Goal: Information Seeking & Learning: Learn about a topic

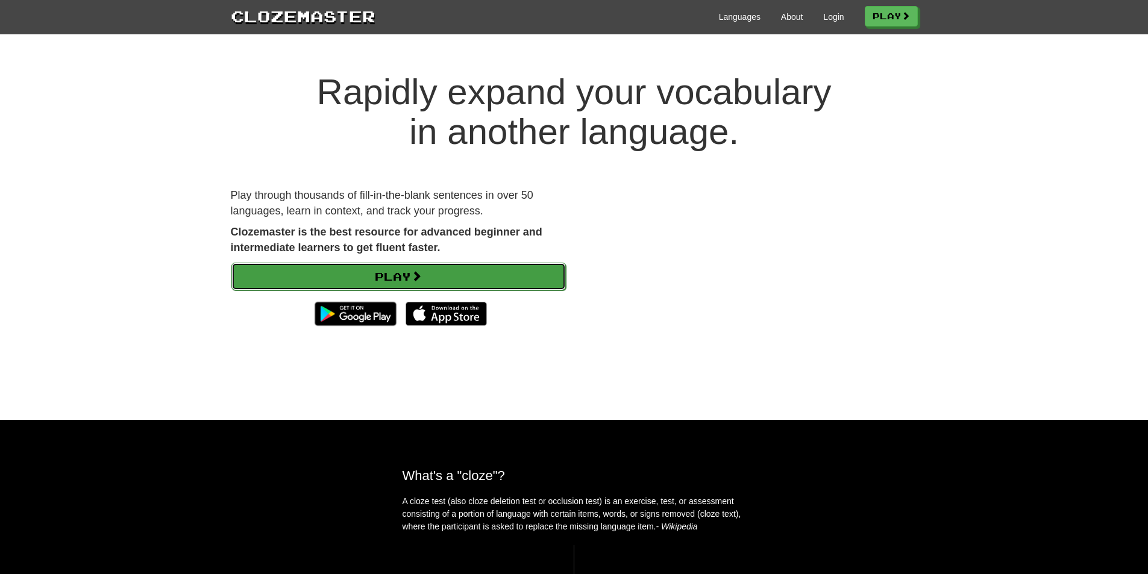
click at [497, 289] on link "Play" at bounding box center [398, 277] width 334 height 28
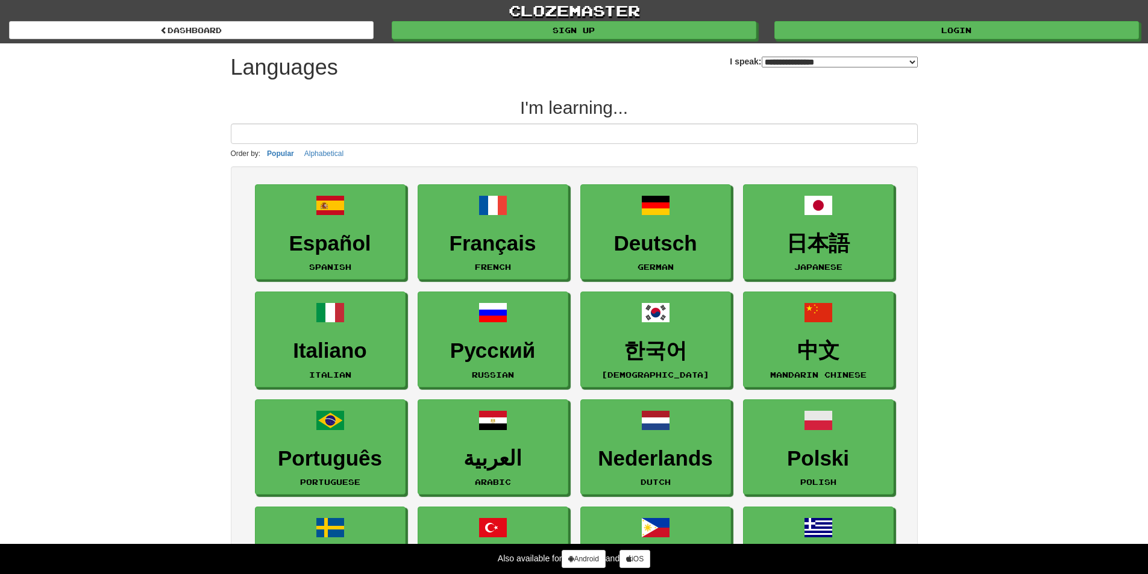
select select "*******"
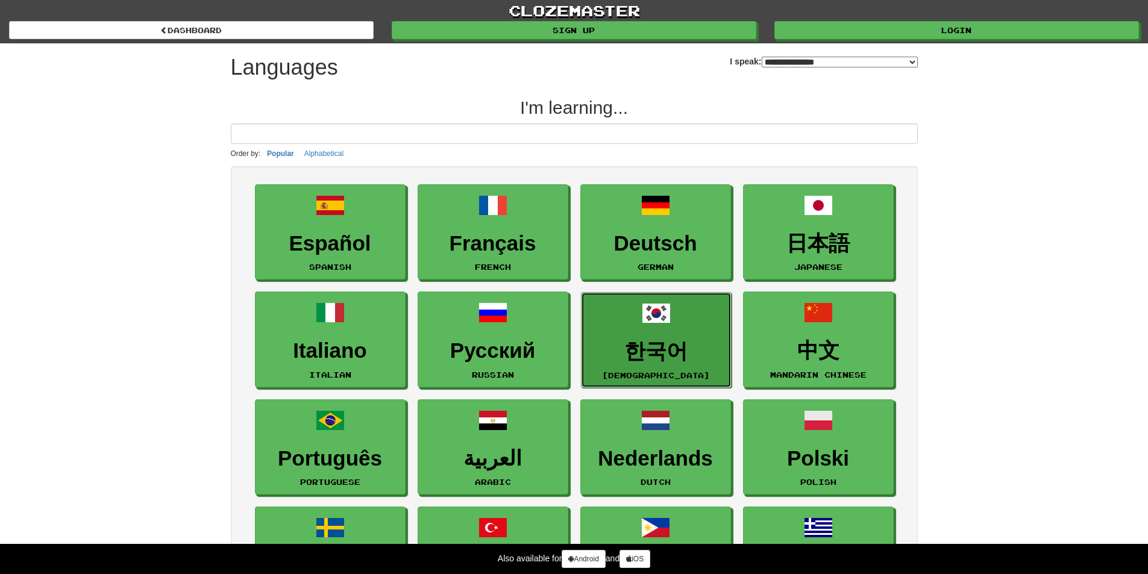
click at [677, 363] on h3 "한국어" at bounding box center [656, 352] width 137 height 24
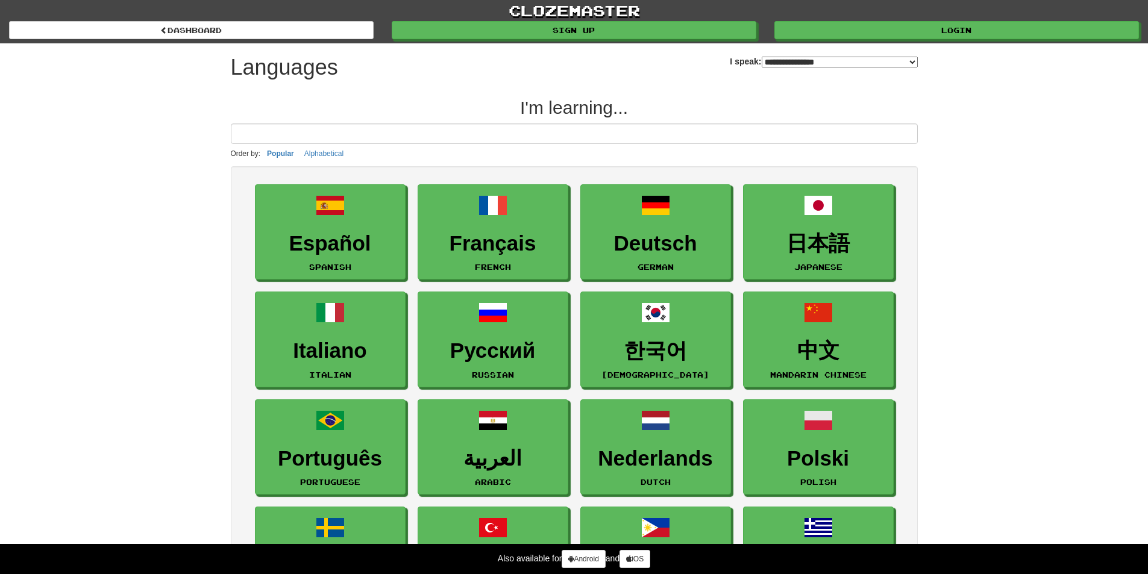
select select "*******"
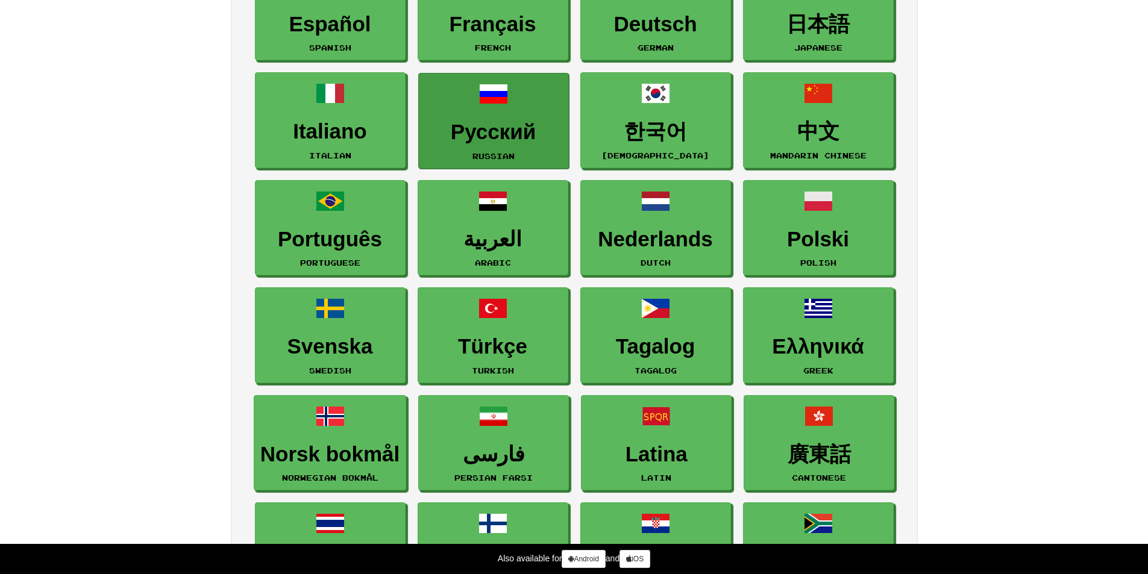
scroll to position [241, 0]
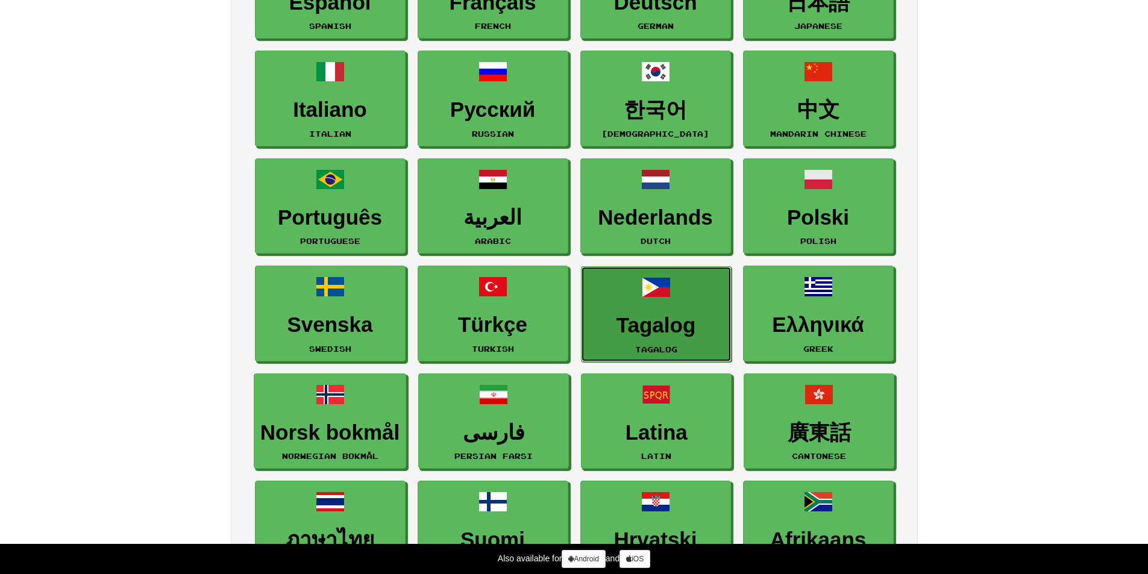
click at [692, 293] on link "Tagalog Tagalog" at bounding box center [656, 314] width 151 height 96
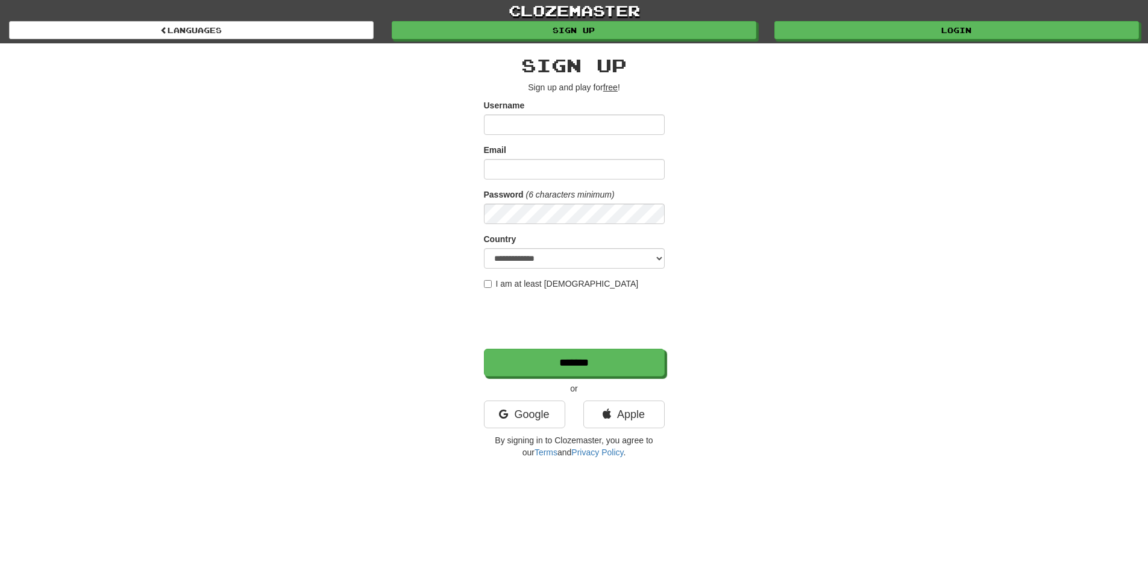
click at [724, 236] on div "**********" at bounding box center [574, 253] width 705 height 421
click at [624, 122] on input "Username" at bounding box center [574, 124] width 181 height 20
type input "**********"
click at [528, 170] on input "Email" at bounding box center [574, 169] width 181 height 20
type input "**********"
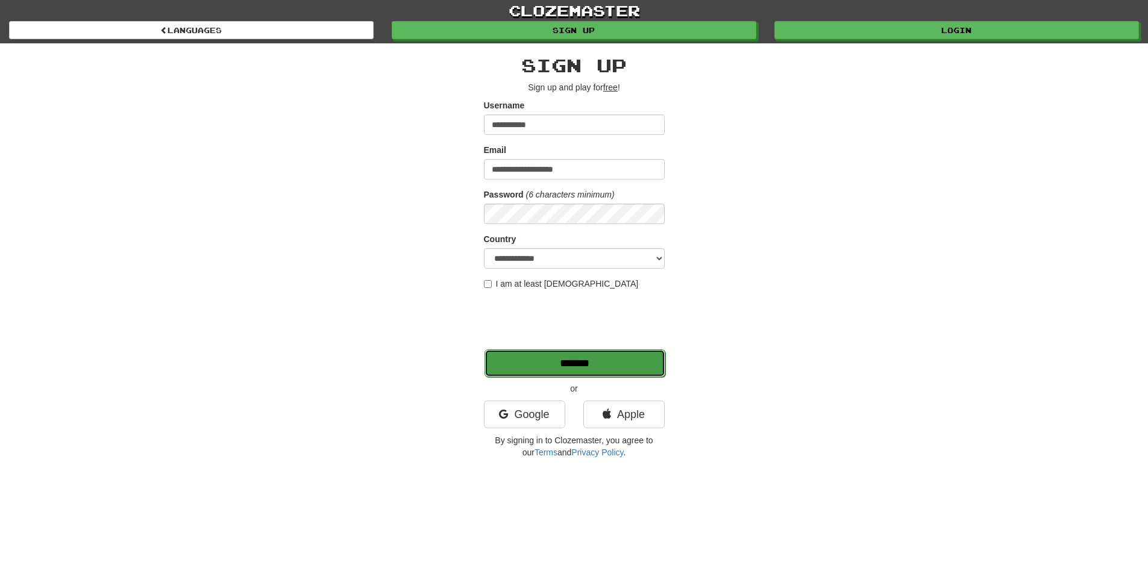
click at [539, 357] on input "*******" at bounding box center [574, 363] width 181 height 28
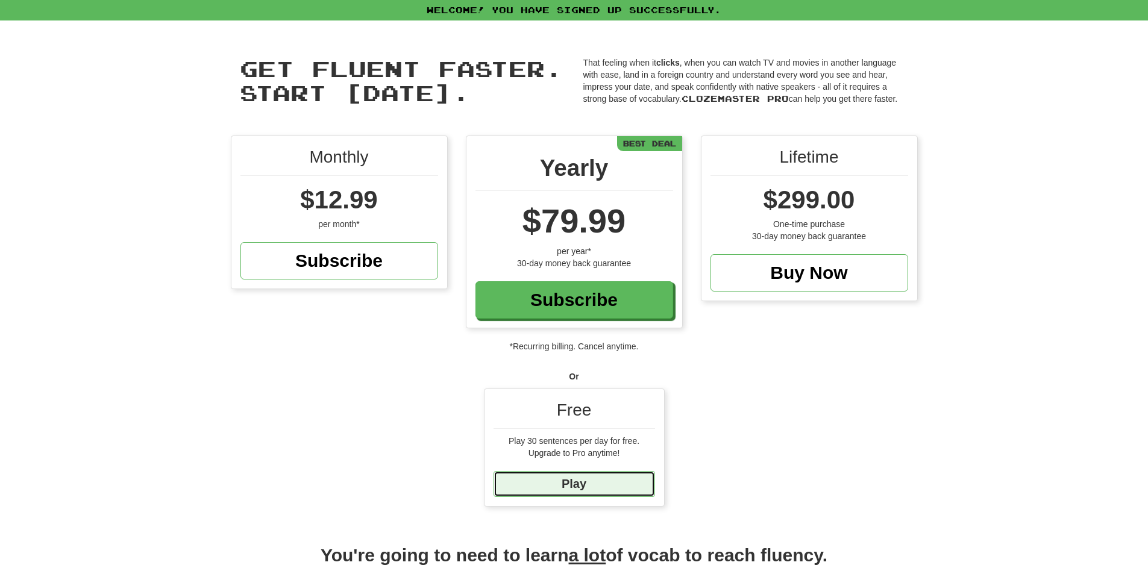
click at [623, 486] on link "Play" at bounding box center [574, 484] width 161 height 26
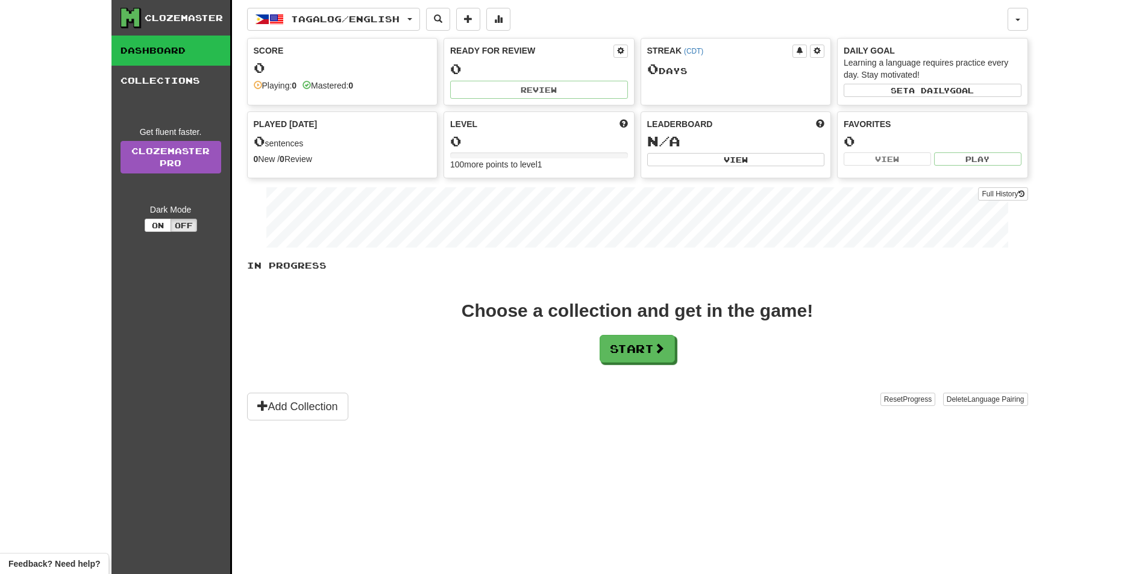
click at [535, 425] on div "Tagalog / English Tagalog / English Streak: 0 Review: 0 Points today: 0 Languag…" at bounding box center [637, 302] width 781 height 604
click at [610, 352] on button "Start" at bounding box center [637, 350] width 75 height 28
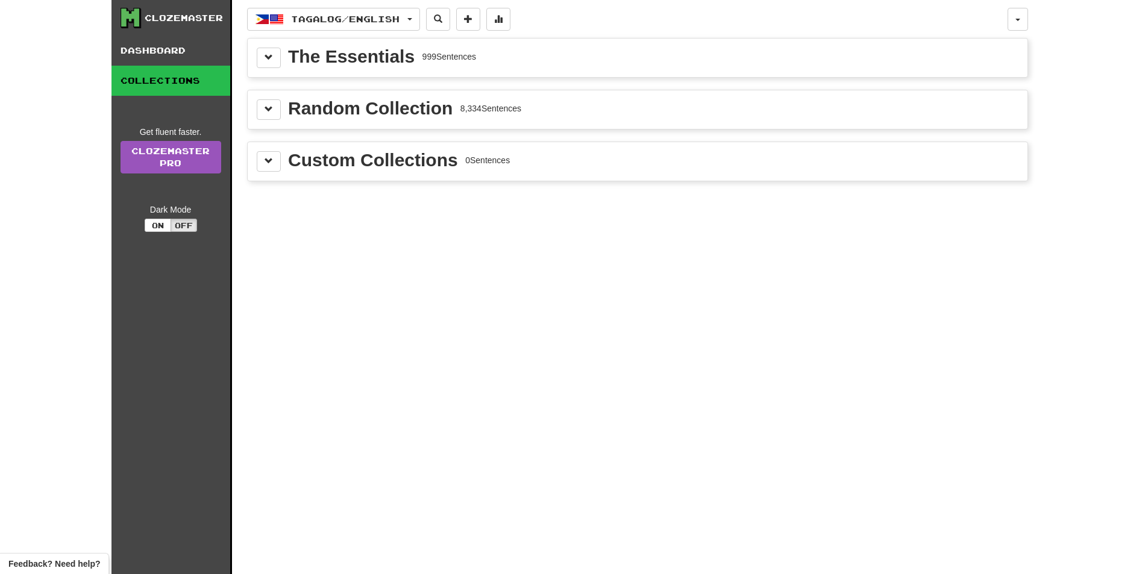
click at [543, 54] on div "The Essentials 999 Sentences" at bounding box center [638, 58] width 762 height 20
drag, startPoint x: 431, startPoint y: 55, endPoint x: 393, endPoint y: 55, distance: 38.0
click at [429, 55] on div "999 Sentences" at bounding box center [449, 57] width 54 height 12
click at [391, 55] on div "The Essentials" at bounding box center [351, 57] width 127 height 18
click at [260, 61] on button at bounding box center [269, 58] width 24 height 20
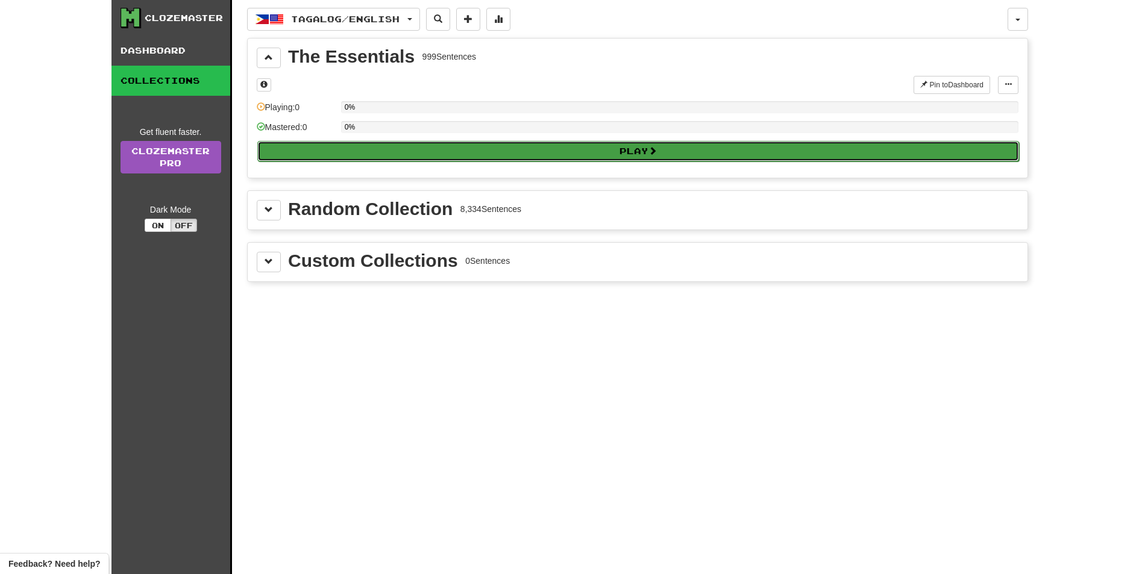
click at [380, 153] on button "Play" at bounding box center [638, 151] width 762 height 20
select select "**"
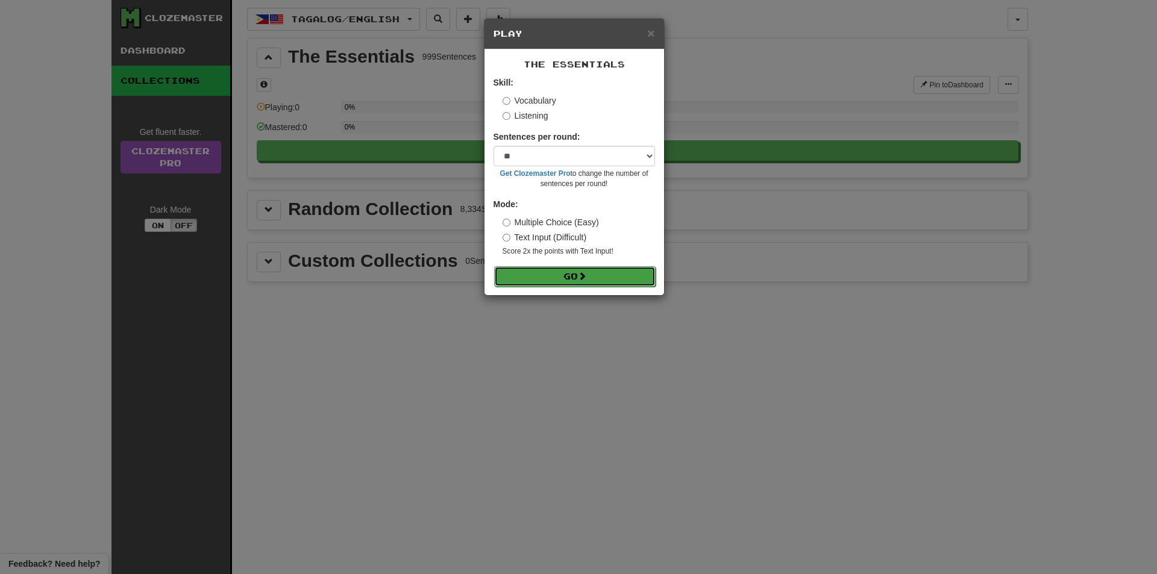
click at [616, 277] on button "Go" at bounding box center [574, 276] width 161 height 20
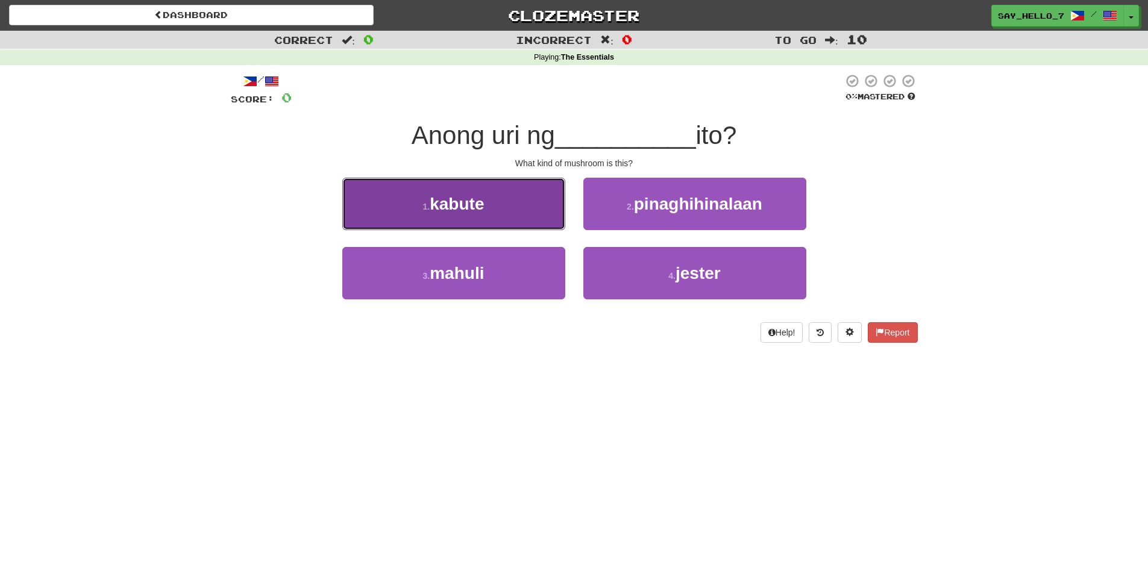
click at [534, 223] on button "1 . kabute" at bounding box center [453, 204] width 223 height 52
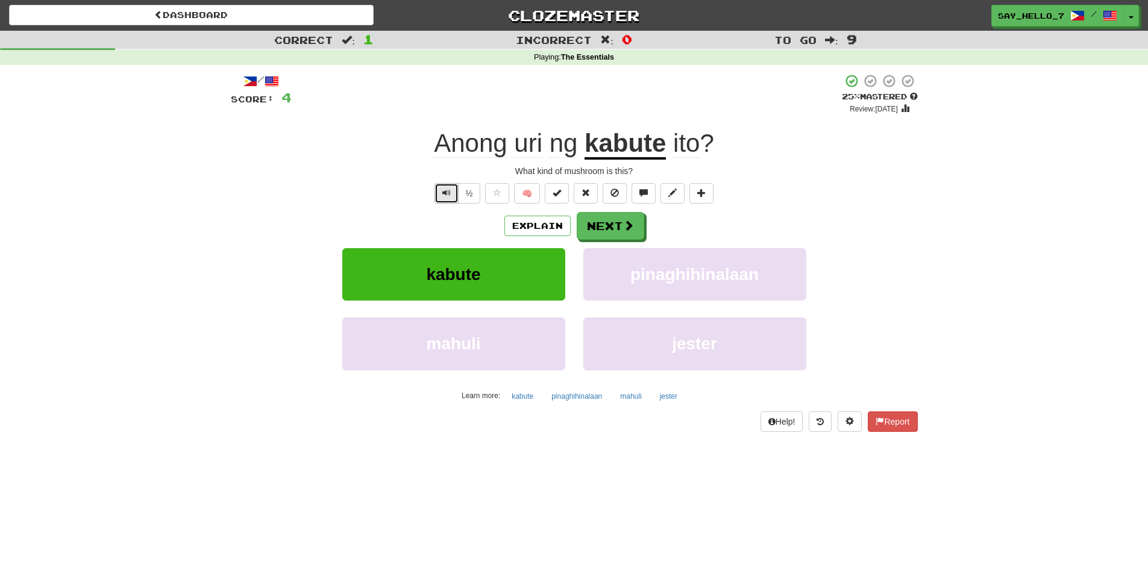
click at [451, 195] on button "Text-to-speech controls" at bounding box center [446, 193] width 24 height 20
click at [472, 198] on button "½" at bounding box center [469, 193] width 23 height 20
click at [553, 231] on button "Explain" at bounding box center [537, 226] width 66 height 20
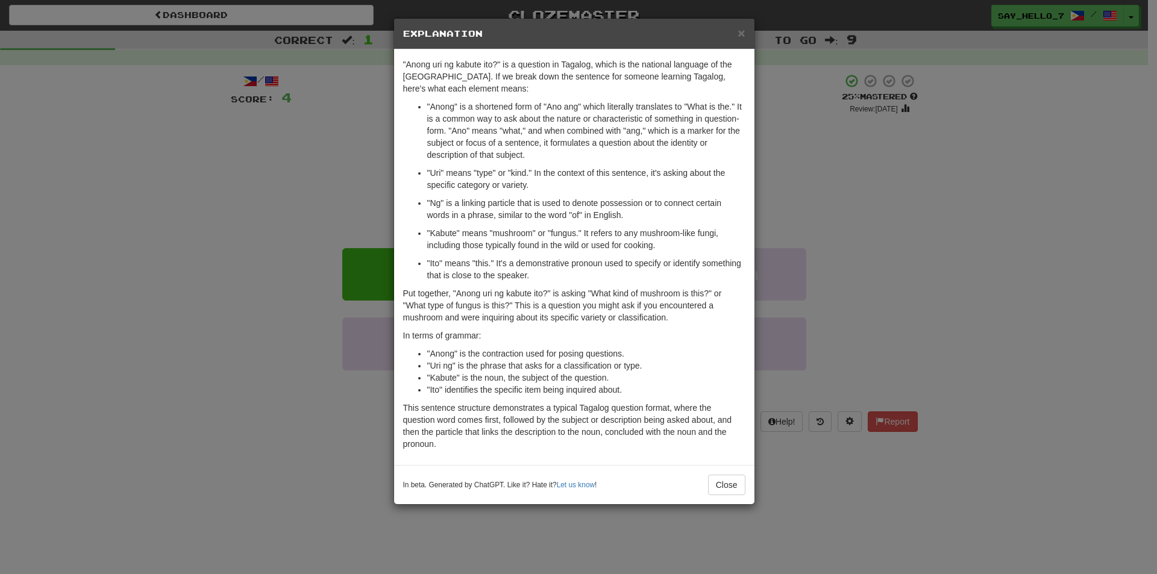
click at [807, 177] on div "× Explanation "Anong uri ng kabute ito?" is a question in Tagalog, which is the…" at bounding box center [578, 287] width 1157 height 574
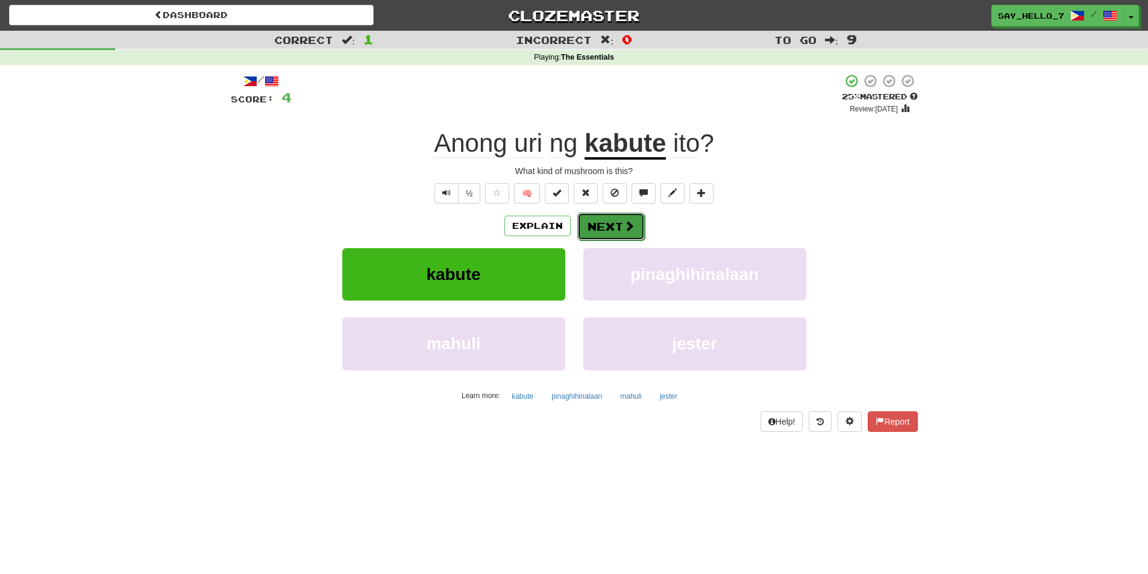
click at [626, 233] on button "Next" at bounding box center [610, 227] width 67 height 28
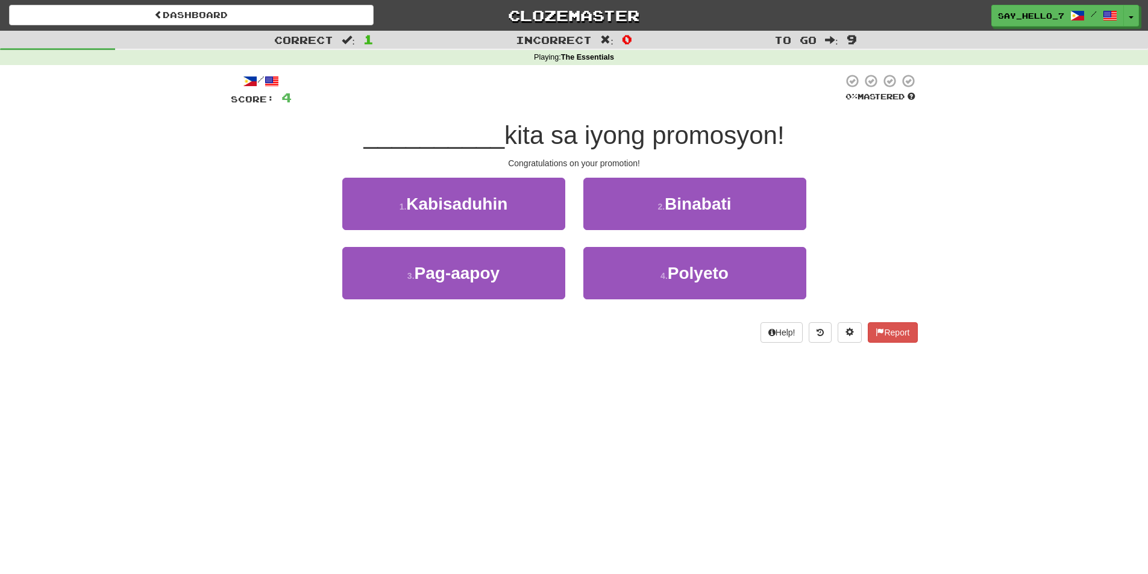
click at [647, 353] on div "/ Score: 4 0 % Mastered __________ kita sa iyong promosyon! Congratulations on …" at bounding box center [574, 212] width 687 height 295
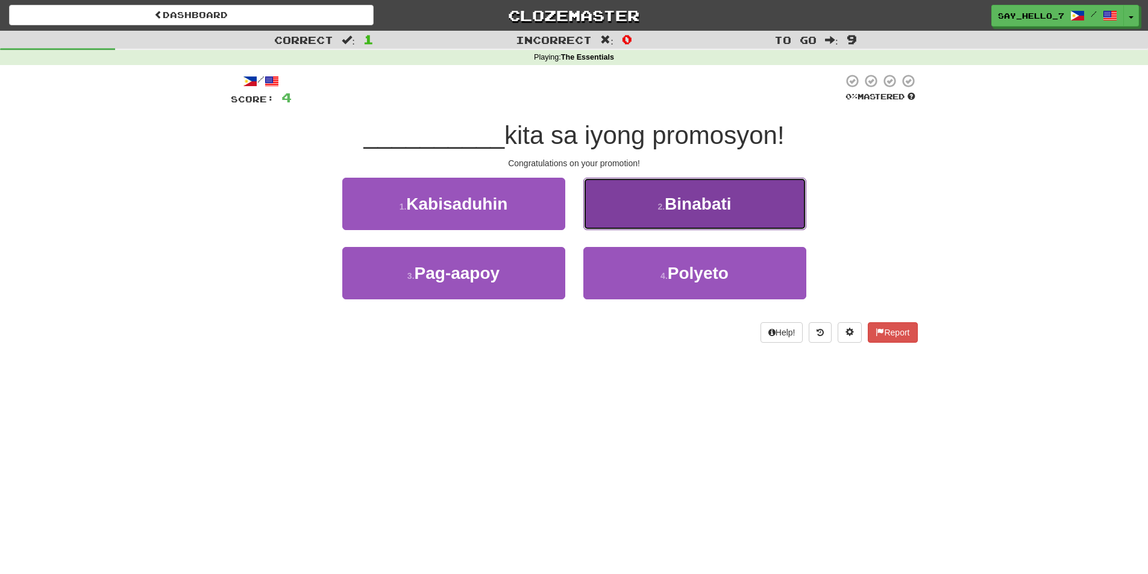
click at [688, 208] on span "Binabati" at bounding box center [698, 204] width 66 height 19
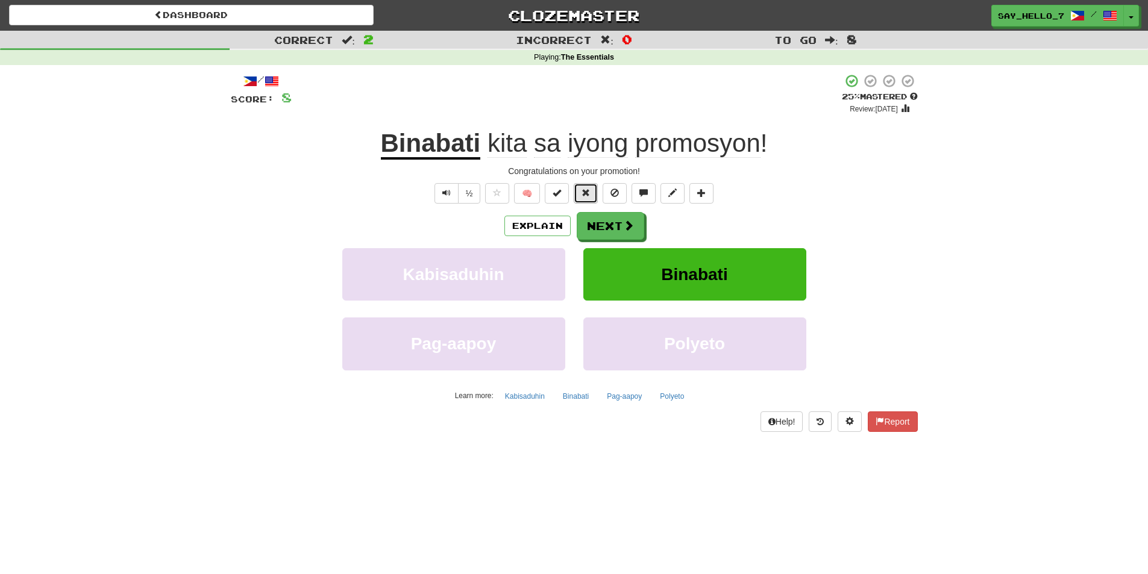
click at [592, 193] on button at bounding box center [586, 193] width 24 height 20
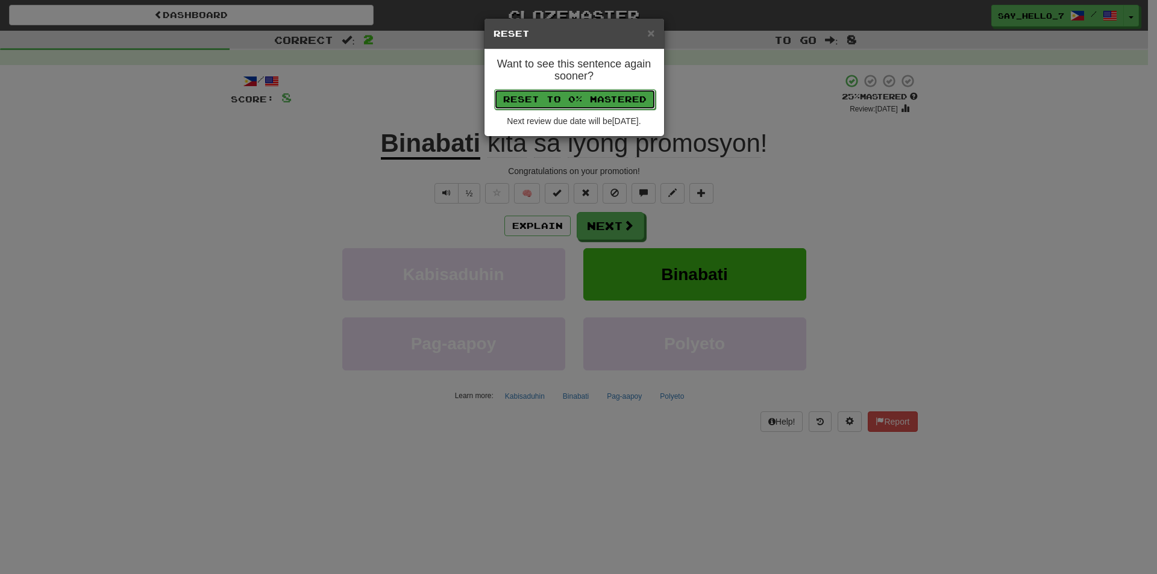
click at [622, 102] on button "Reset to 0% Mastered" at bounding box center [574, 99] width 161 height 20
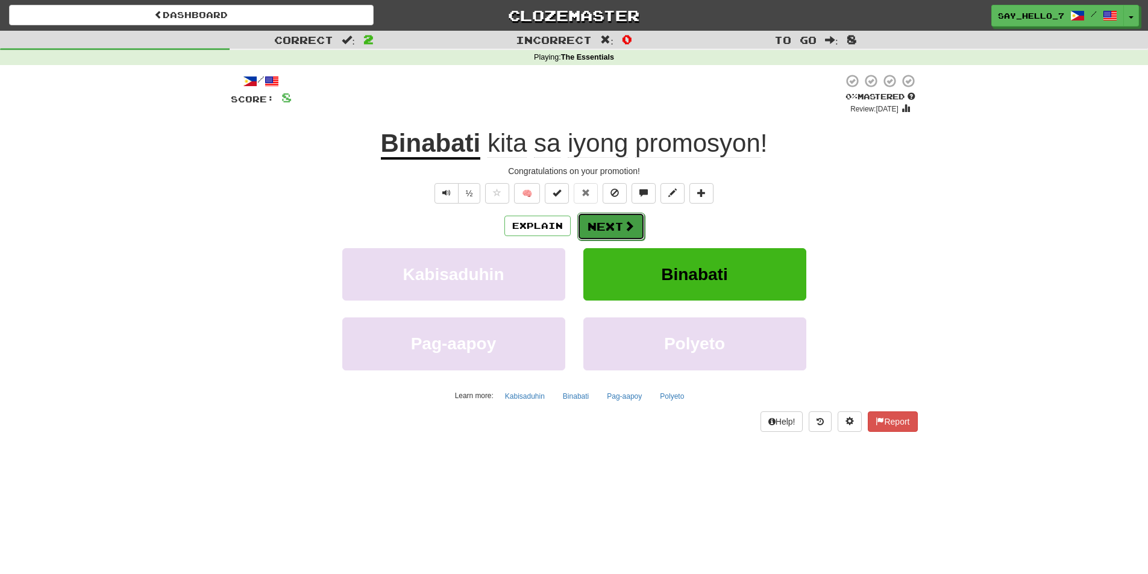
click at [621, 221] on button "Next" at bounding box center [610, 227] width 67 height 28
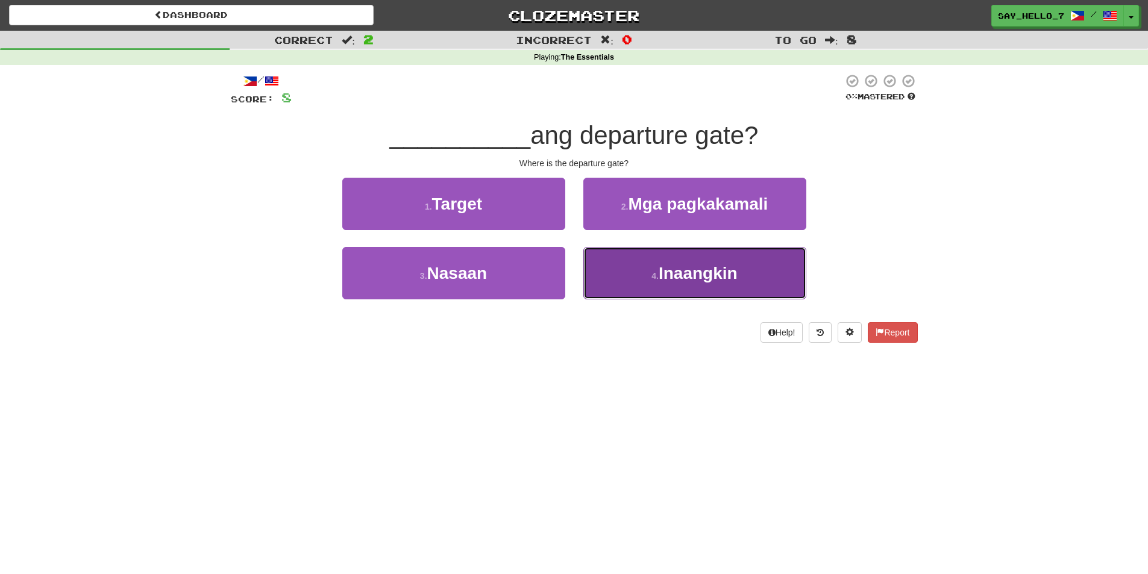
click at [606, 263] on button "4 . Inaangkin" at bounding box center [694, 273] width 223 height 52
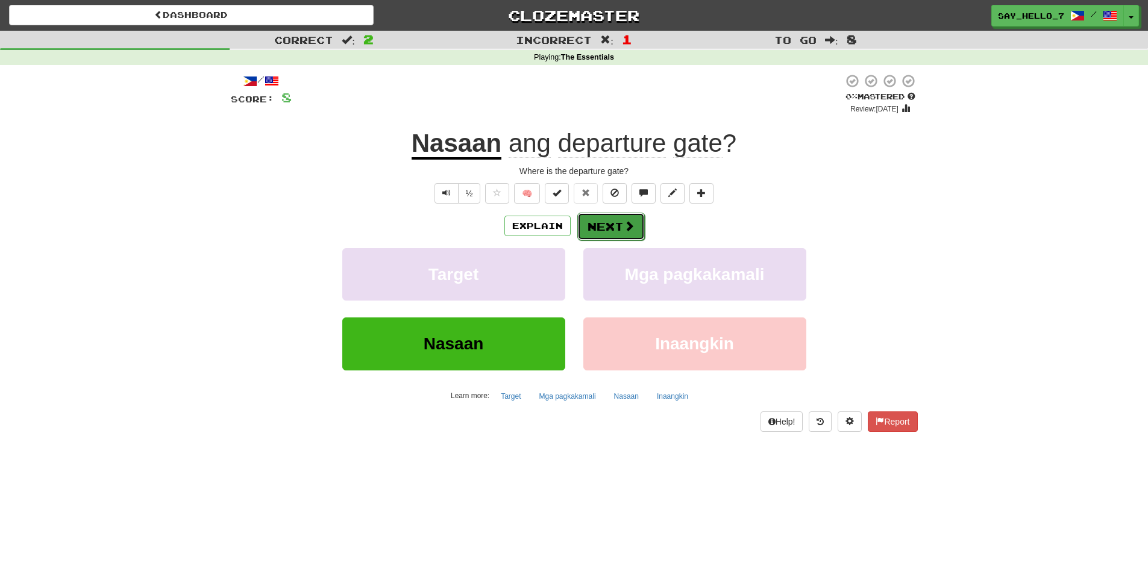
click at [620, 223] on button "Next" at bounding box center [610, 227] width 67 height 28
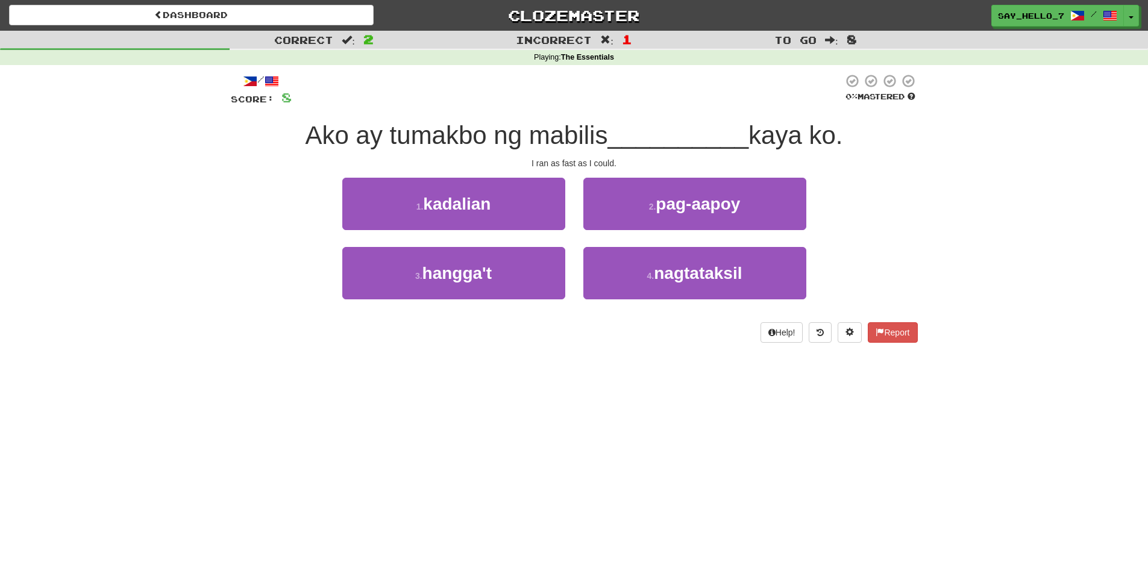
click at [563, 442] on div "Dashboard Clozemaster say_hello_7 / Toggle Dropdown Dashboard Leaderboard Activ…" at bounding box center [574, 287] width 1148 height 574
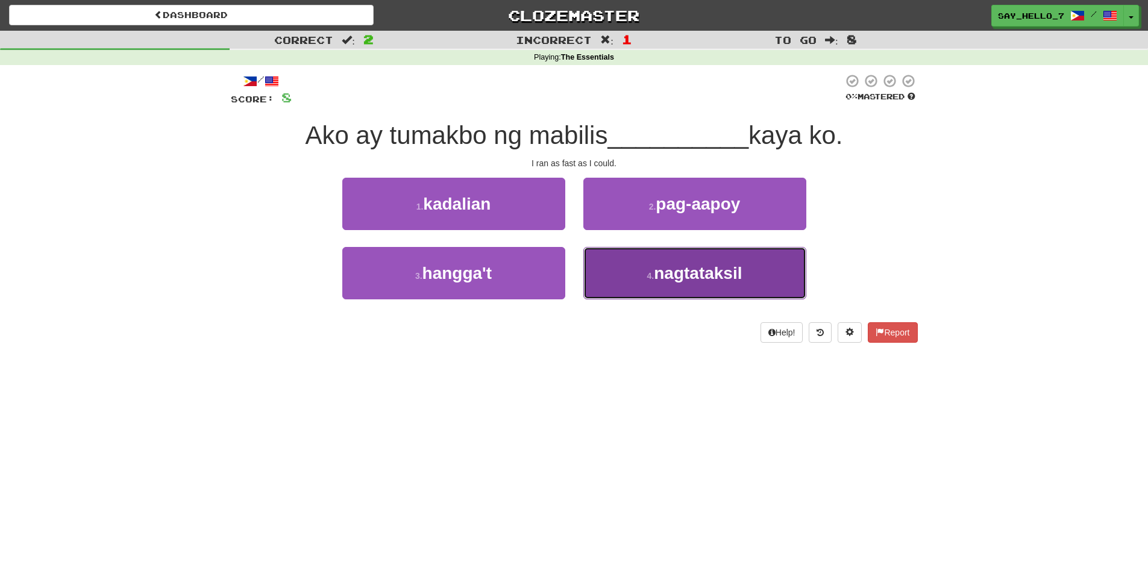
click at [607, 282] on button "4 . nagtataksil" at bounding box center [694, 273] width 223 height 52
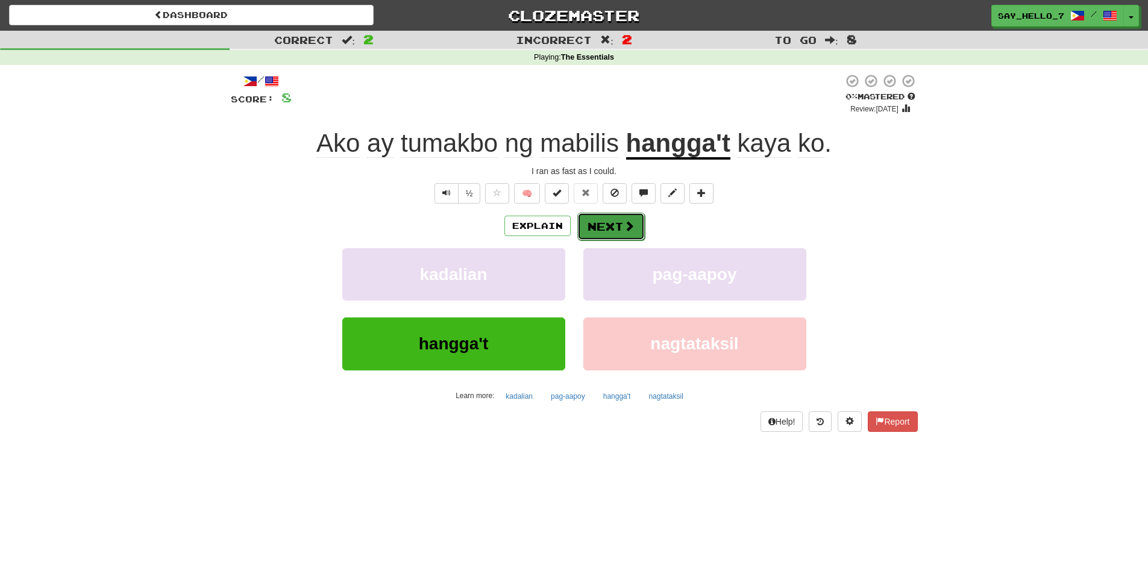
click at [607, 229] on button "Next" at bounding box center [610, 227] width 67 height 28
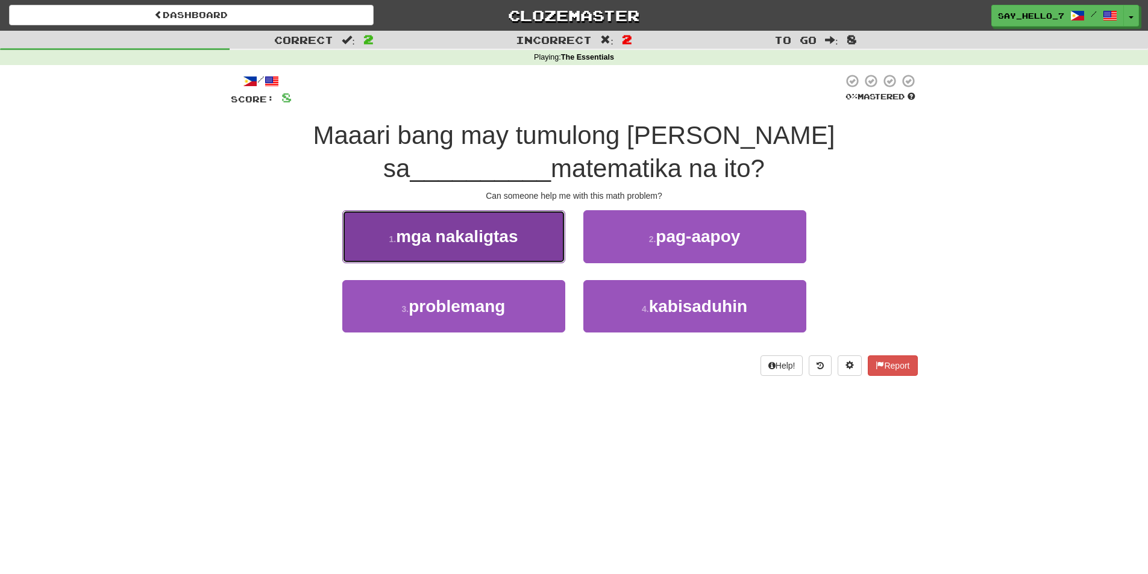
click at [533, 253] on button "1 . mga nakaligtas" at bounding box center [453, 236] width 223 height 52
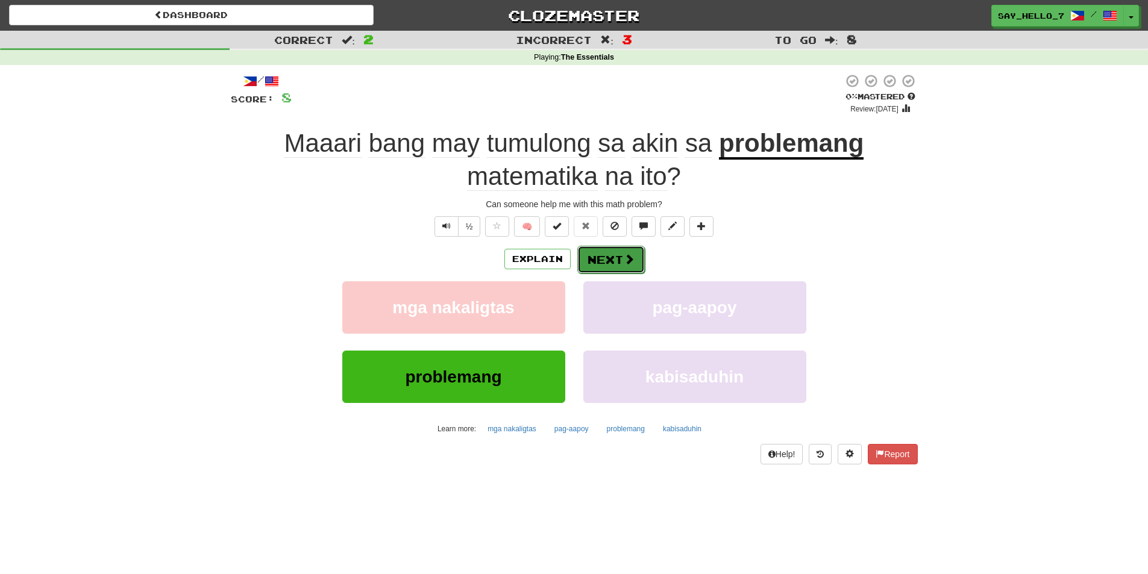
click at [615, 255] on button "Next" at bounding box center [610, 260] width 67 height 28
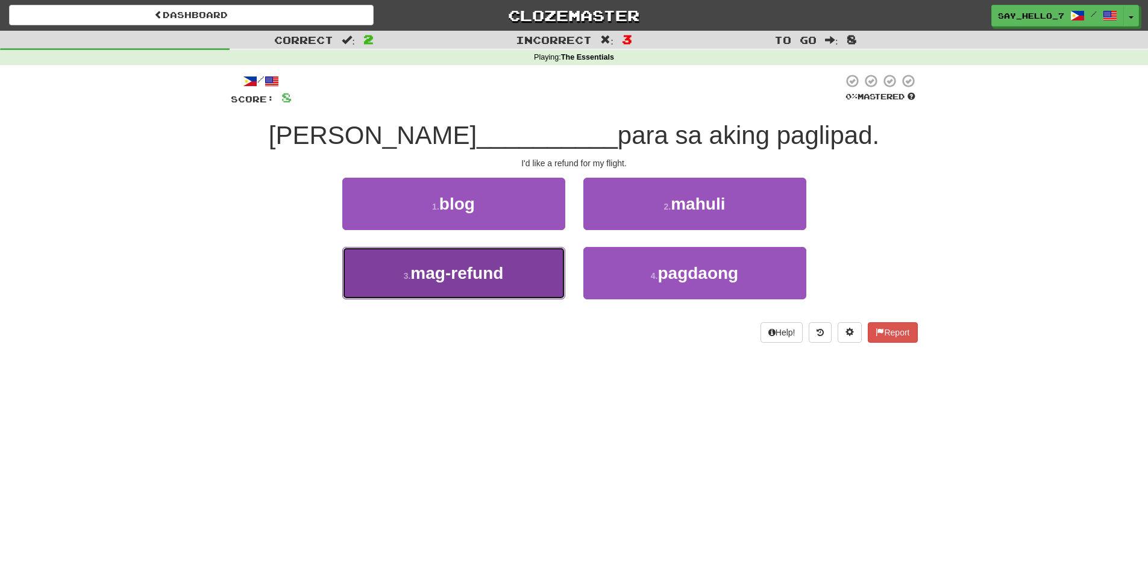
click at [546, 281] on button "3 . mag-refund" at bounding box center [453, 273] width 223 height 52
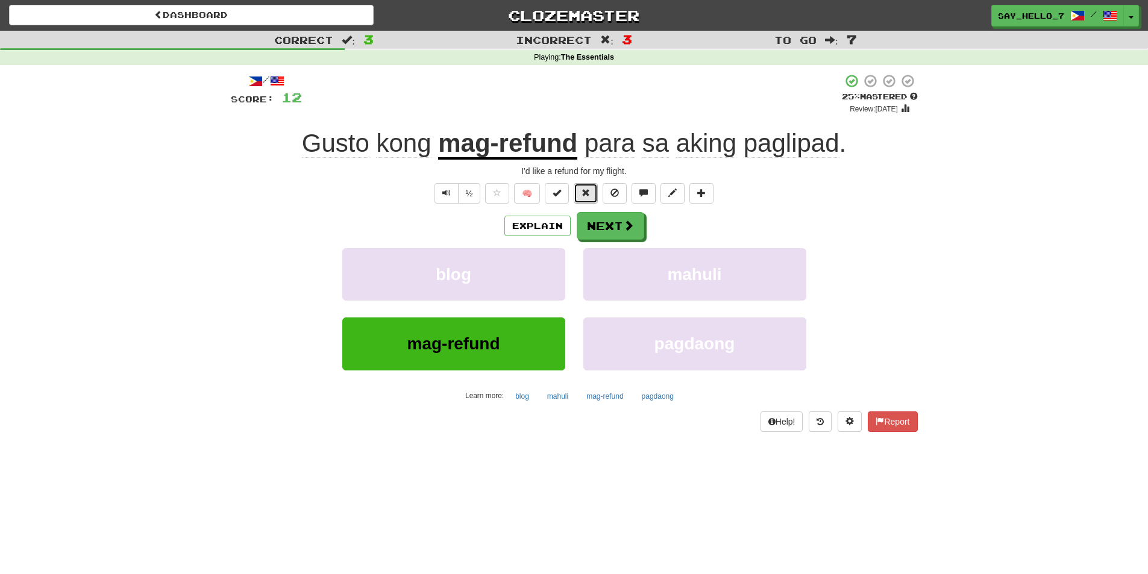
click at [588, 190] on span at bounding box center [585, 193] width 8 height 8
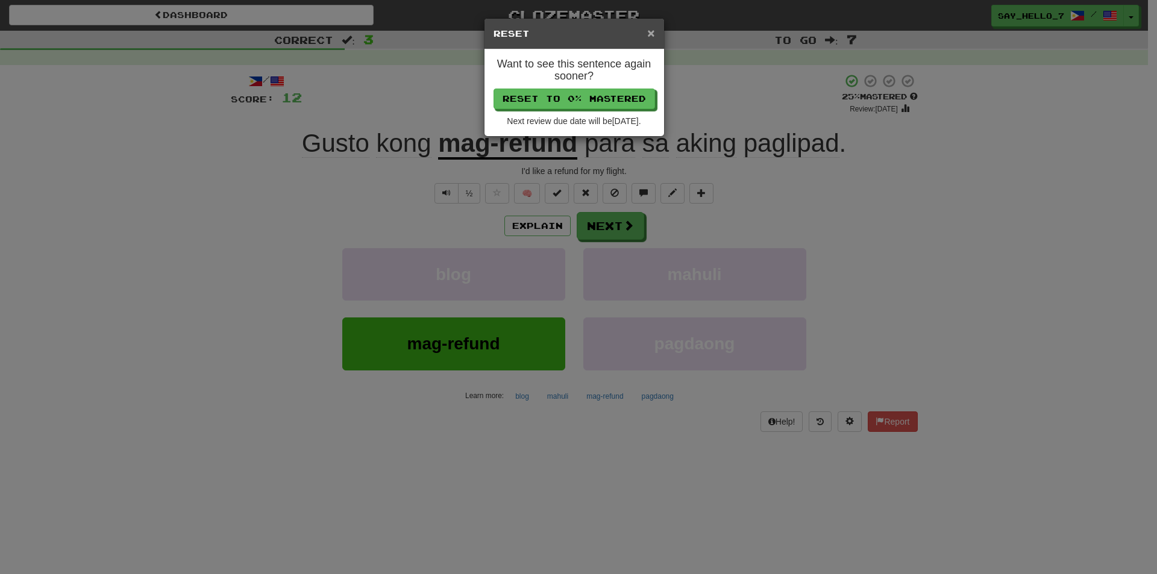
click at [651, 36] on span "×" at bounding box center [650, 33] width 7 height 14
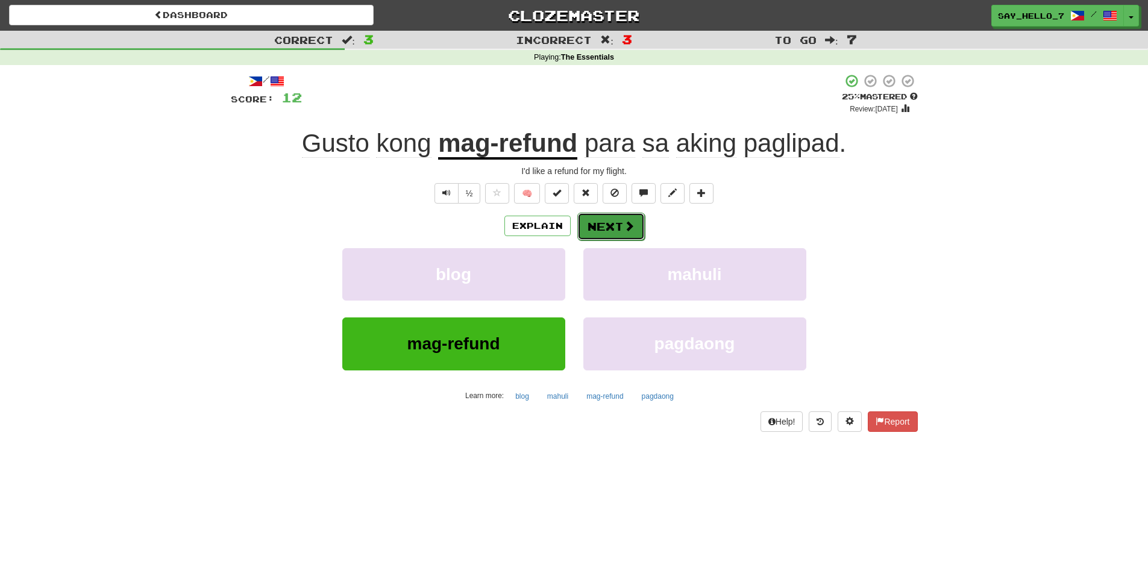
click at [638, 236] on button "Next" at bounding box center [610, 227] width 67 height 28
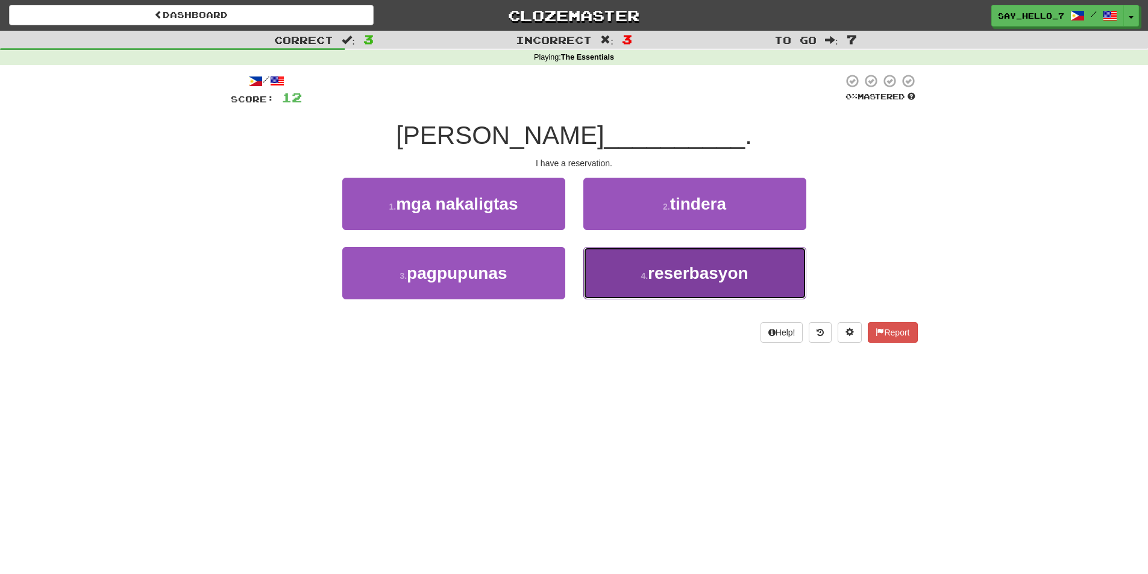
click at [631, 280] on button "4 . reserbasyon" at bounding box center [694, 273] width 223 height 52
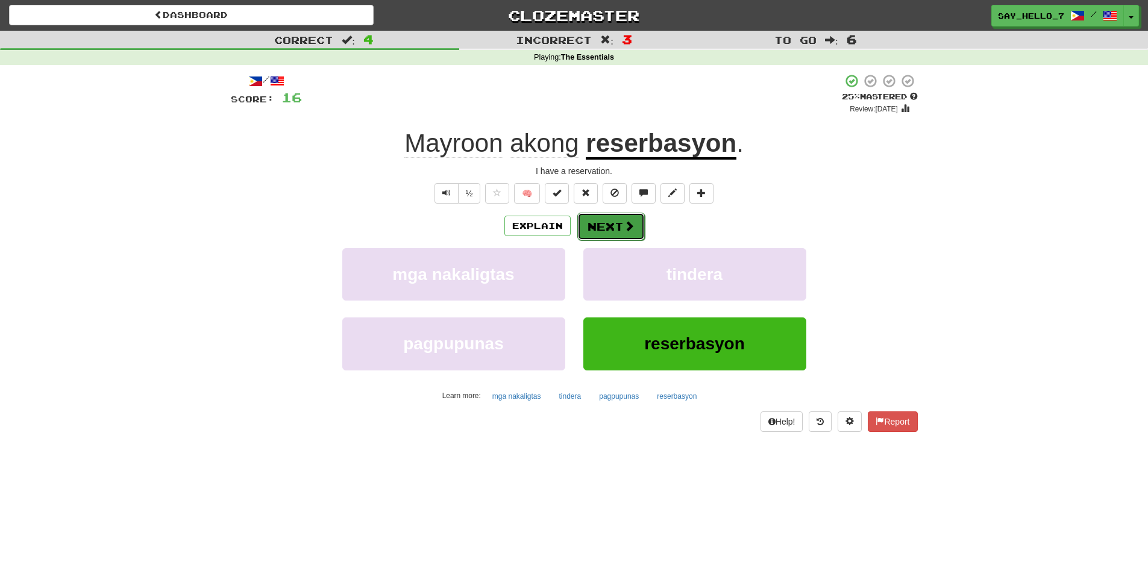
click at [617, 229] on button "Next" at bounding box center [610, 227] width 67 height 28
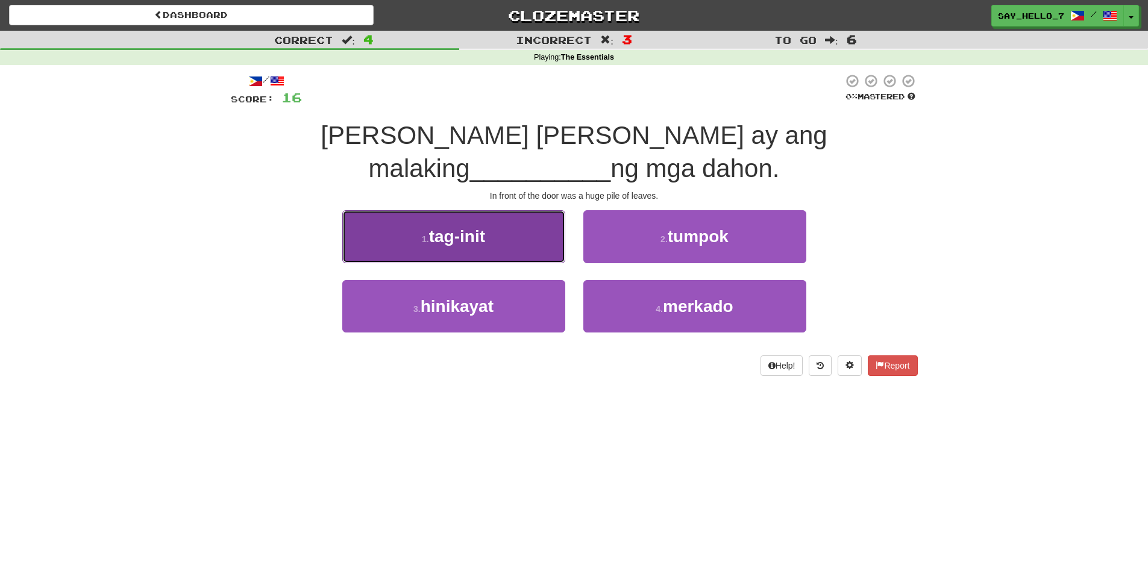
click at [501, 217] on button "1 . tag-init" at bounding box center [453, 236] width 223 height 52
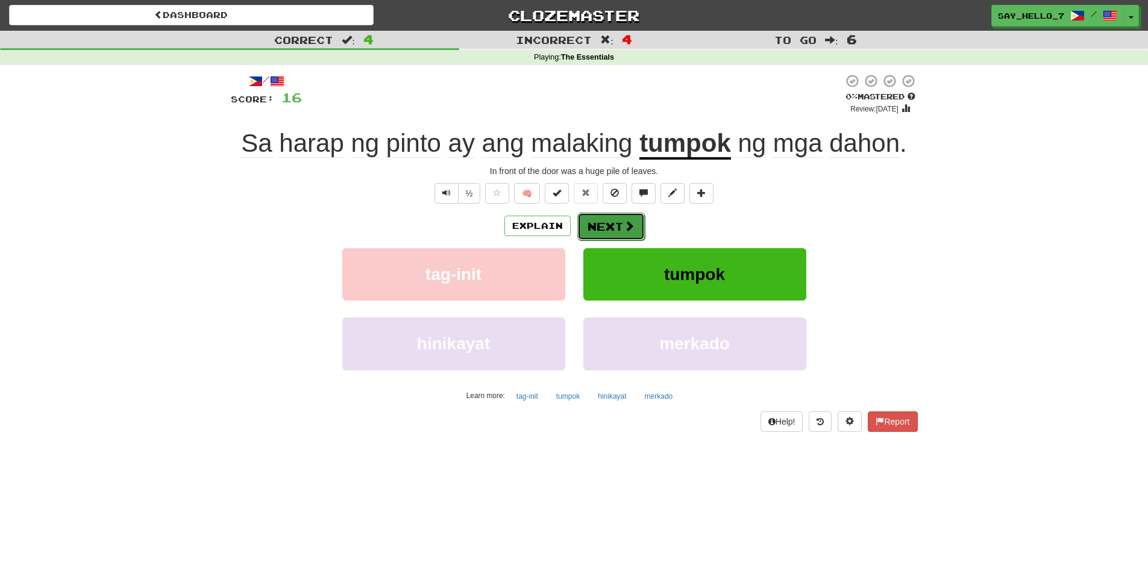
click at [619, 221] on button "Next" at bounding box center [610, 227] width 67 height 28
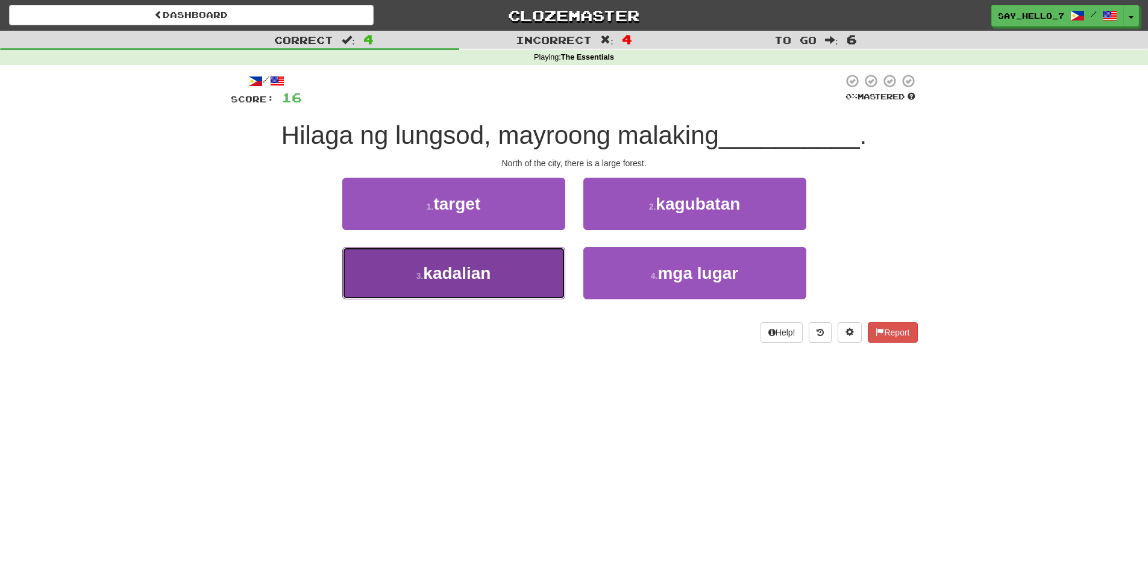
click at [519, 265] on button "3 . kadalian" at bounding box center [453, 273] width 223 height 52
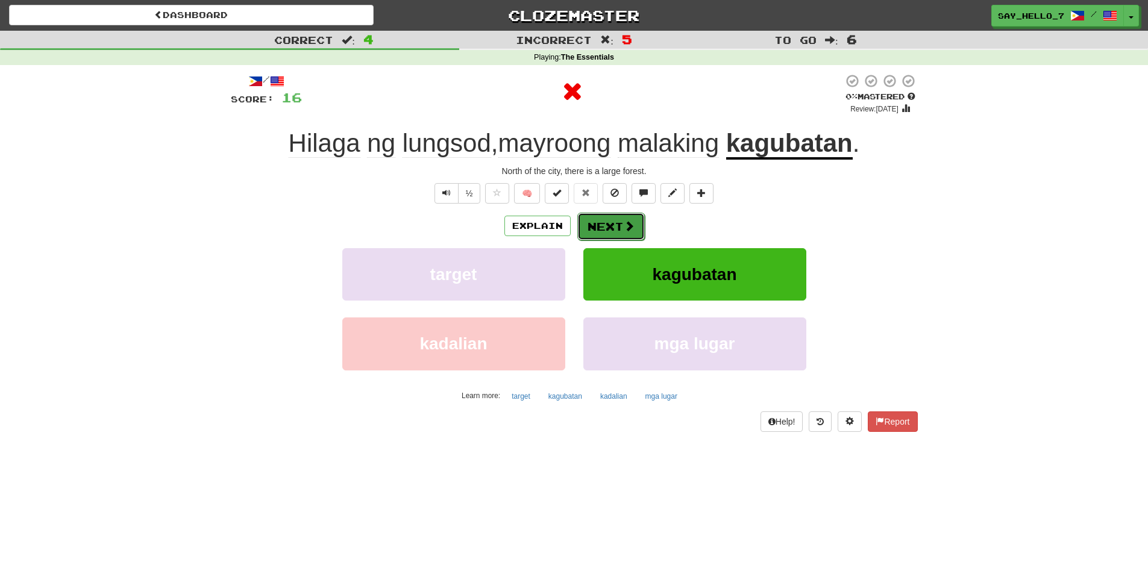
click at [618, 234] on button "Next" at bounding box center [610, 227] width 67 height 28
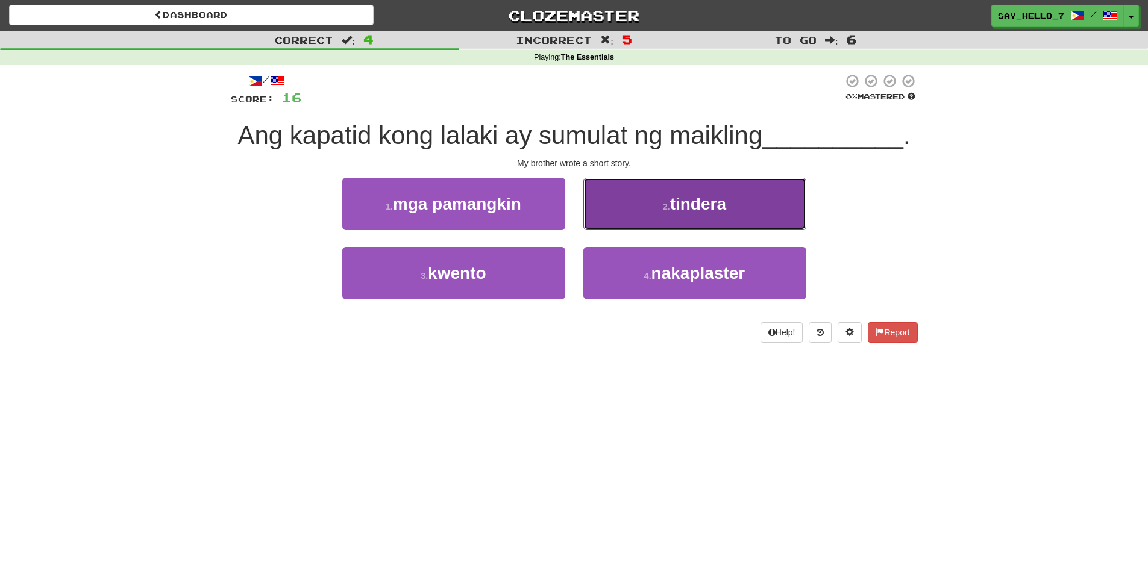
click at [624, 218] on button "2 . tindera" at bounding box center [694, 204] width 223 height 52
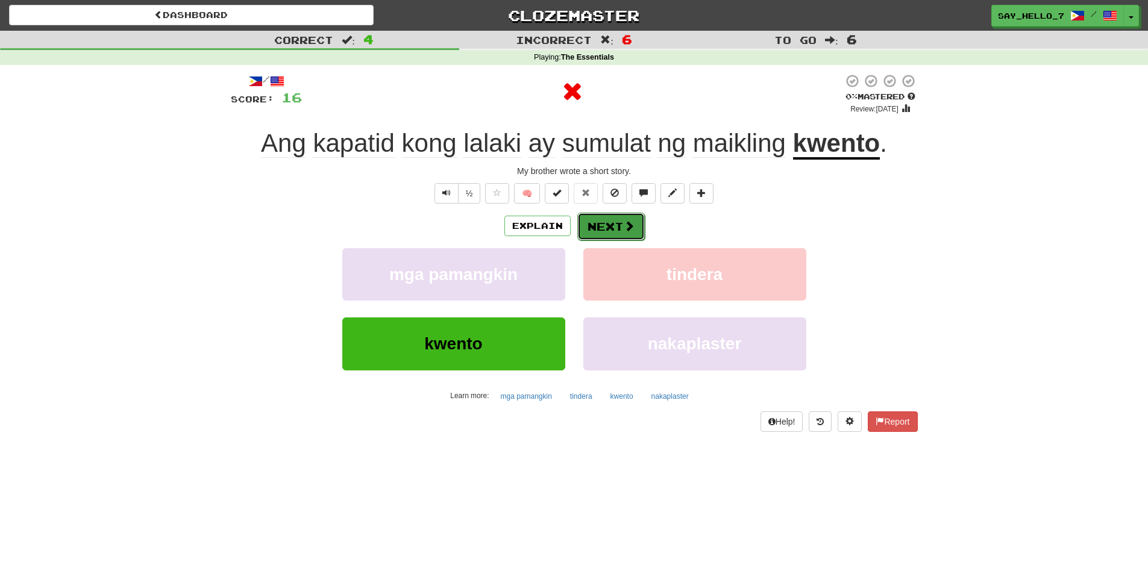
click at [593, 223] on button "Next" at bounding box center [610, 227] width 67 height 28
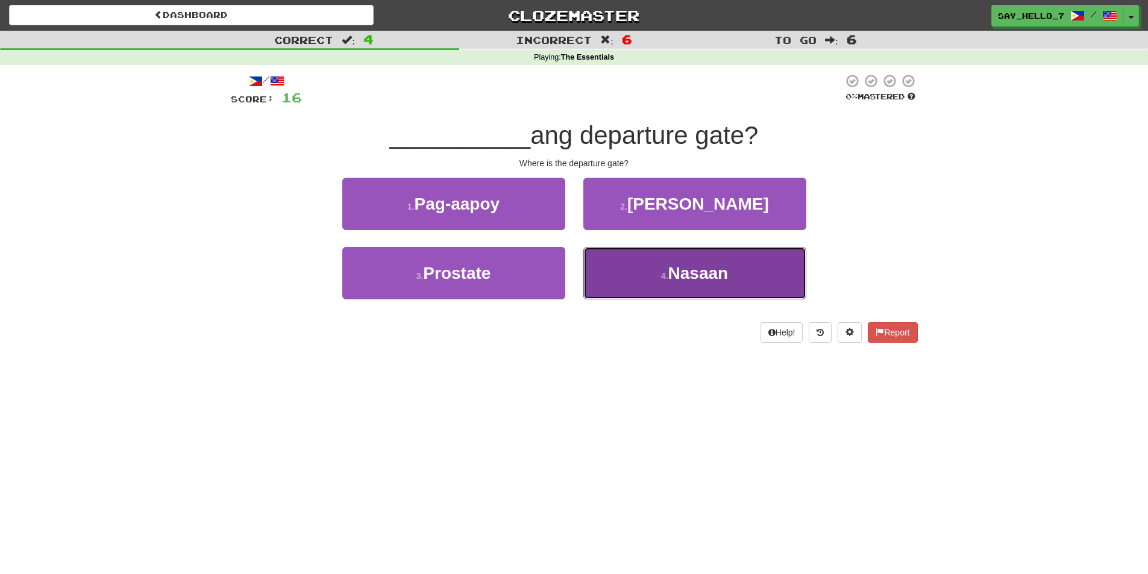
click at [628, 252] on button "4 . Nasaan" at bounding box center [694, 273] width 223 height 52
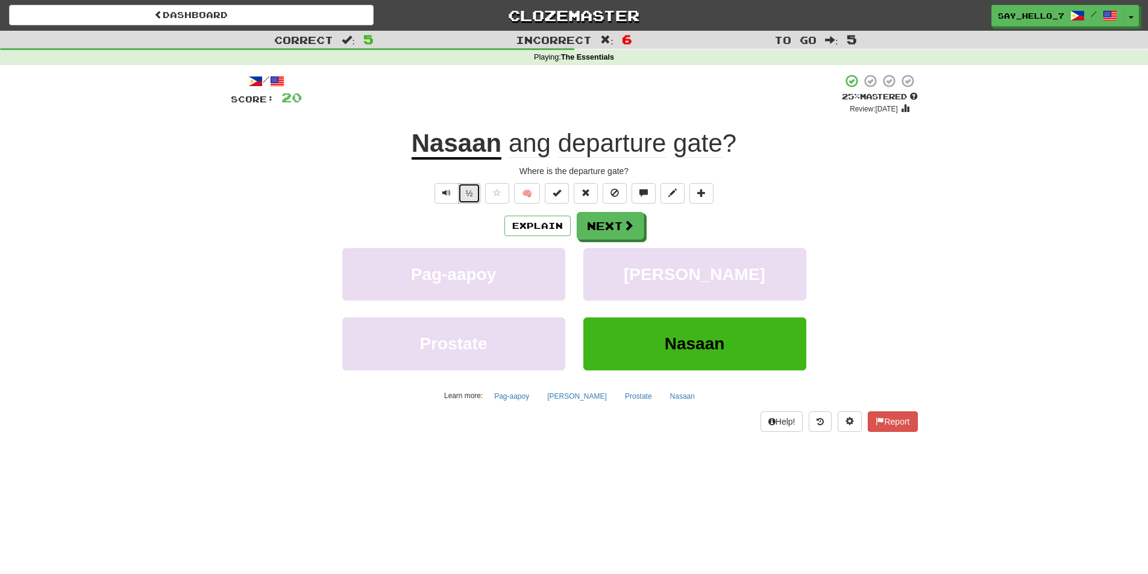
click at [466, 196] on button "½" at bounding box center [469, 193] width 23 height 20
click at [609, 224] on button "Next" at bounding box center [610, 227] width 67 height 28
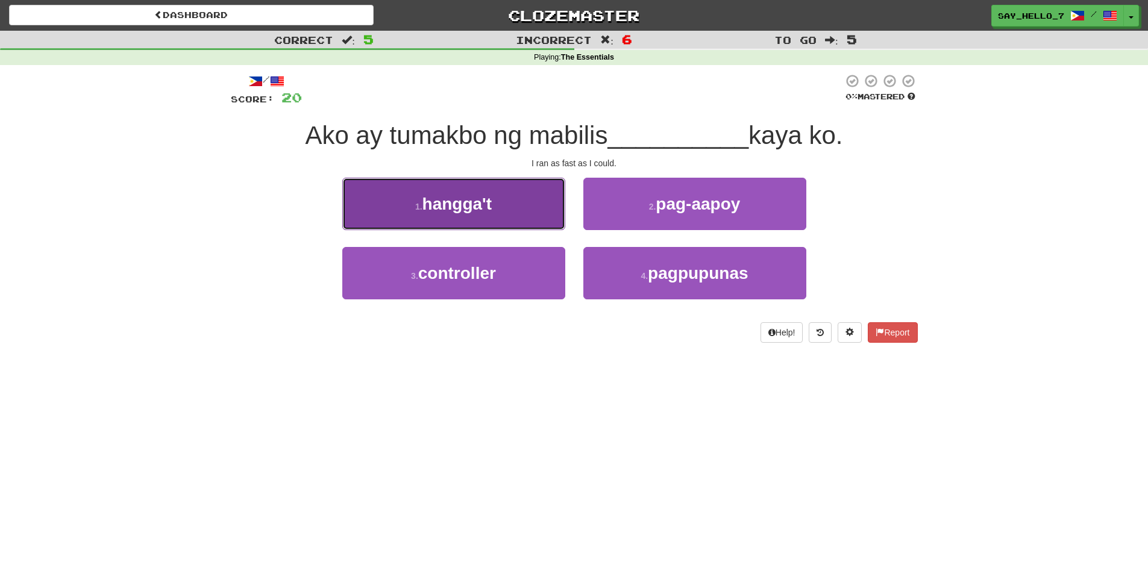
click at [545, 214] on button "1 . hangga't" at bounding box center [453, 204] width 223 height 52
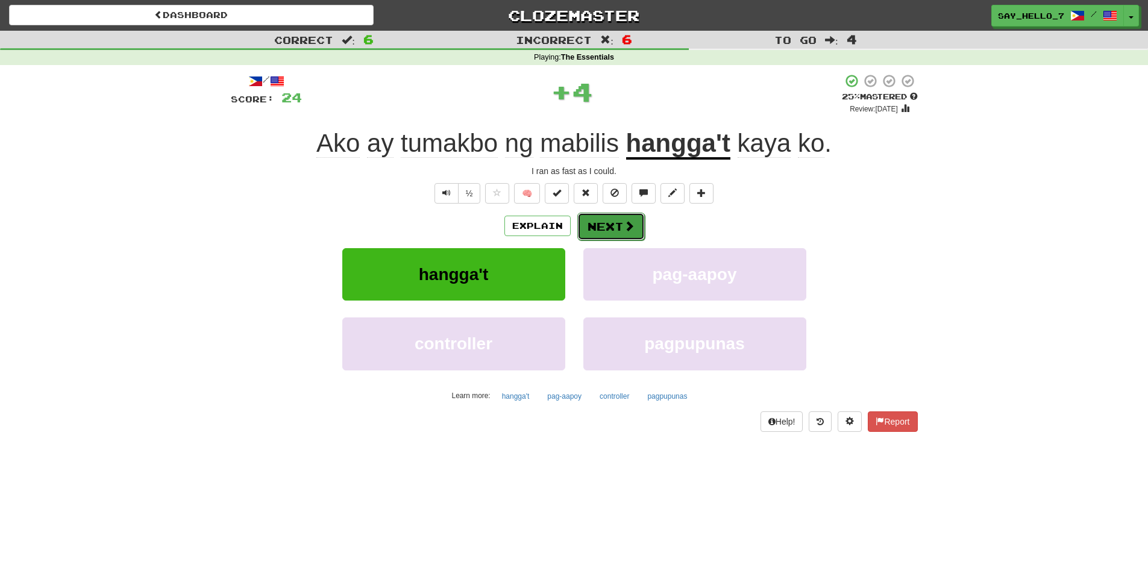
click at [630, 229] on span at bounding box center [629, 226] width 11 height 11
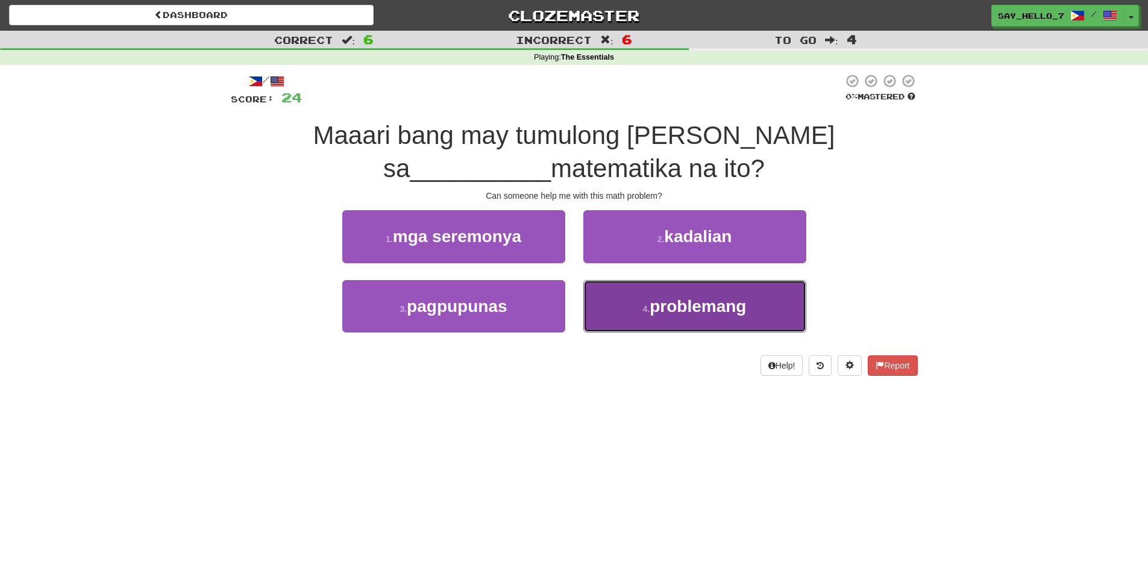
click at [627, 296] on button "4 . problemang" at bounding box center [694, 306] width 223 height 52
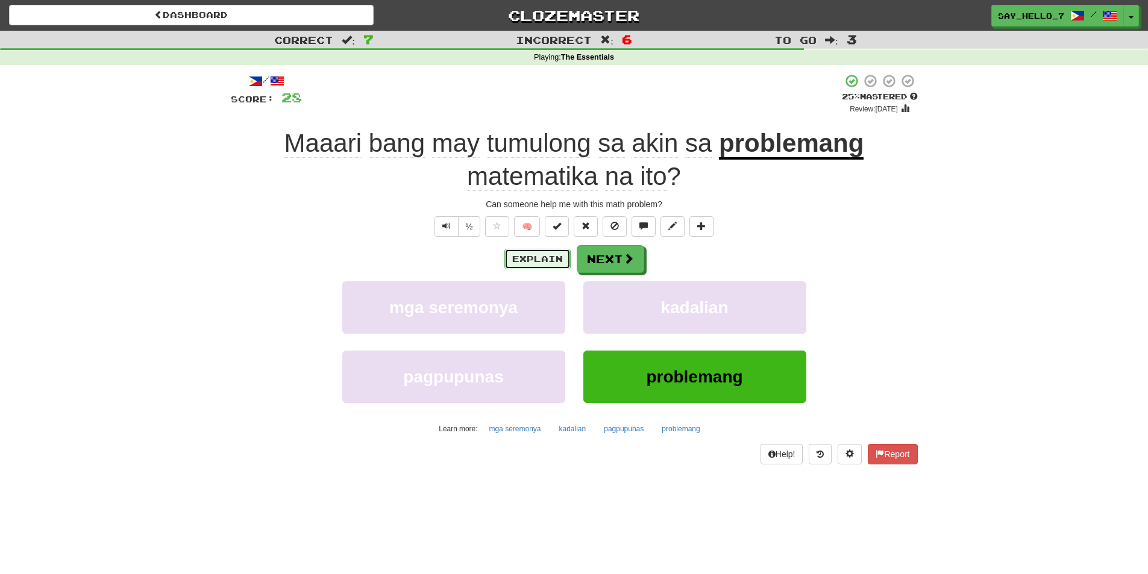
click at [537, 258] on button "Explain" at bounding box center [537, 259] width 66 height 20
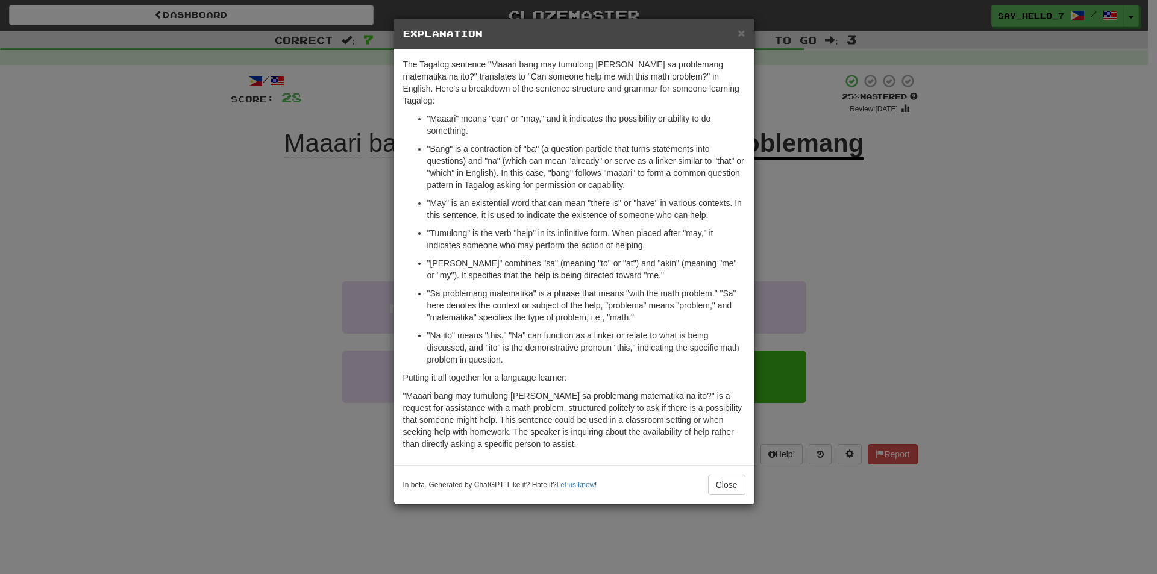
click at [806, 242] on div "× Explanation The Tagalog sentence "Maaari bang may tumulong sa akin sa problem…" at bounding box center [578, 287] width 1157 height 574
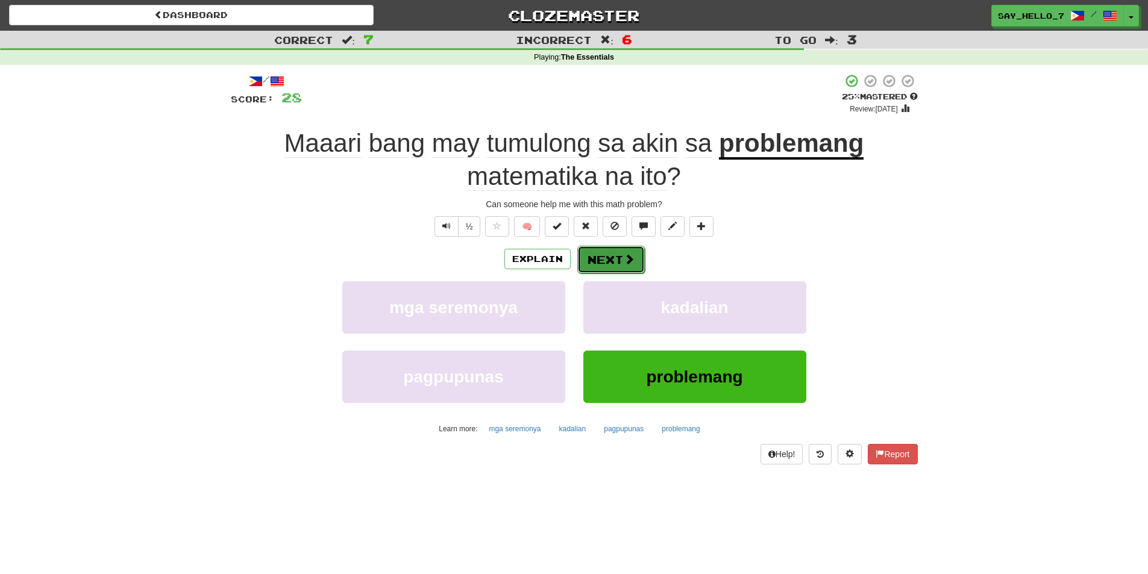
click at [599, 252] on button "Next" at bounding box center [610, 260] width 67 height 28
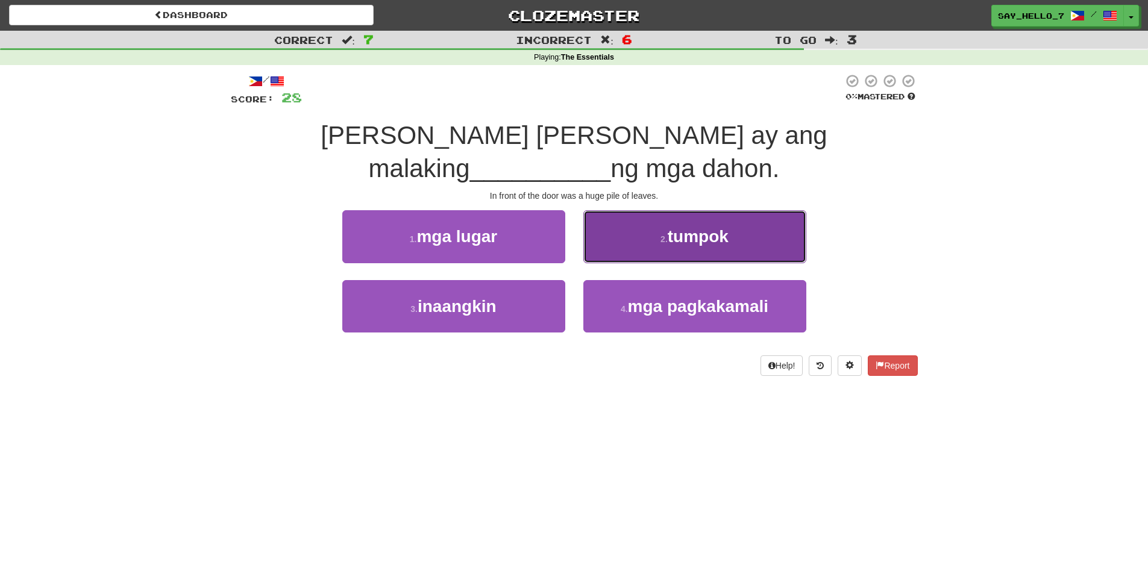
click at [622, 243] on button "2 . tumpok" at bounding box center [694, 236] width 223 height 52
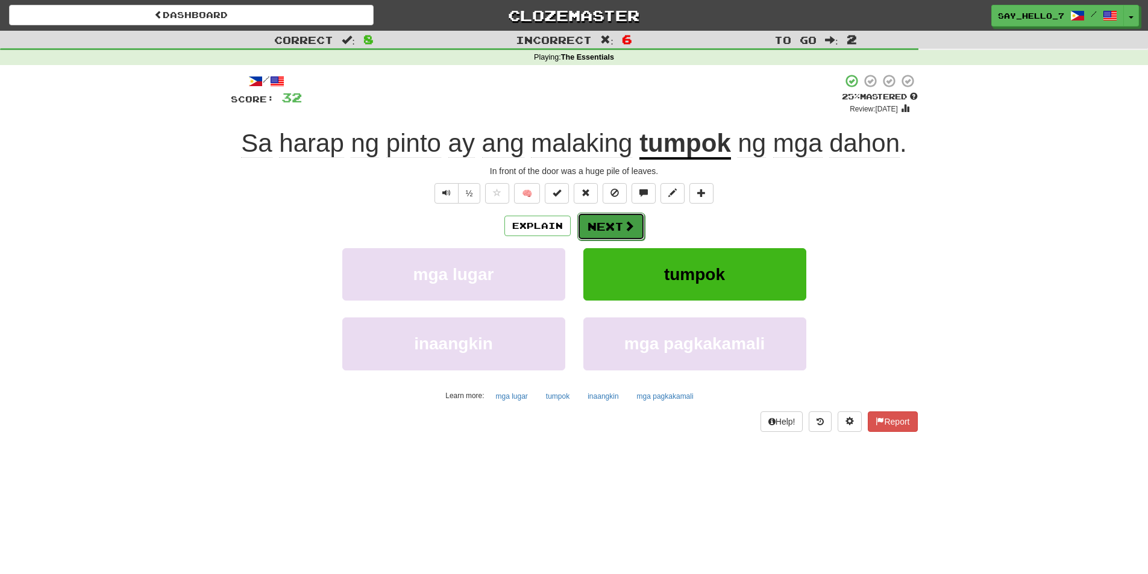
click at [620, 230] on button "Next" at bounding box center [610, 227] width 67 height 28
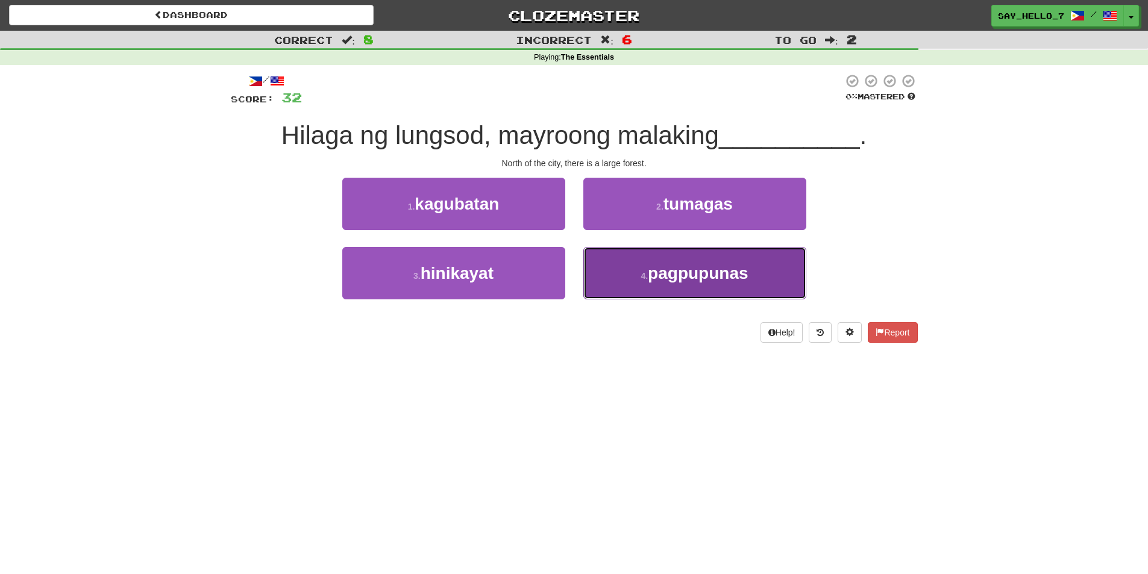
click at [606, 271] on button "4 . pagpupunas" at bounding box center [694, 273] width 223 height 52
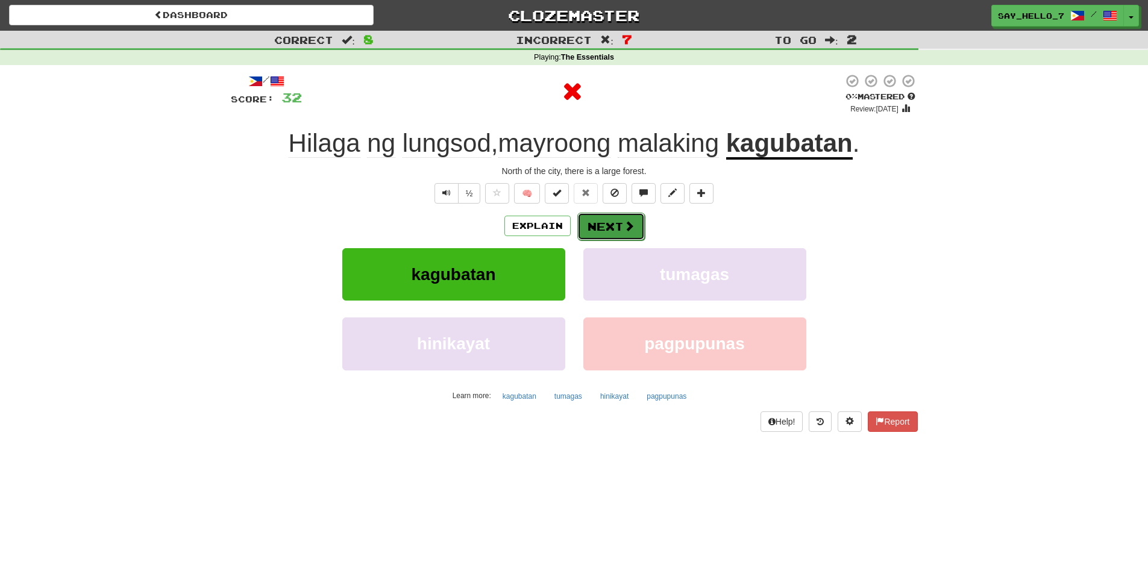
click at [611, 236] on button "Next" at bounding box center [610, 227] width 67 height 28
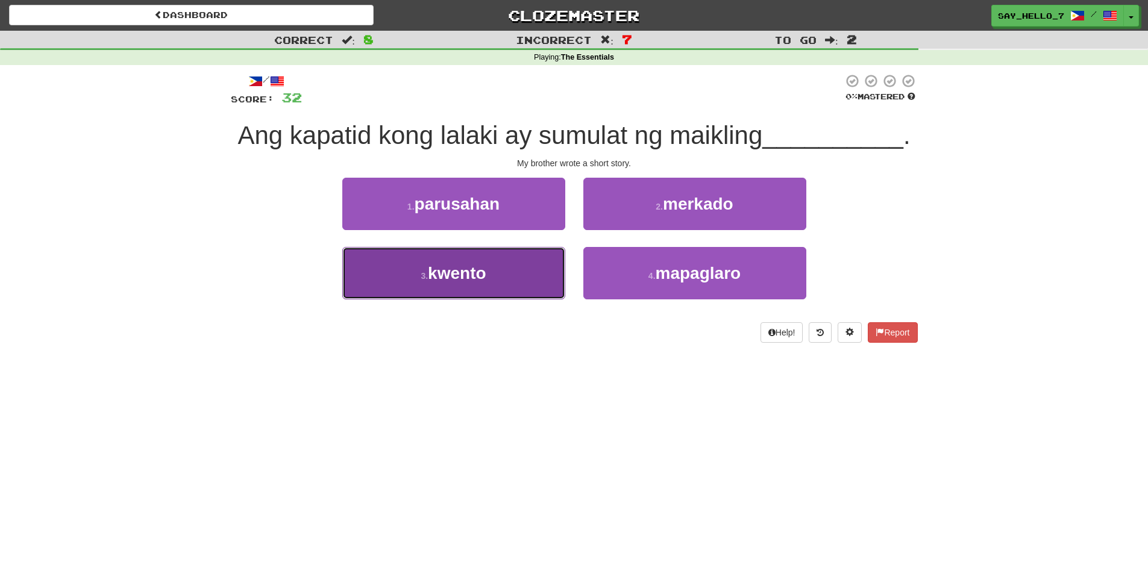
click at [543, 267] on button "3 . kwento" at bounding box center [453, 273] width 223 height 52
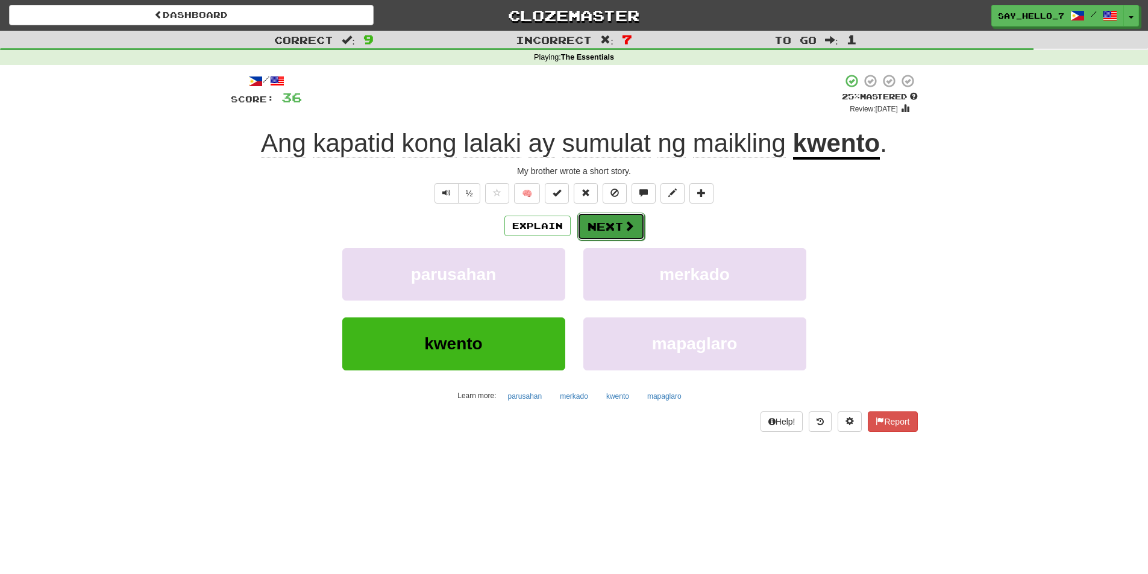
click at [624, 225] on span at bounding box center [629, 226] width 11 height 11
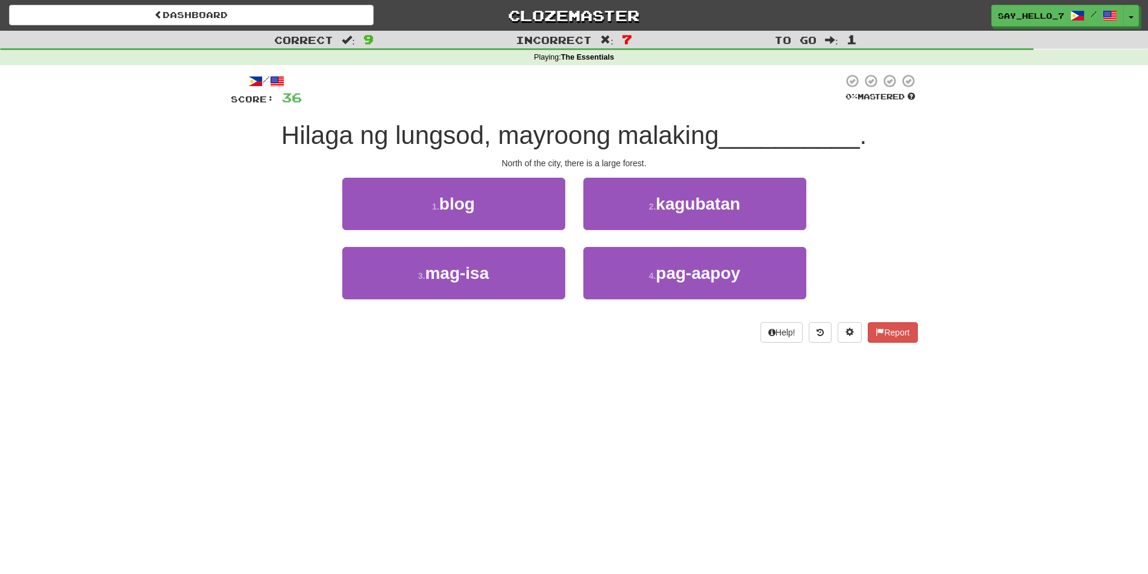
click at [698, 388] on div "Dashboard Clozemaster say_hello_7 / Toggle Dropdown Dashboard Leaderboard Activ…" at bounding box center [574, 287] width 1148 height 574
click at [612, 456] on div "Dashboard Clozemaster say_hello_7 / Toggle Dropdown Dashboard Leaderboard Activ…" at bounding box center [574, 287] width 1148 height 574
click at [497, 404] on div "Dashboard Clozemaster say_hello_7 / Toggle Dropdown Dashboard Leaderboard Activ…" at bounding box center [574, 287] width 1148 height 574
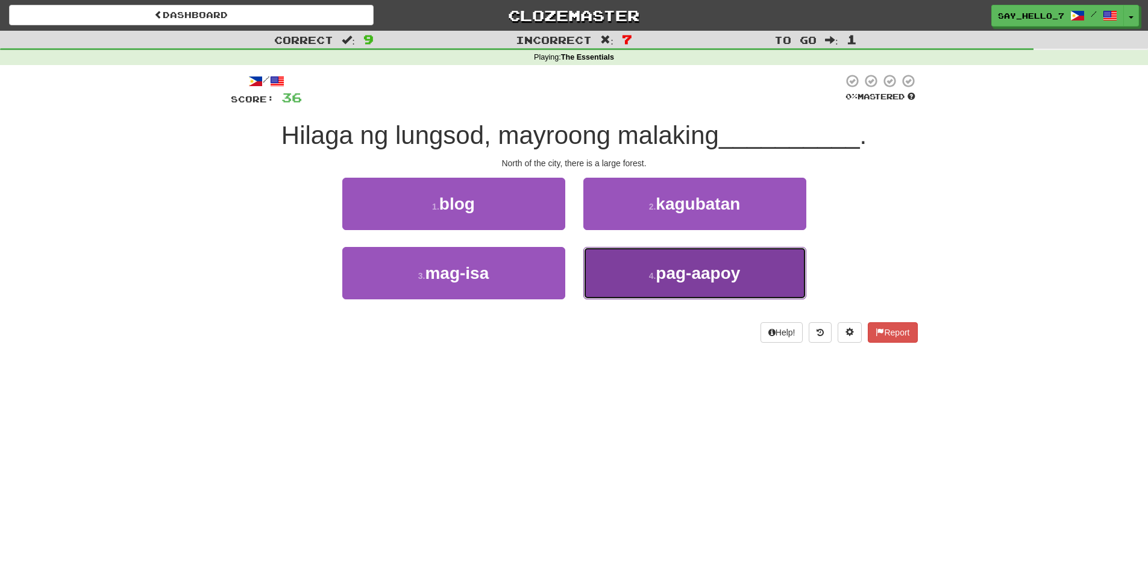
click at [639, 283] on button "4 . pag-aapoy" at bounding box center [694, 273] width 223 height 52
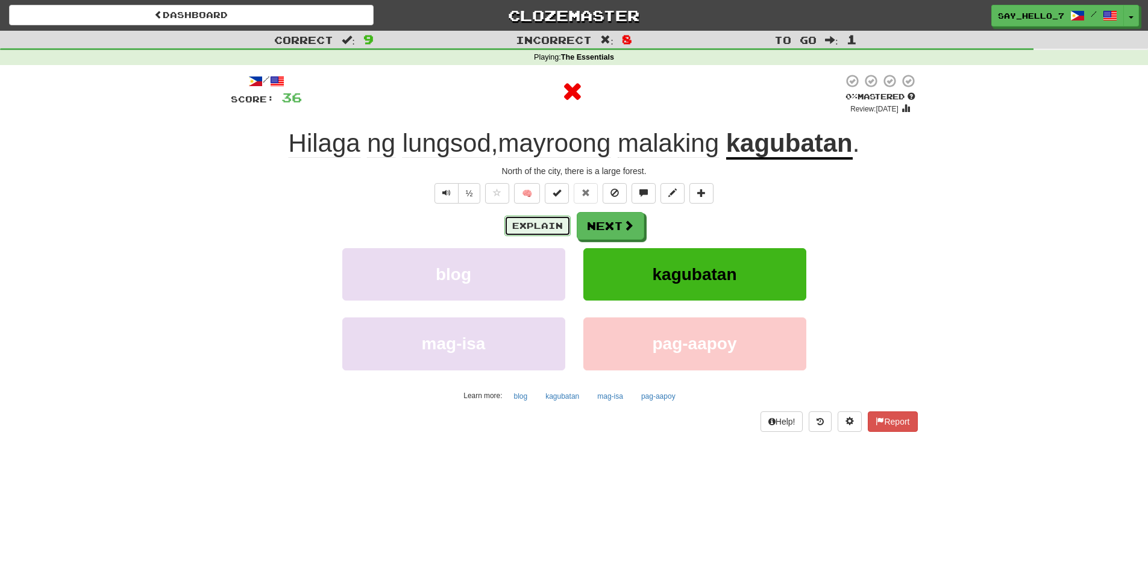
click at [530, 234] on button "Explain" at bounding box center [537, 226] width 66 height 20
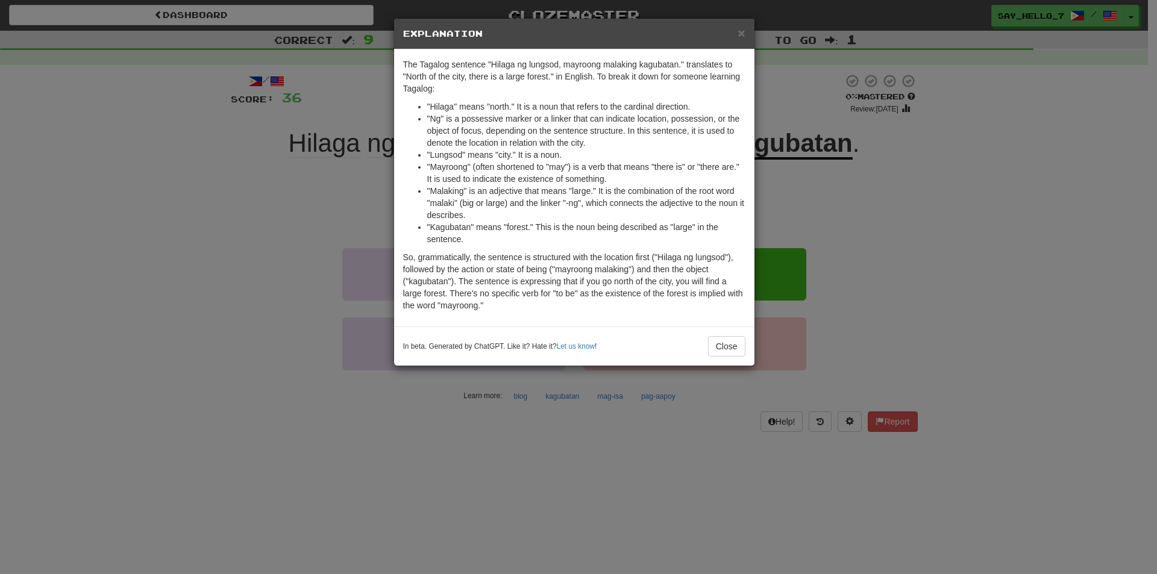
click at [772, 208] on div "× Explanation The Tagalog sentence "Hilaga ng lungsod, mayroong malaking kaguba…" at bounding box center [578, 287] width 1157 height 574
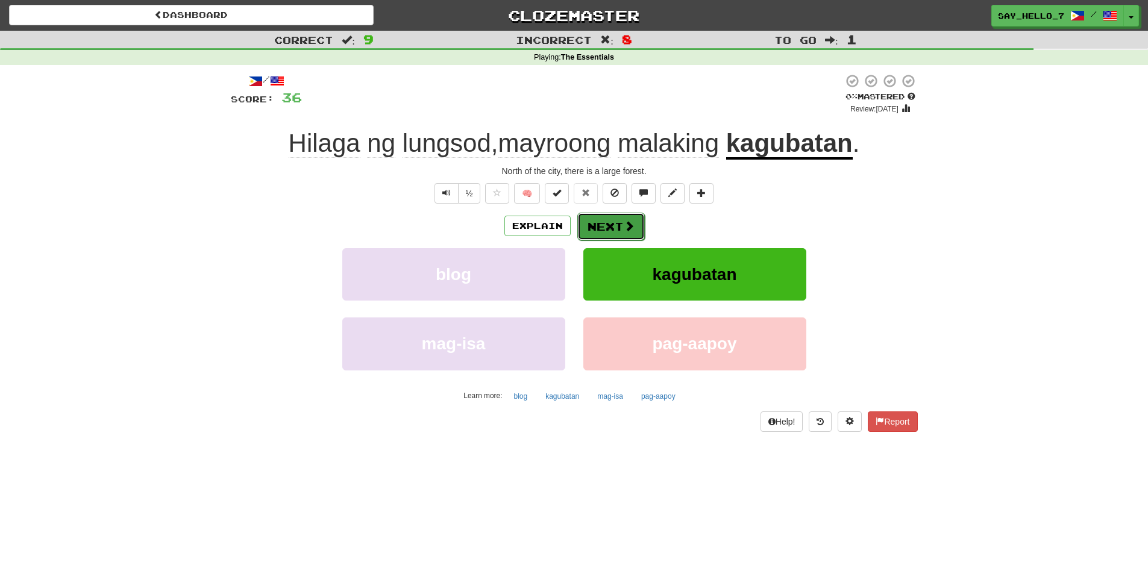
click at [627, 224] on span at bounding box center [629, 226] width 11 height 11
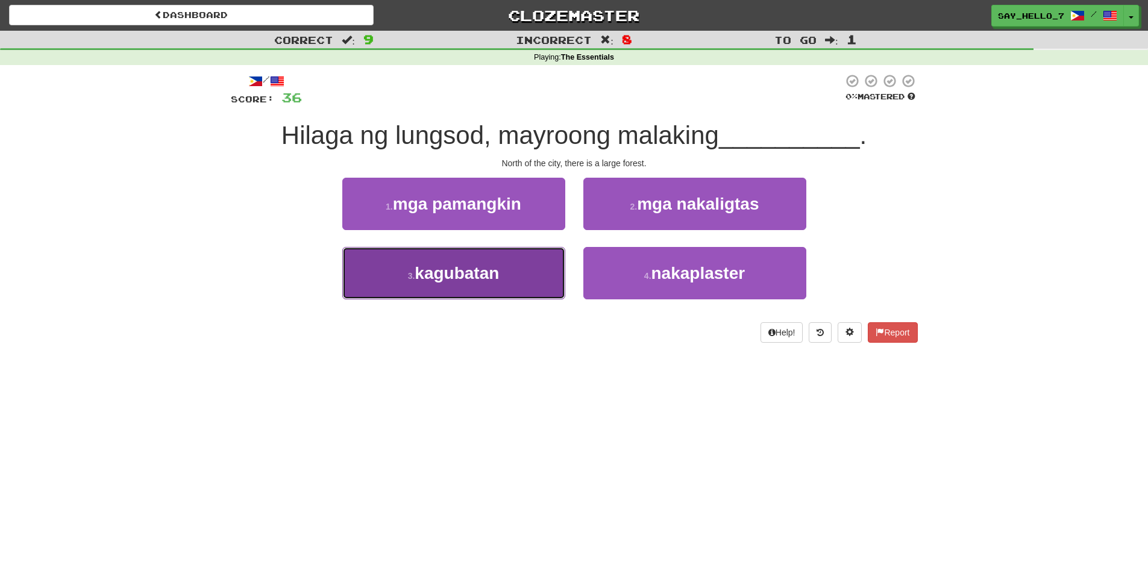
click at [524, 290] on button "3 . kagubatan" at bounding box center [453, 273] width 223 height 52
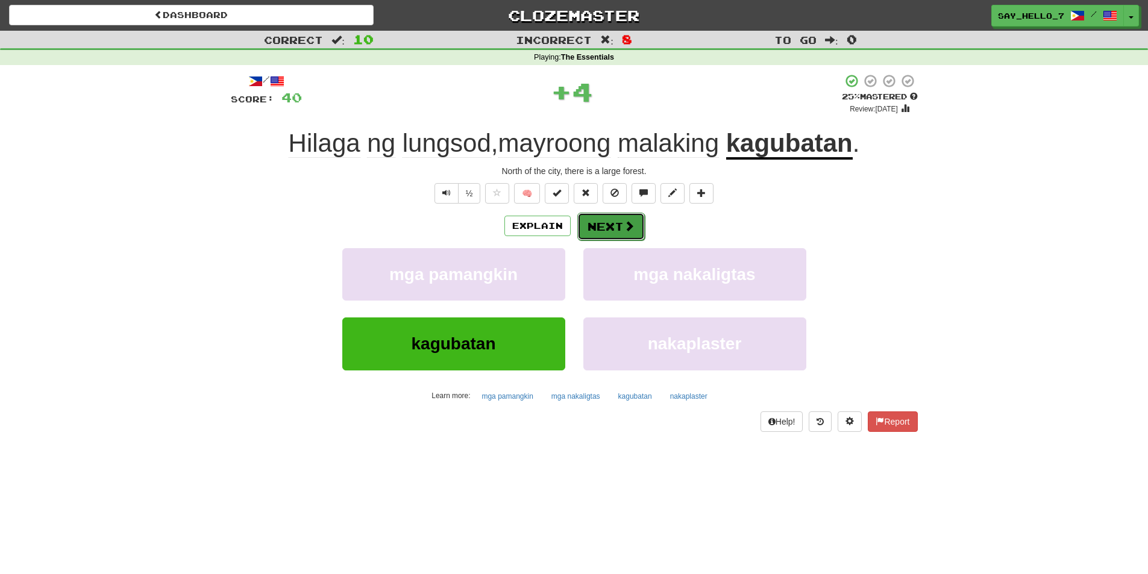
click at [600, 220] on button "Next" at bounding box center [610, 227] width 67 height 28
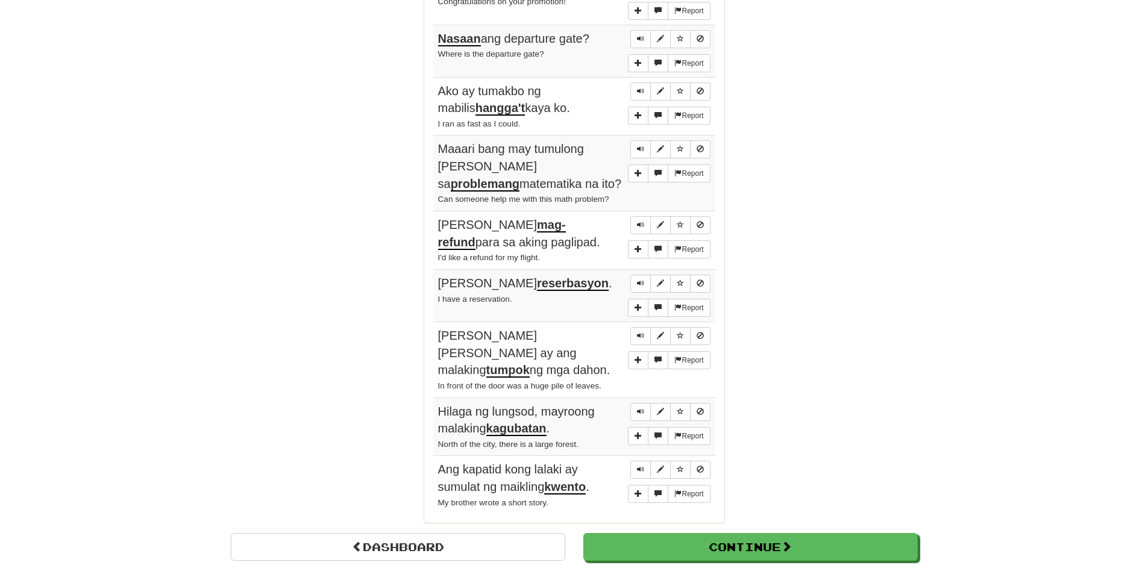
scroll to position [1085, 0]
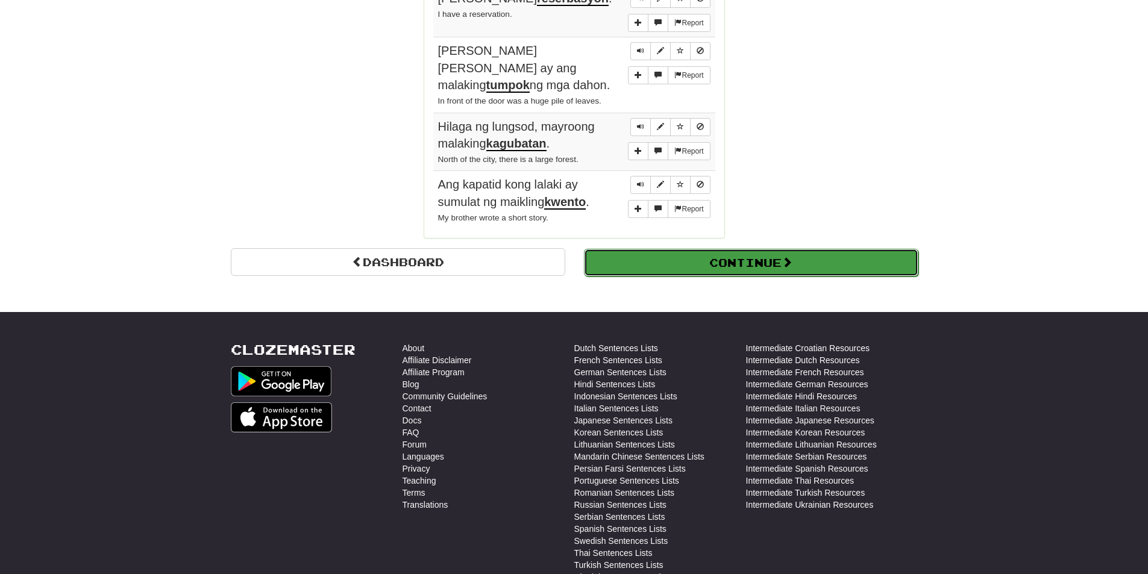
click at [658, 255] on button "Continue" at bounding box center [751, 263] width 334 height 28
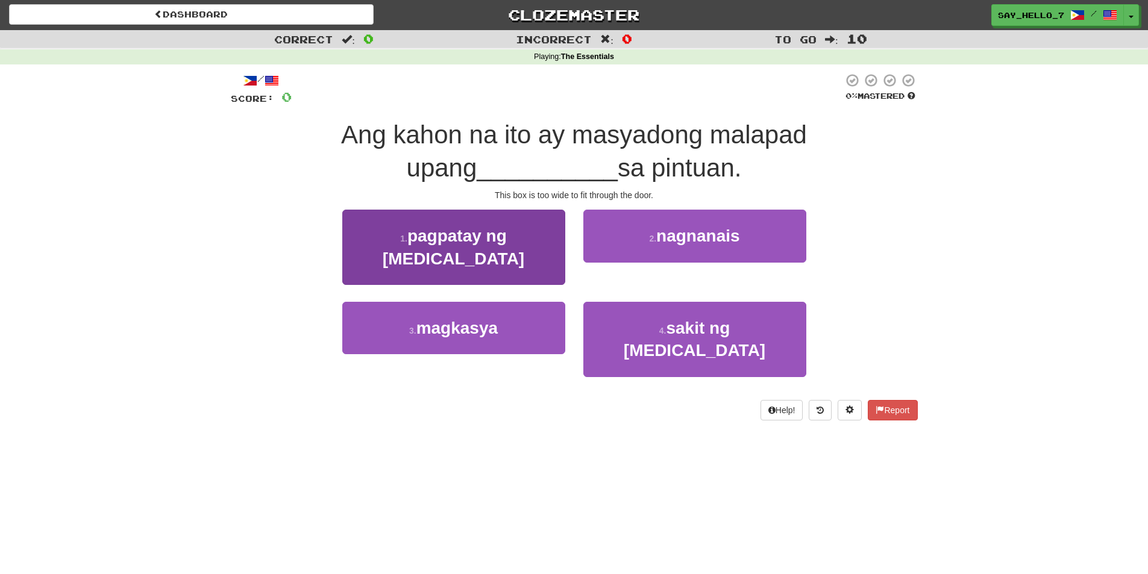
scroll to position [0, 0]
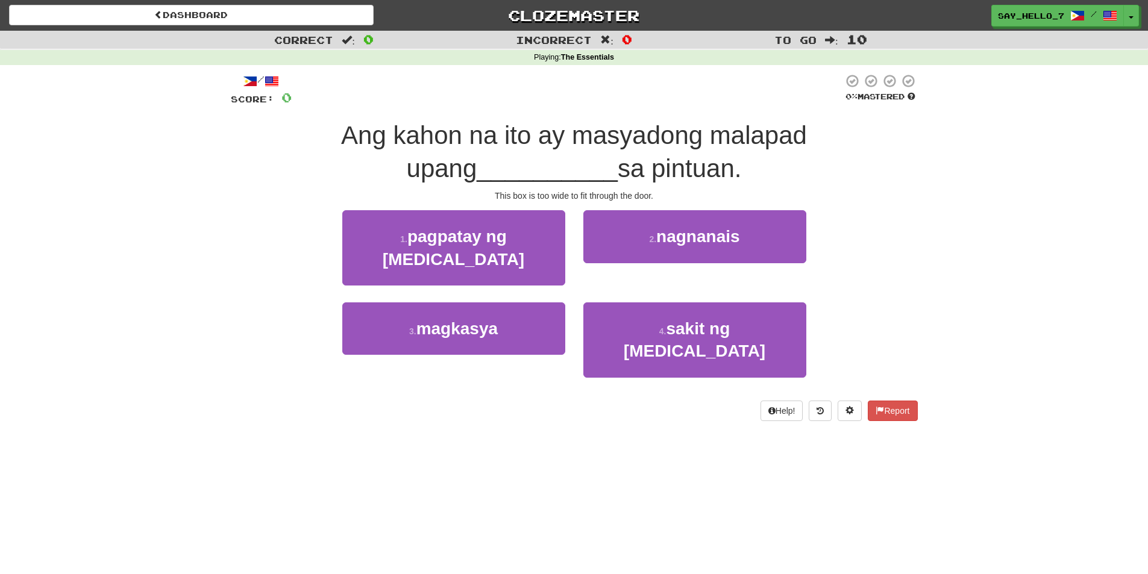
click at [235, 3] on div "Dashboard Clozemaster say_hello_7 / Toggle Dropdown Dashboard Leaderboard Activ…" at bounding box center [574, 13] width 1148 height 27
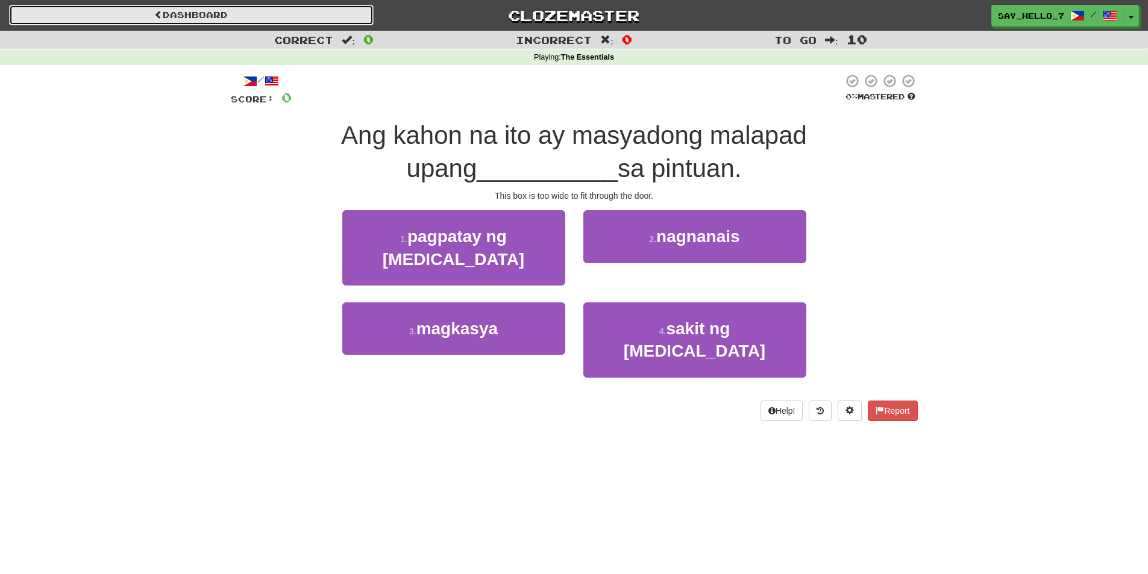
click at [231, 10] on link "Dashboard" at bounding box center [191, 15] width 365 height 20
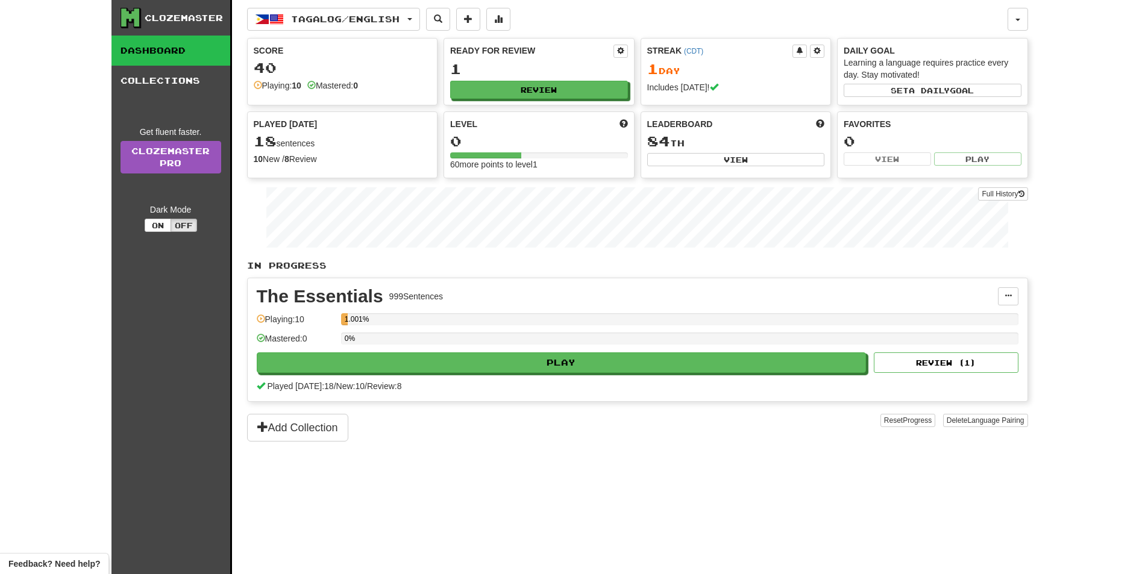
click at [527, 560] on div "Tagalog / English Tagalog / English Streak: 1 Review: 1 Points [DATE]: 40 Langu…" at bounding box center [637, 302] width 781 height 604
click at [385, 16] on span "Tagalog / English" at bounding box center [345, 19] width 108 height 10
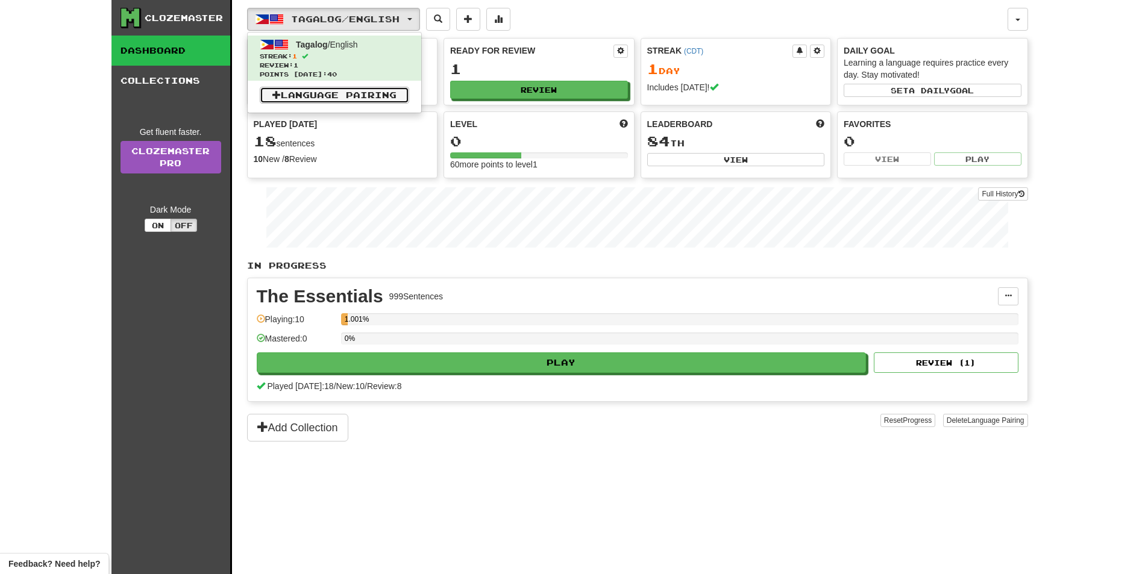
click at [372, 94] on link "Language Pairing" at bounding box center [334, 95] width 149 height 17
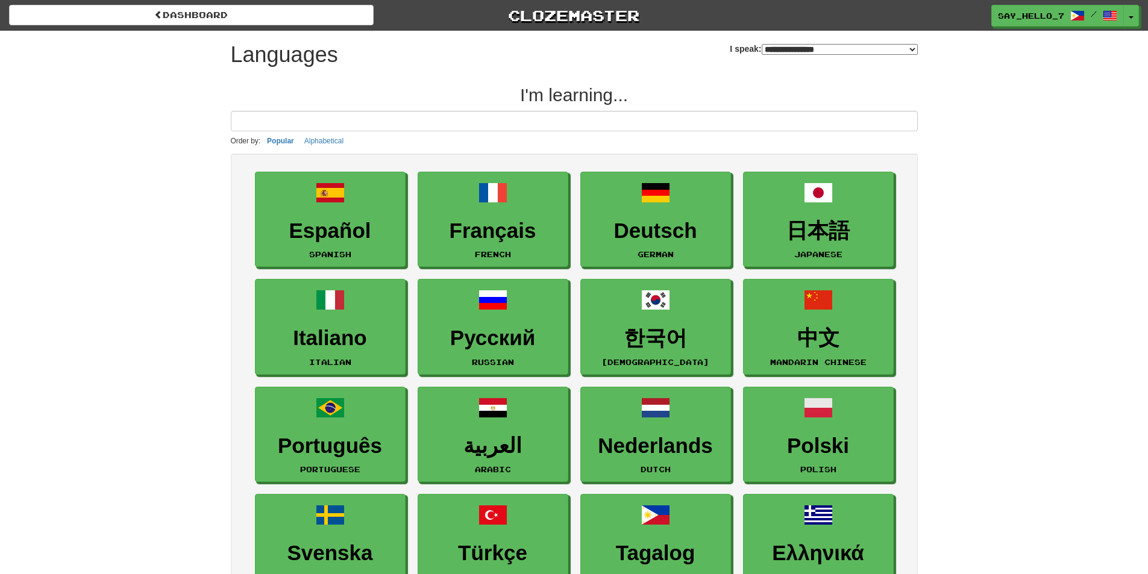
select select "*******"
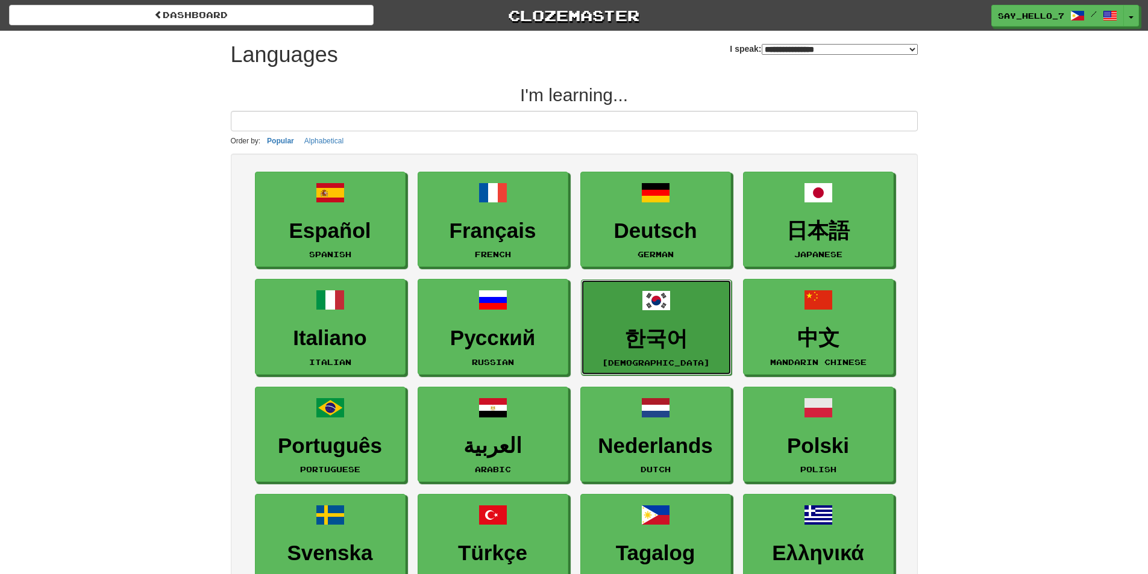
click at [695, 328] on h3 "한국어" at bounding box center [656, 339] width 137 height 24
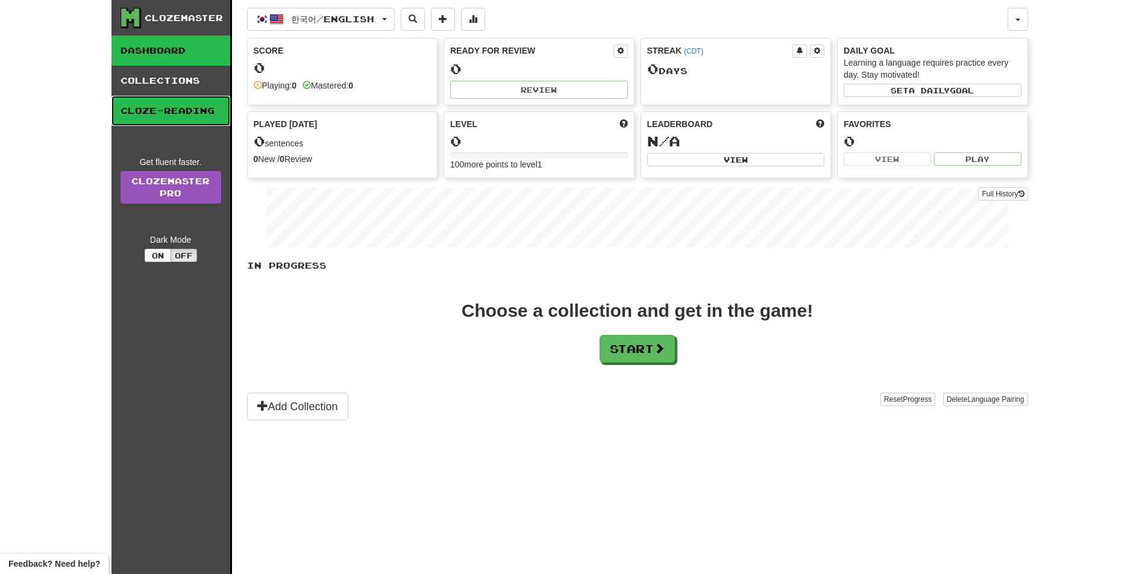
click at [198, 119] on link "Cloze-Reading" at bounding box center [170, 111] width 119 height 30
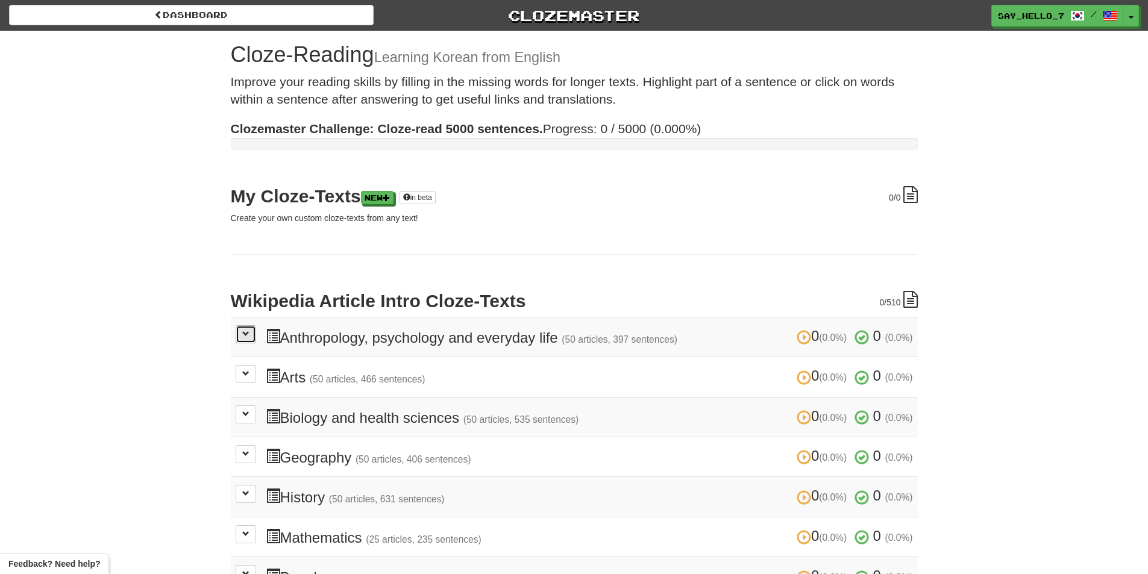
click at [249, 340] on button at bounding box center [246, 334] width 20 height 18
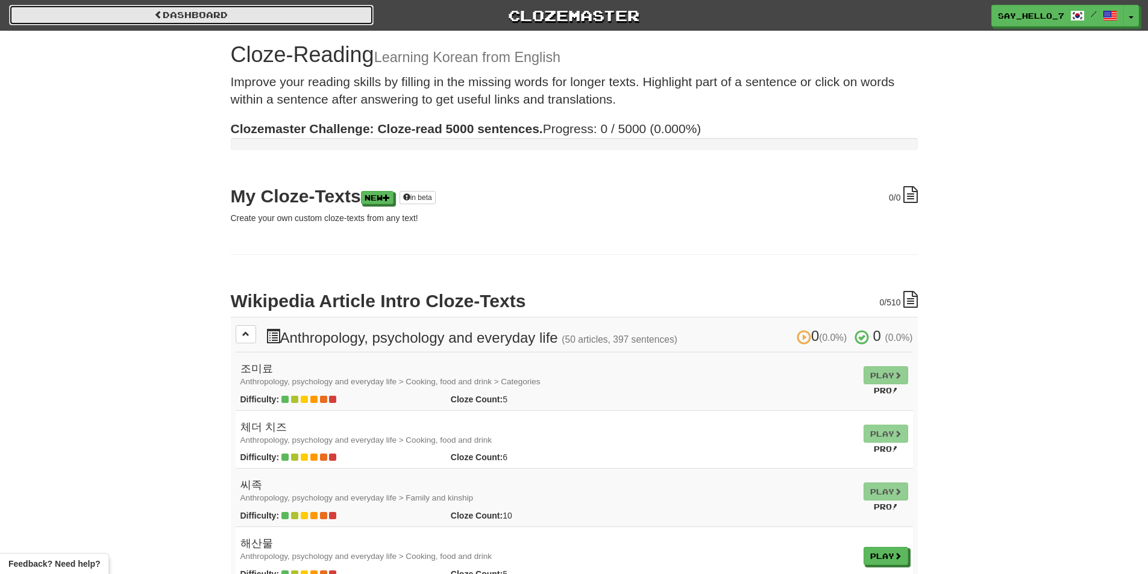
click at [44, 25] on link "Dashboard" at bounding box center [191, 15] width 365 height 20
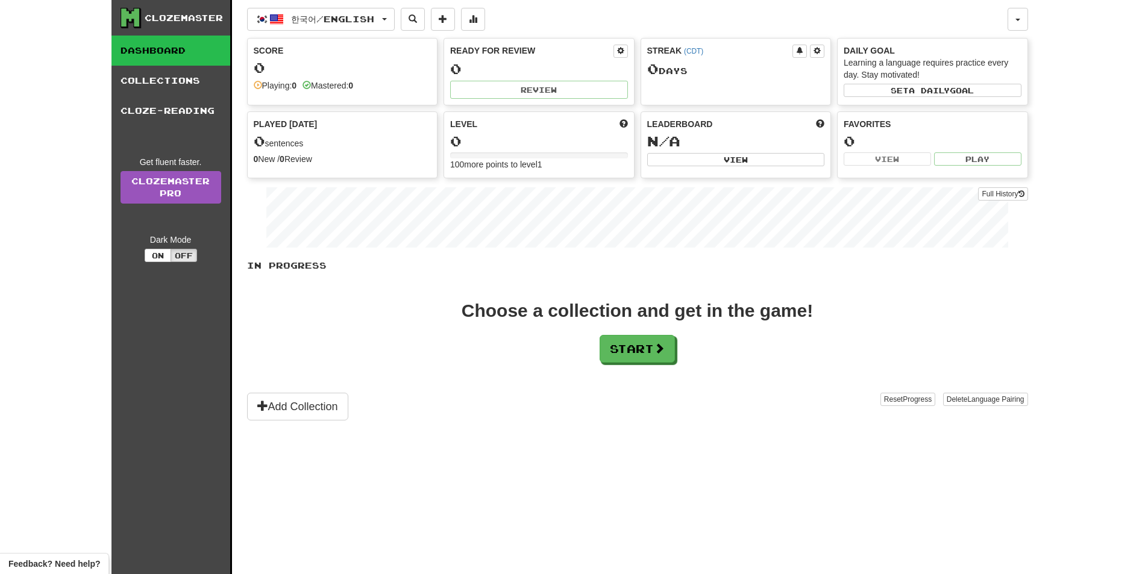
click at [625, 365] on div "In Progress Choose a collection and get in the game! Start Add Collection Reset…" at bounding box center [637, 340] width 781 height 161
click at [627, 360] on button "Start" at bounding box center [637, 350] width 75 height 28
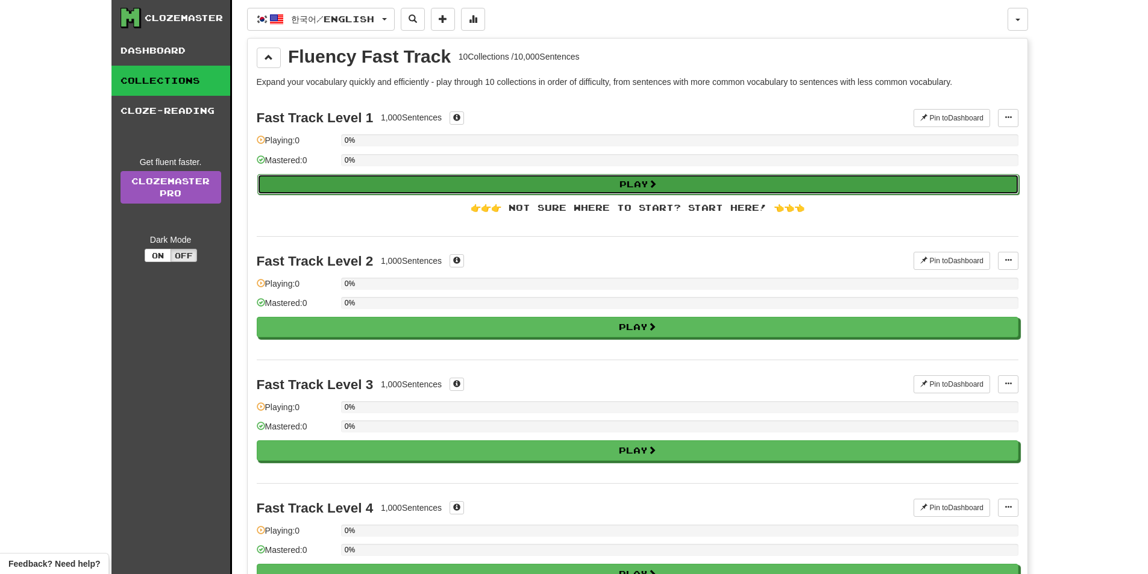
click at [710, 190] on button "Play" at bounding box center [638, 184] width 762 height 20
select select "**"
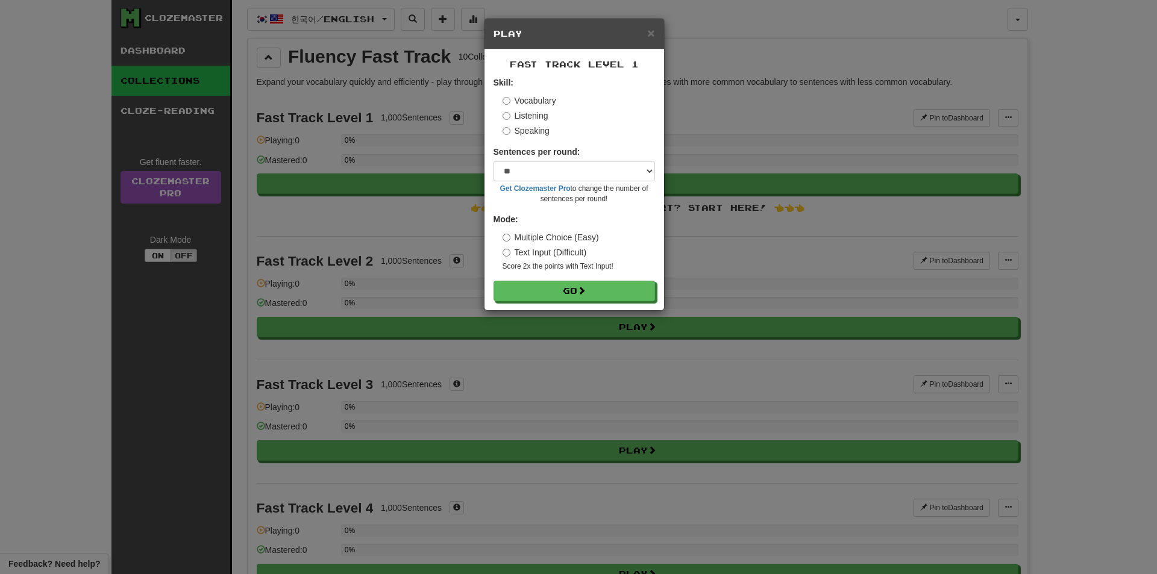
click at [578, 257] on label "Text Input (Difficult)" at bounding box center [545, 252] width 84 height 12
click at [594, 293] on button "Go" at bounding box center [574, 291] width 161 height 20
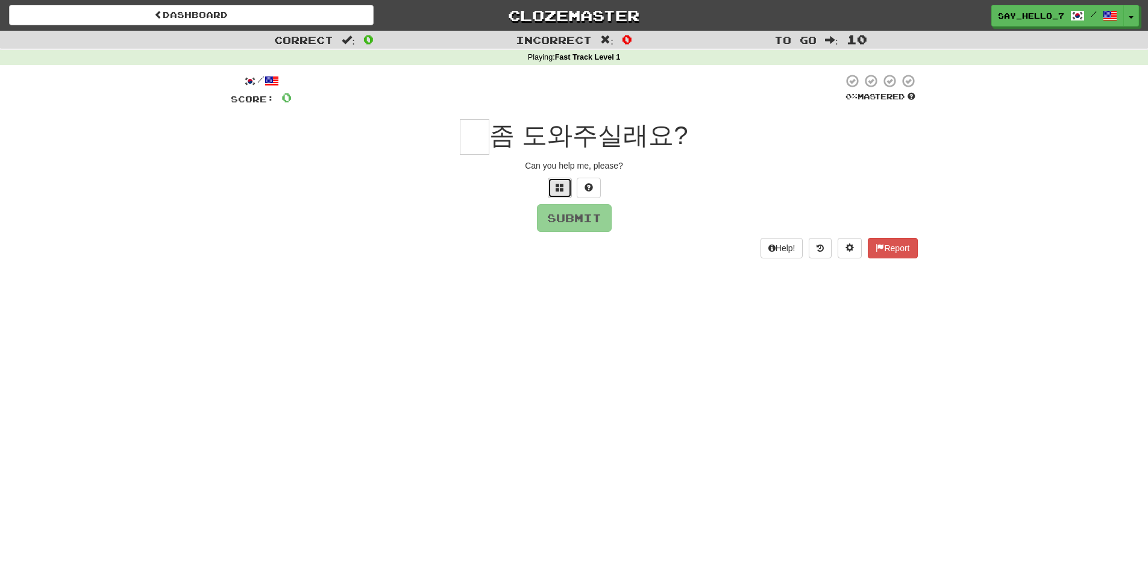
click at [562, 187] on span at bounding box center [560, 187] width 8 height 8
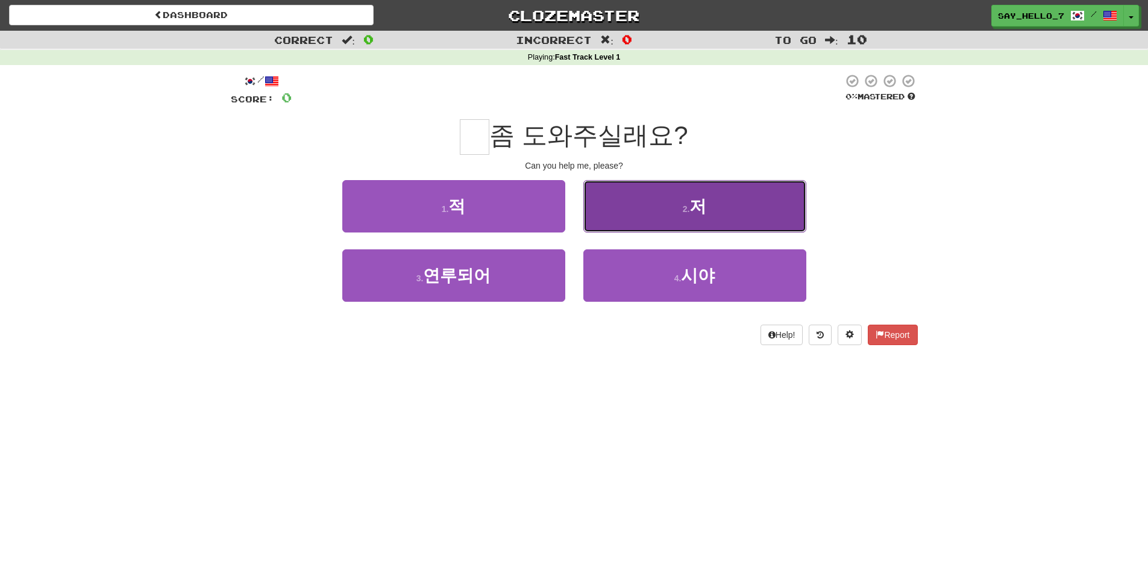
click at [639, 213] on button "2 . 저" at bounding box center [694, 206] width 223 height 52
type input "*"
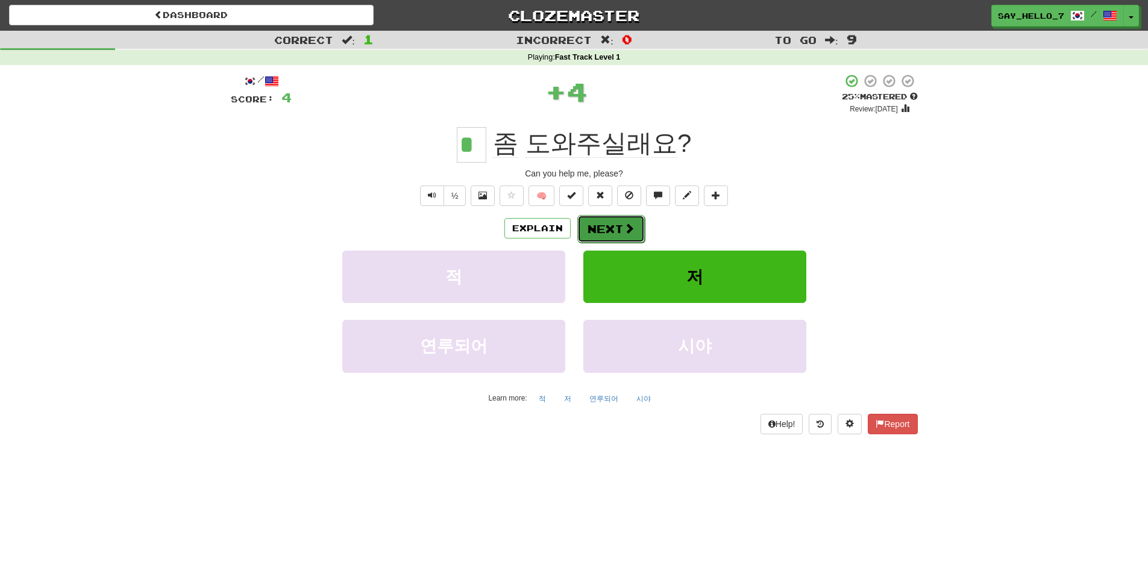
click at [628, 223] on span at bounding box center [629, 228] width 11 height 11
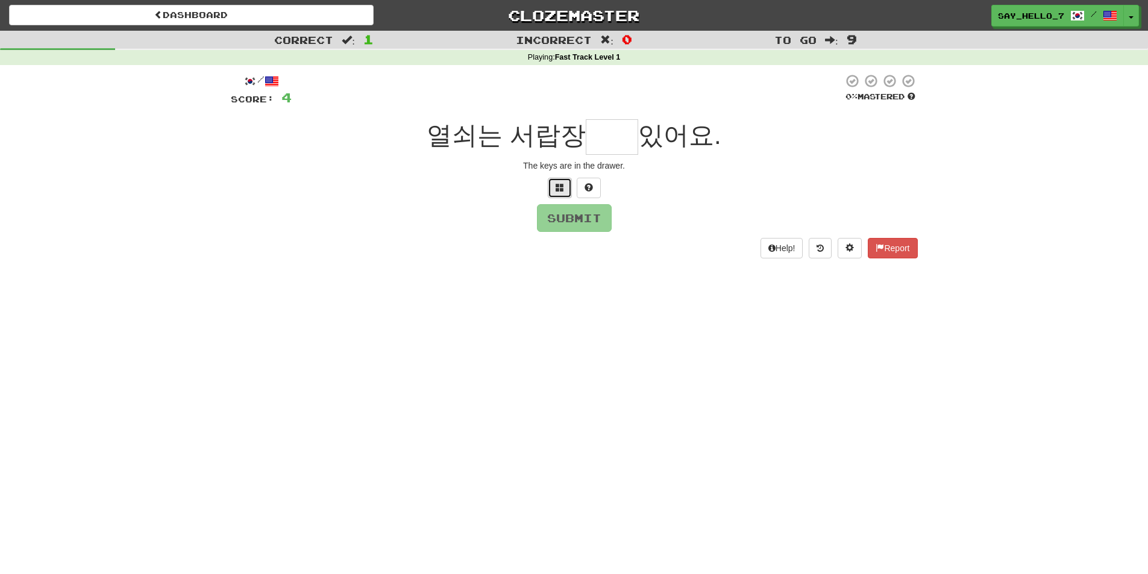
click at [559, 193] on button at bounding box center [560, 188] width 24 height 20
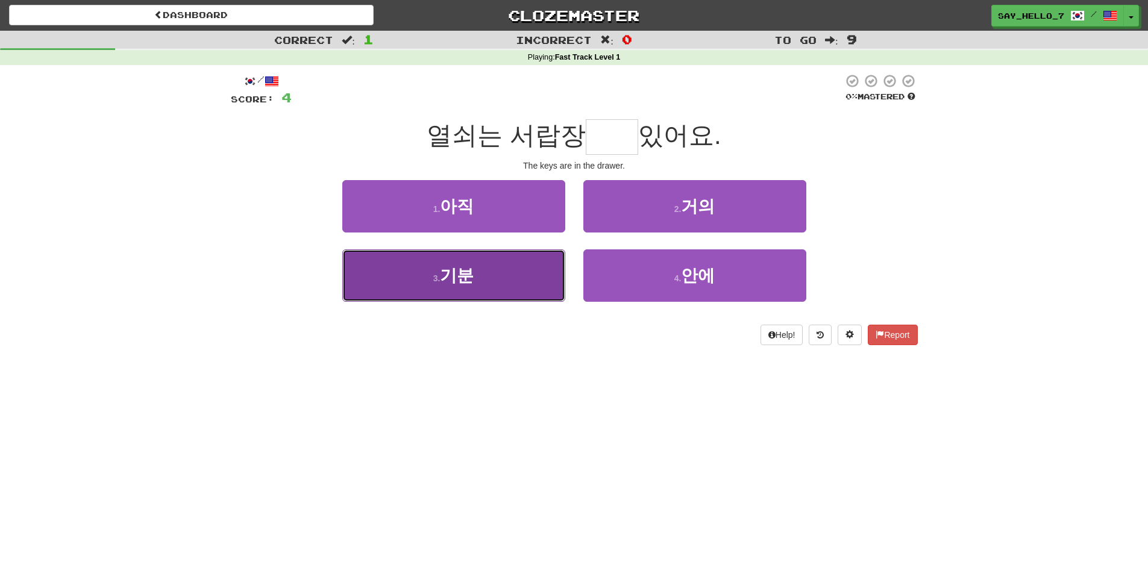
click at [548, 295] on button "3 . 기분" at bounding box center [453, 275] width 223 height 52
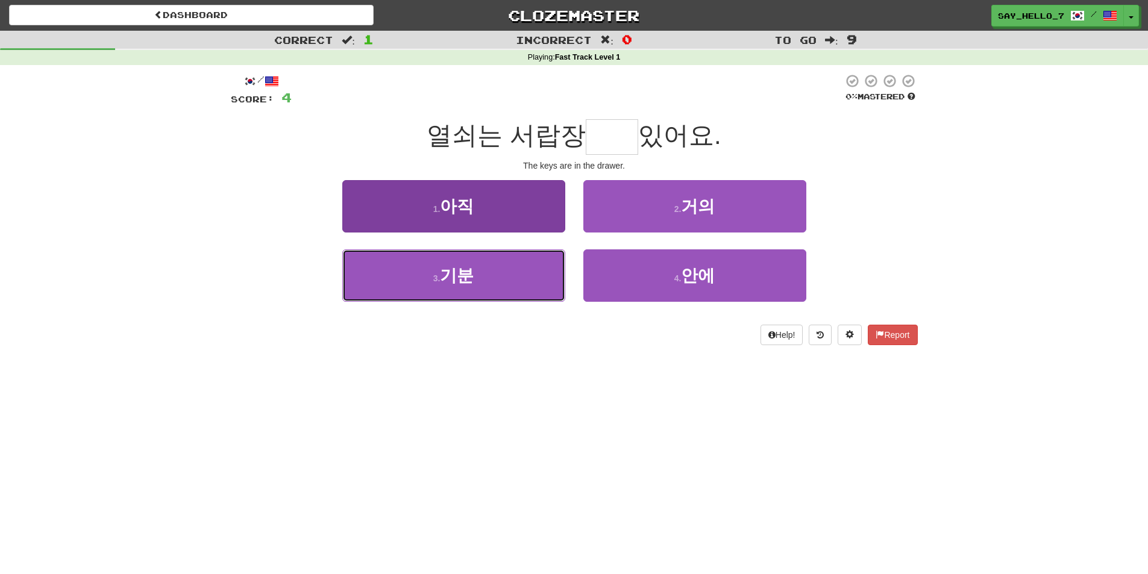
type input "**"
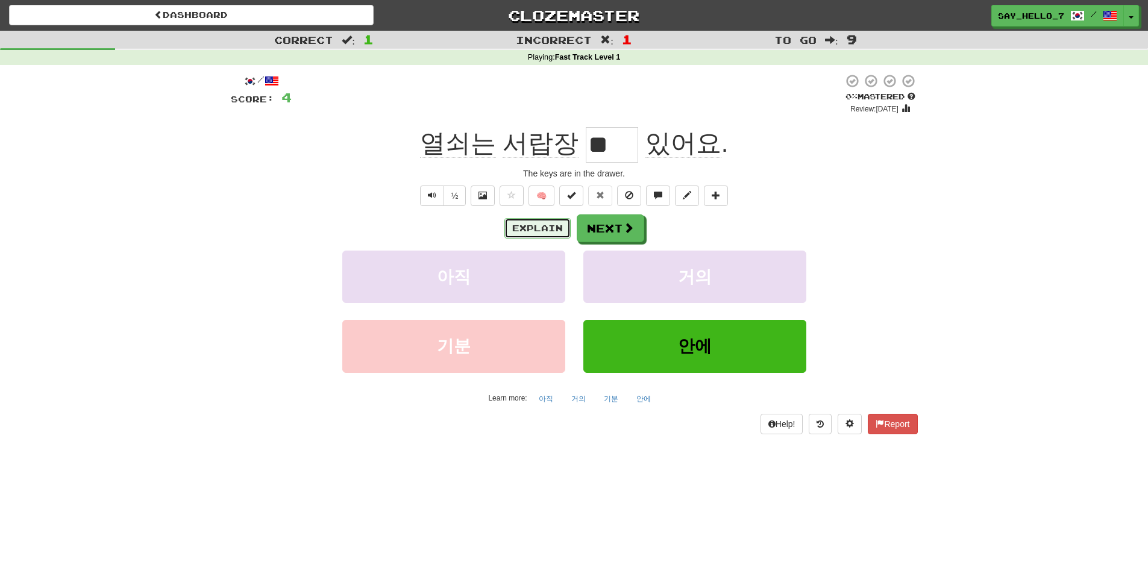
click at [545, 227] on button "Explain" at bounding box center [537, 228] width 66 height 20
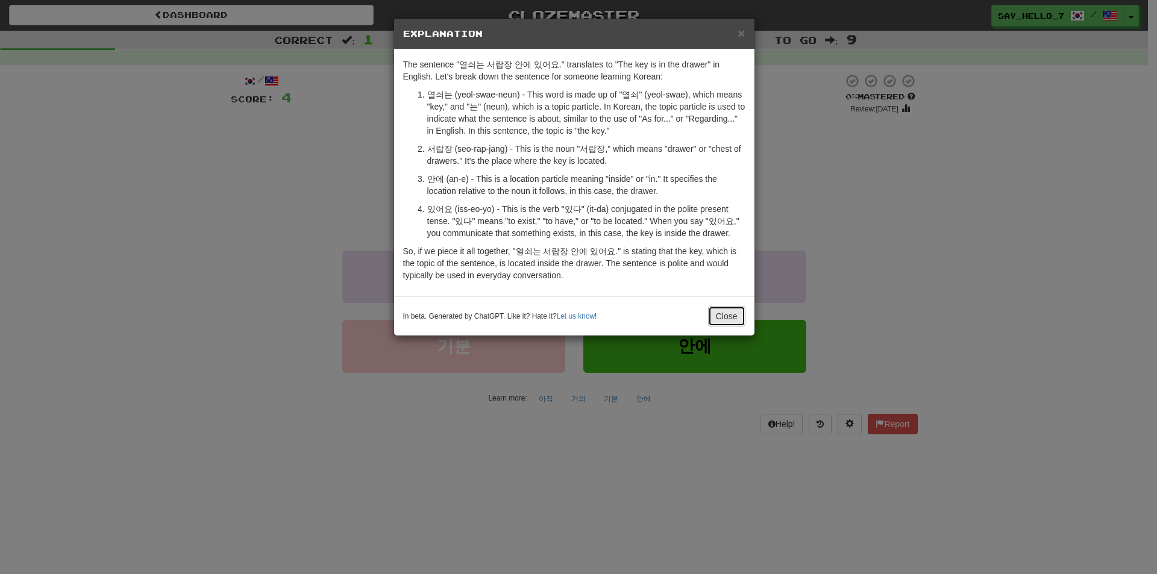
click at [721, 317] on button "Close" at bounding box center [726, 316] width 37 height 20
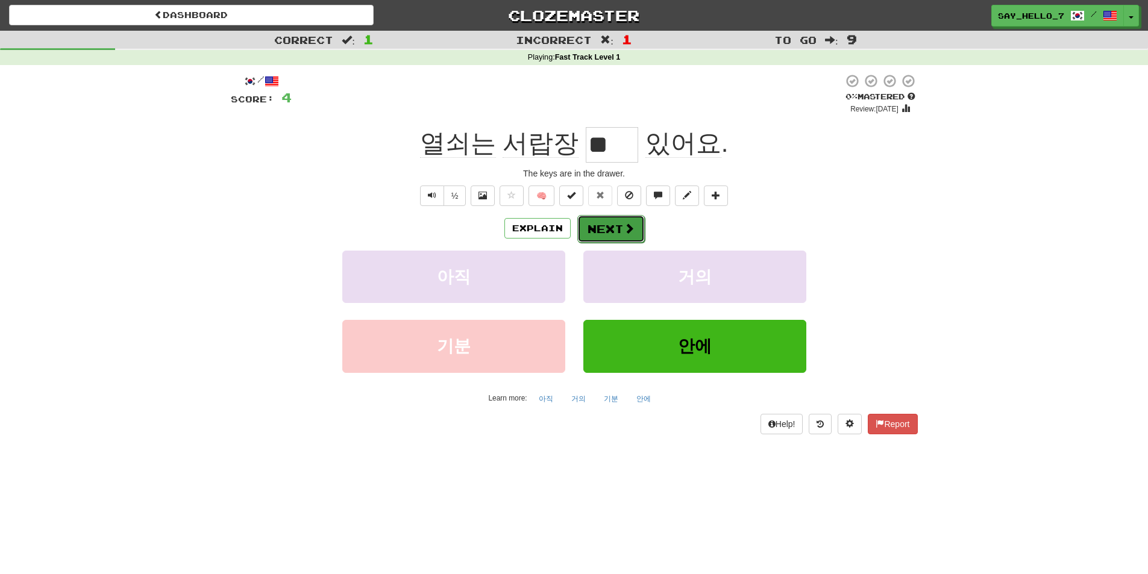
click at [624, 227] on span at bounding box center [629, 228] width 11 height 11
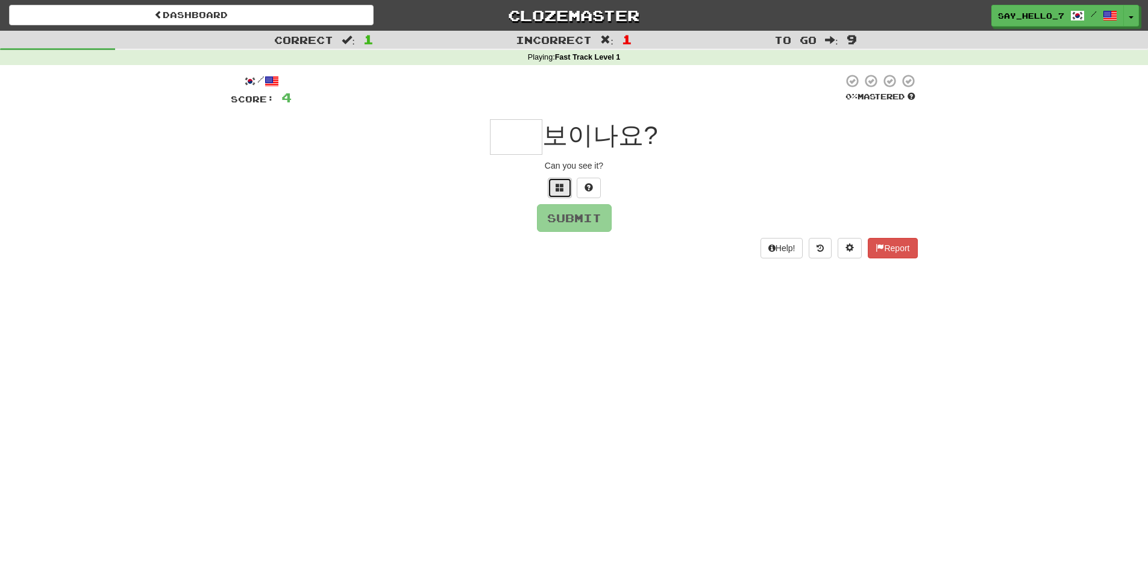
click at [562, 188] on span at bounding box center [560, 187] width 8 height 8
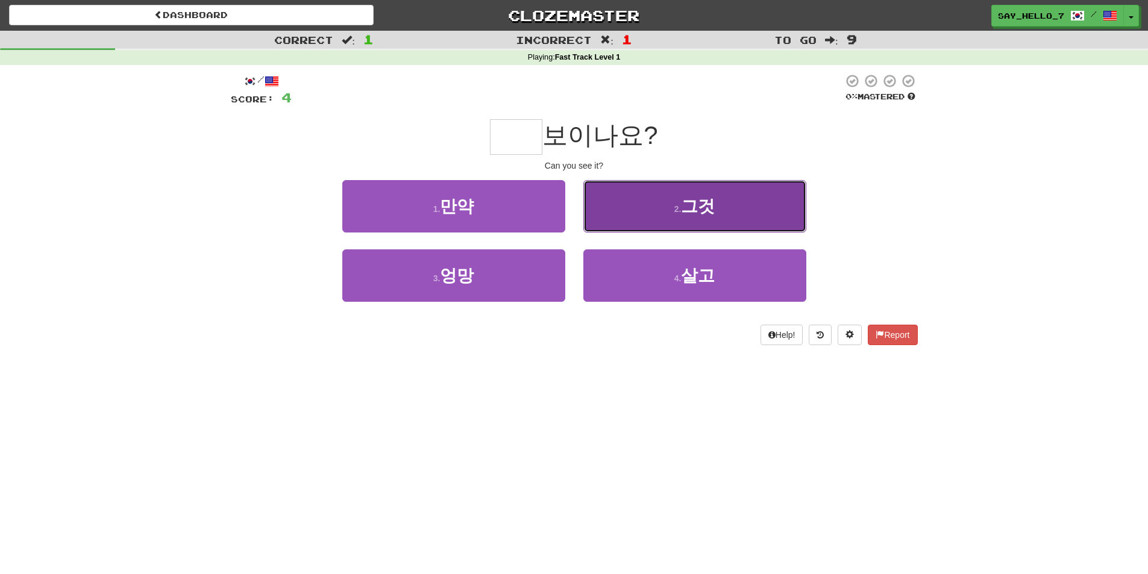
click at [650, 210] on button "2 . 그것" at bounding box center [694, 206] width 223 height 52
type input "**"
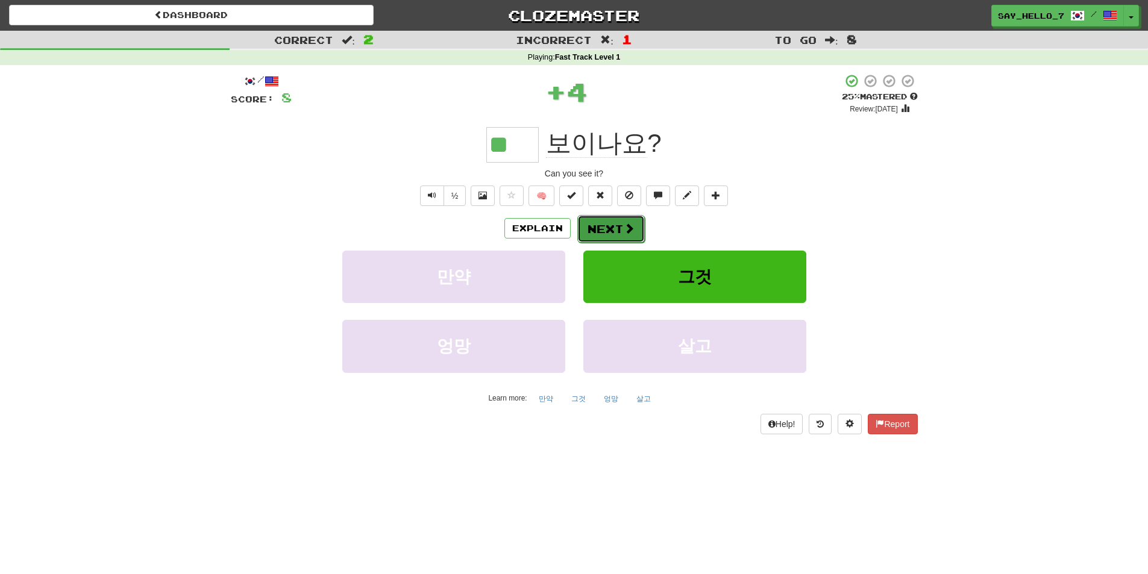
click at [621, 233] on button "Next" at bounding box center [610, 229] width 67 height 28
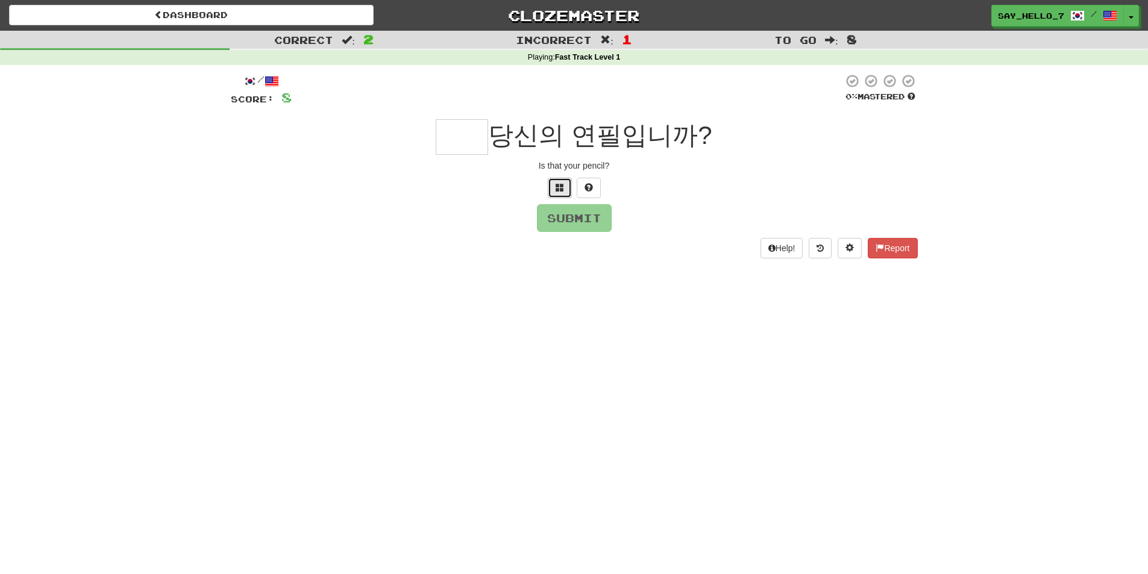
click at [559, 192] on span at bounding box center [560, 187] width 8 height 8
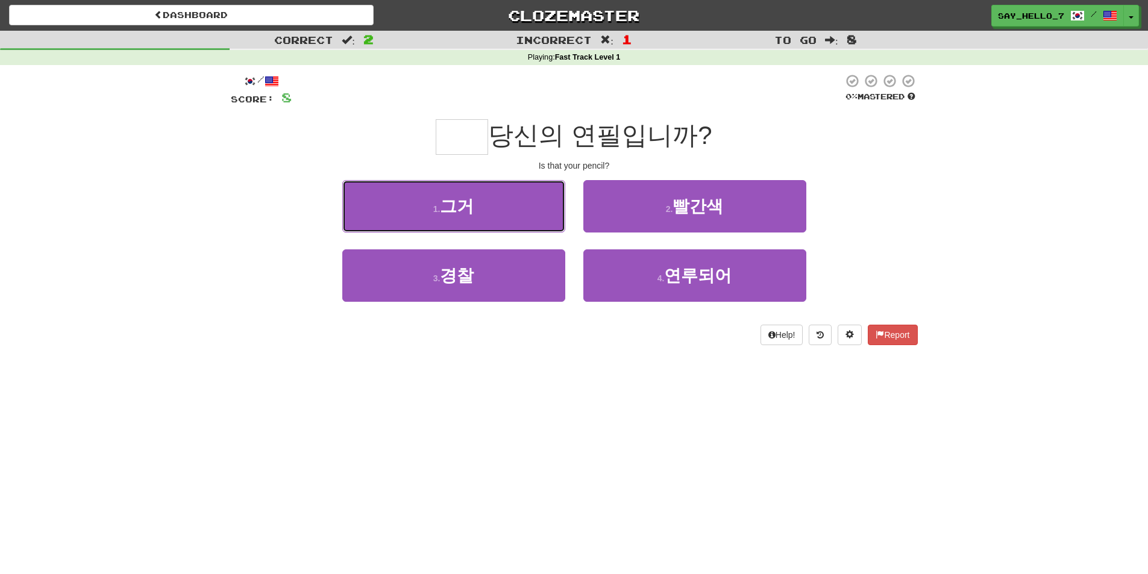
click at [538, 206] on button "1 . 그거" at bounding box center [453, 206] width 223 height 52
type input "**"
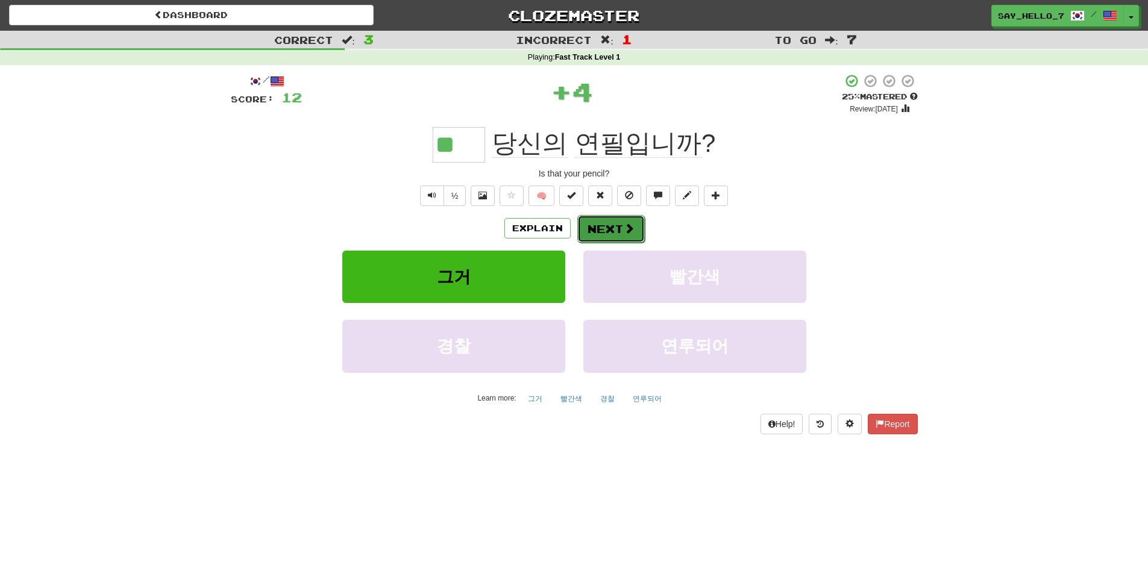
click at [612, 234] on button "Next" at bounding box center [610, 229] width 67 height 28
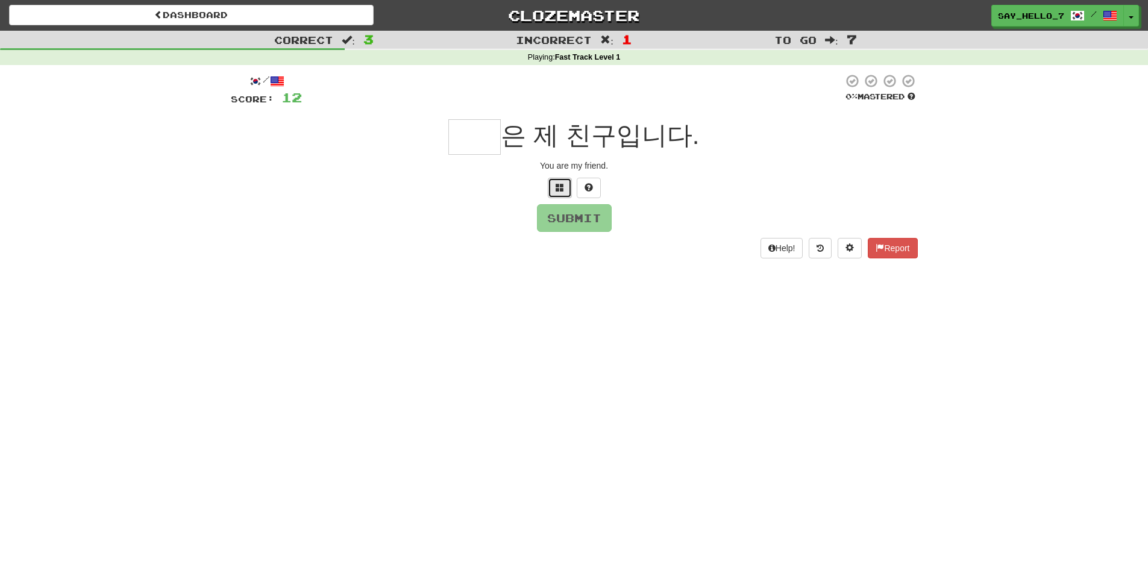
click at [566, 193] on button at bounding box center [560, 188] width 24 height 20
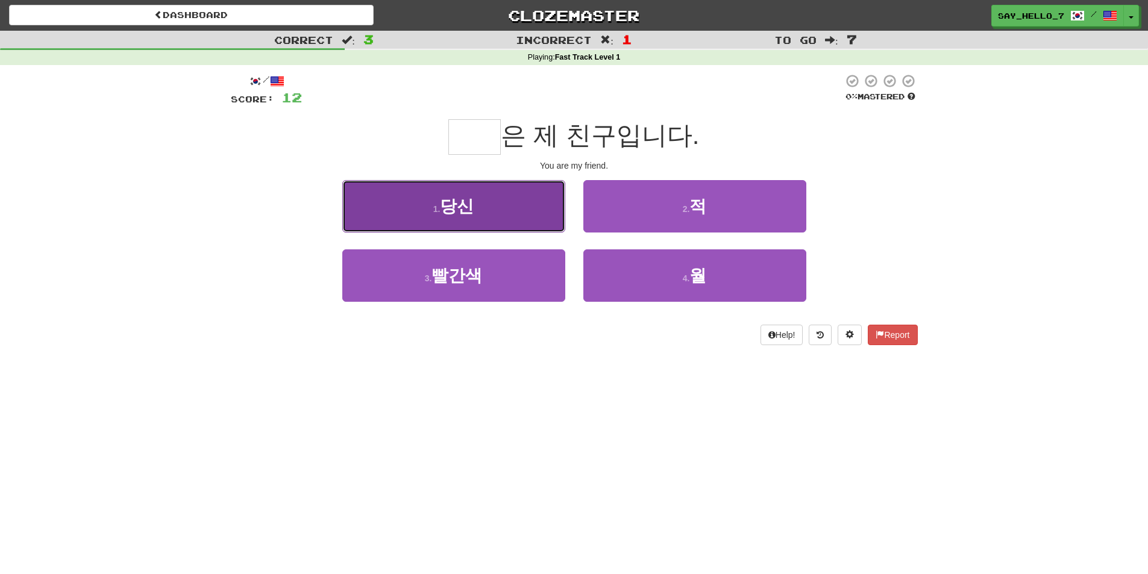
click at [530, 212] on button "1 . 당신" at bounding box center [453, 206] width 223 height 52
type input "**"
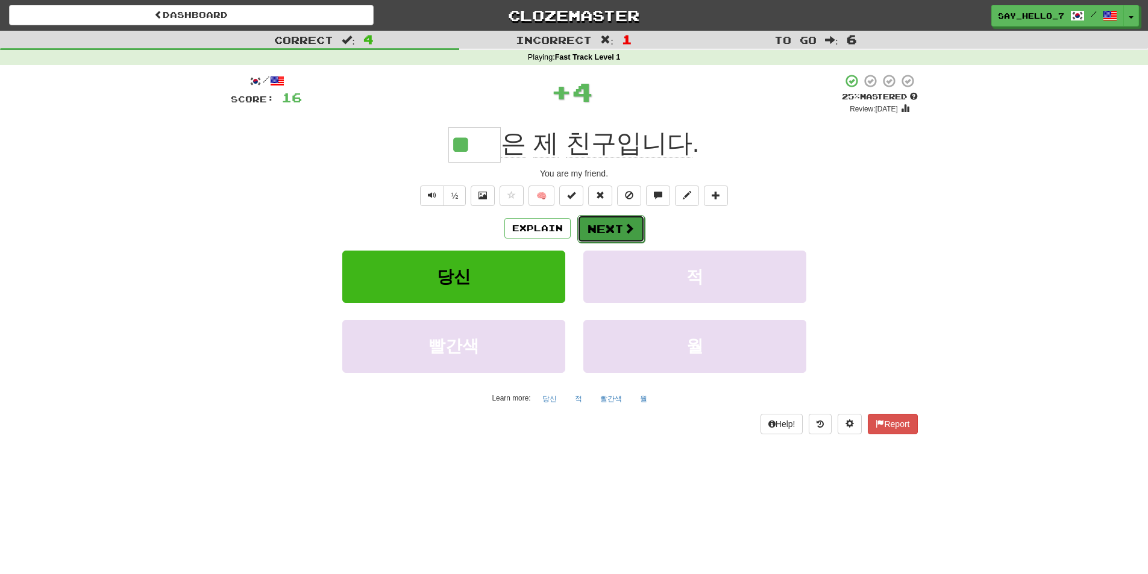
click at [608, 231] on button "Next" at bounding box center [610, 229] width 67 height 28
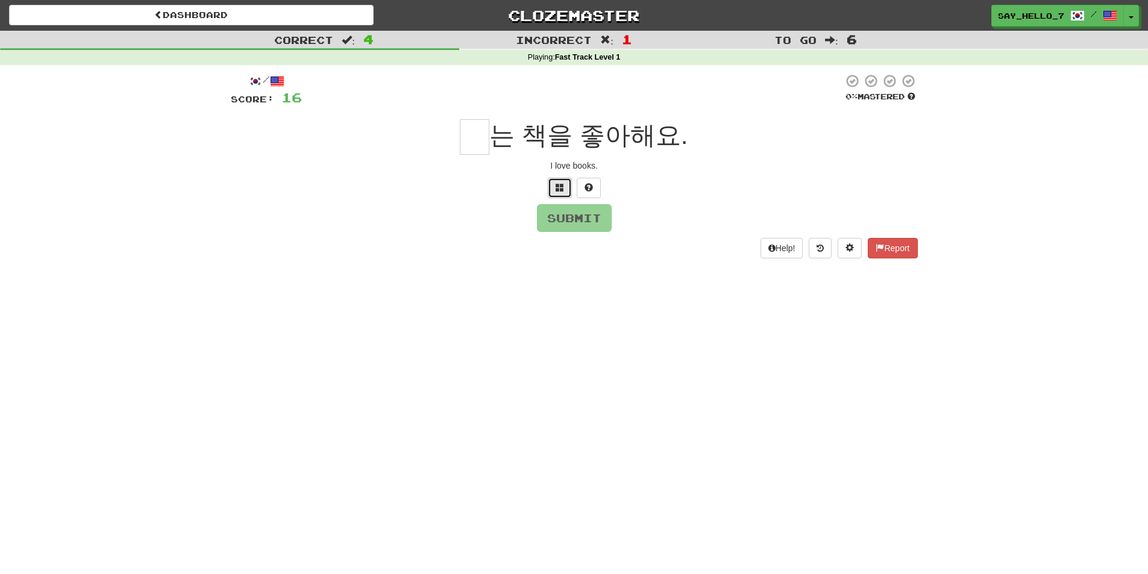
click at [565, 189] on button at bounding box center [560, 188] width 24 height 20
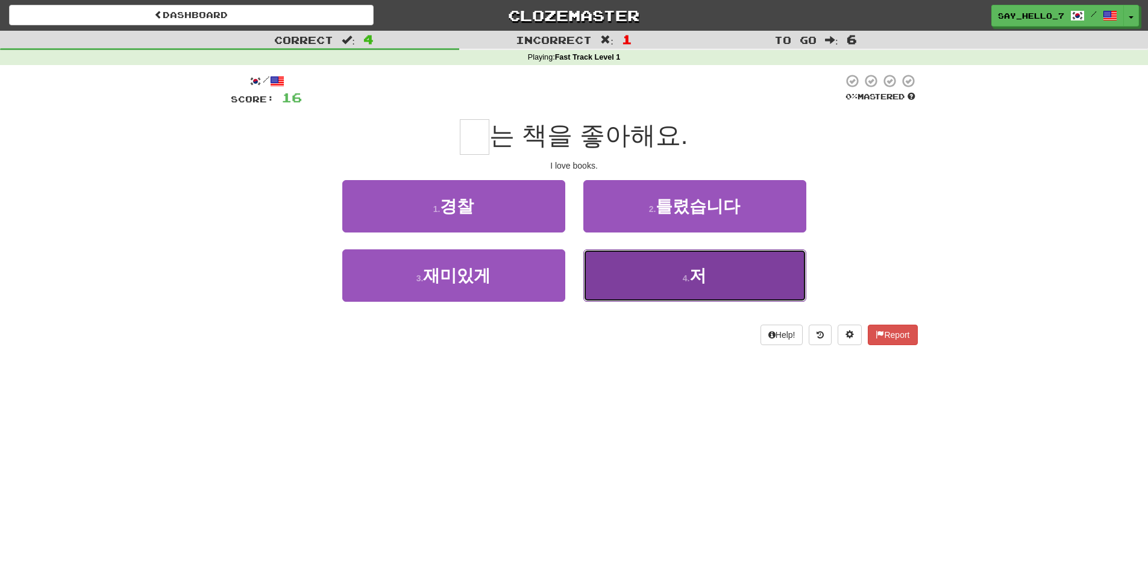
click at [616, 268] on button "4 . 저" at bounding box center [694, 275] width 223 height 52
type input "*"
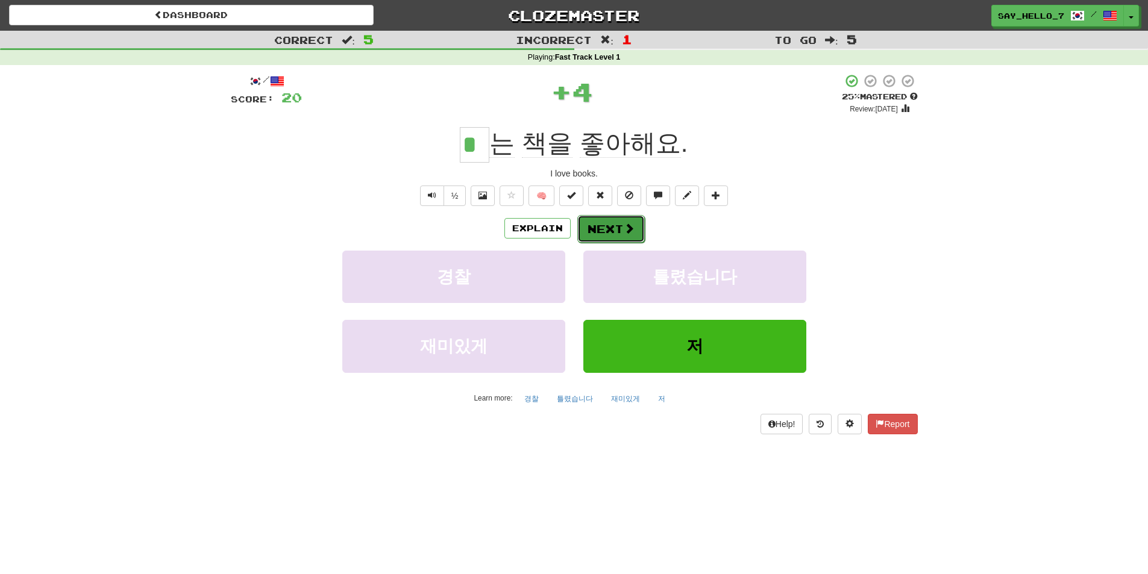
click at [615, 239] on button "Next" at bounding box center [610, 229] width 67 height 28
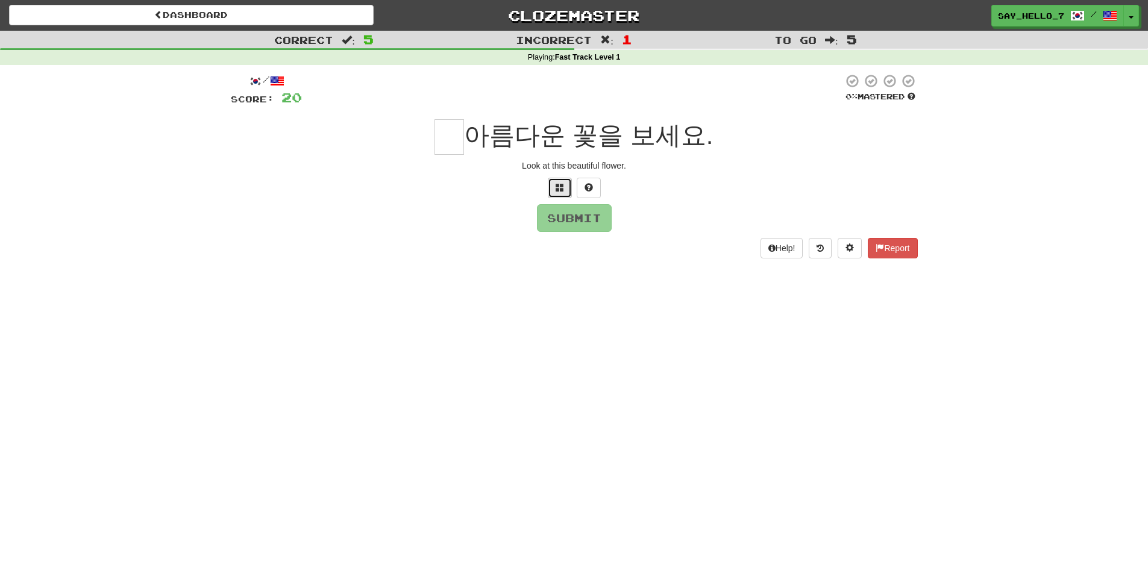
click at [558, 183] on span at bounding box center [560, 187] width 8 height 8
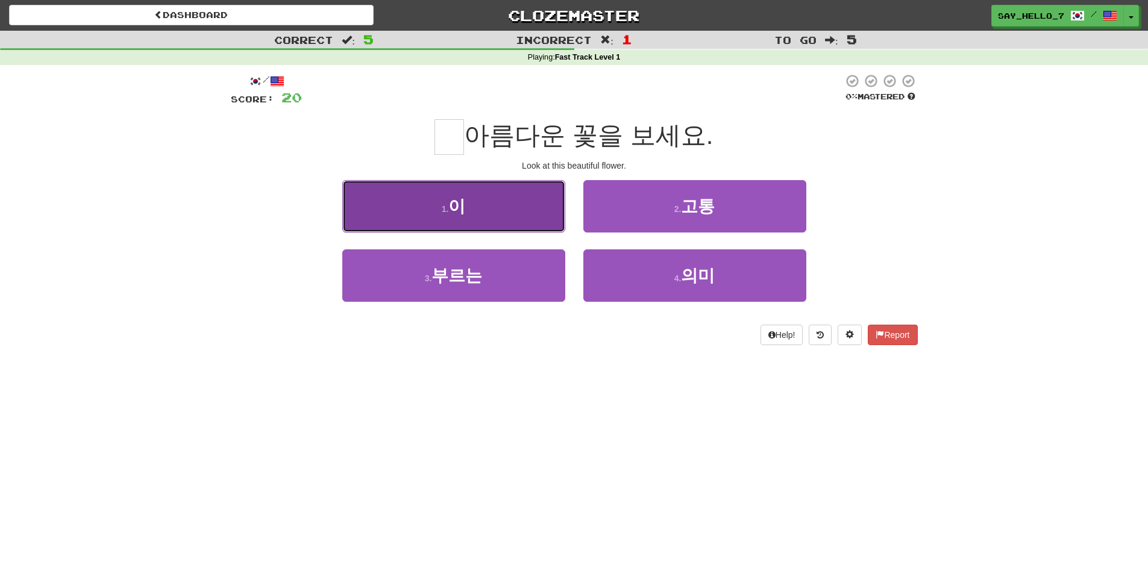
click at [545, 226] on button "1 . 이" at bounding box center [453, 206] width 223 height 52
type input "*"
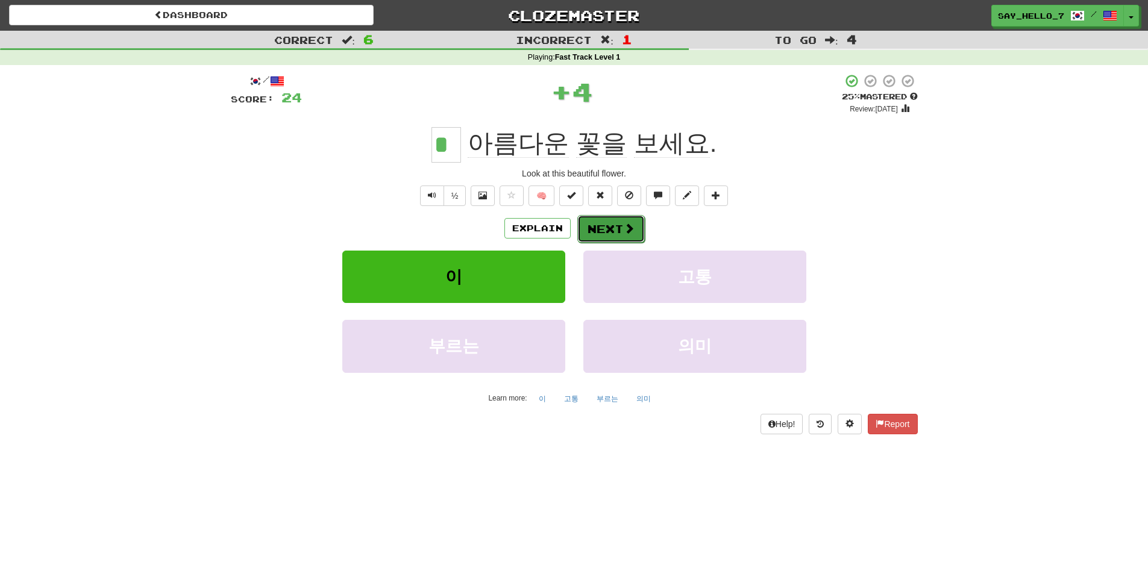
click at [624, 234] on span at bounding box center [629, 228] width 11 height 11
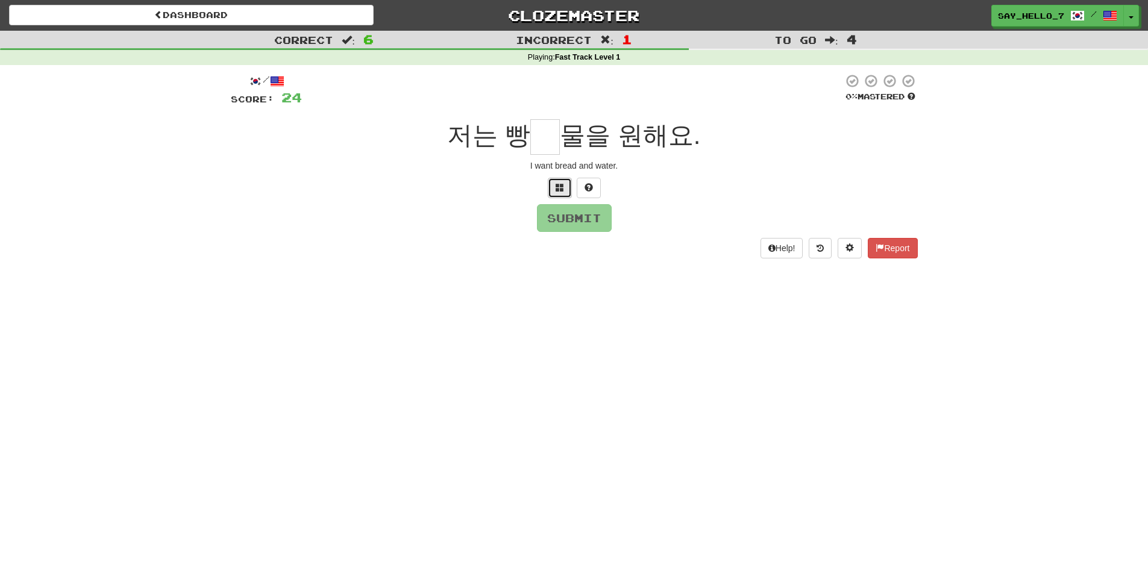
click at [567, 186] on button at bounding box center [560, 188] width 24 height 20
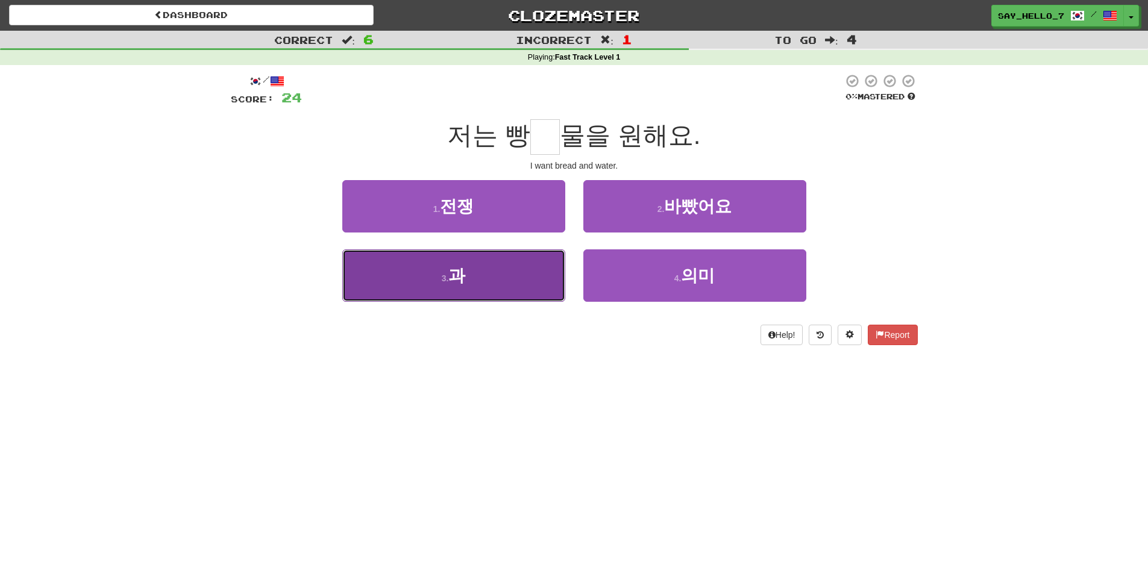
click at [511, 271] on button "3 . 과" at bounding box center [453, 275] width 223 height 52
type input "*"
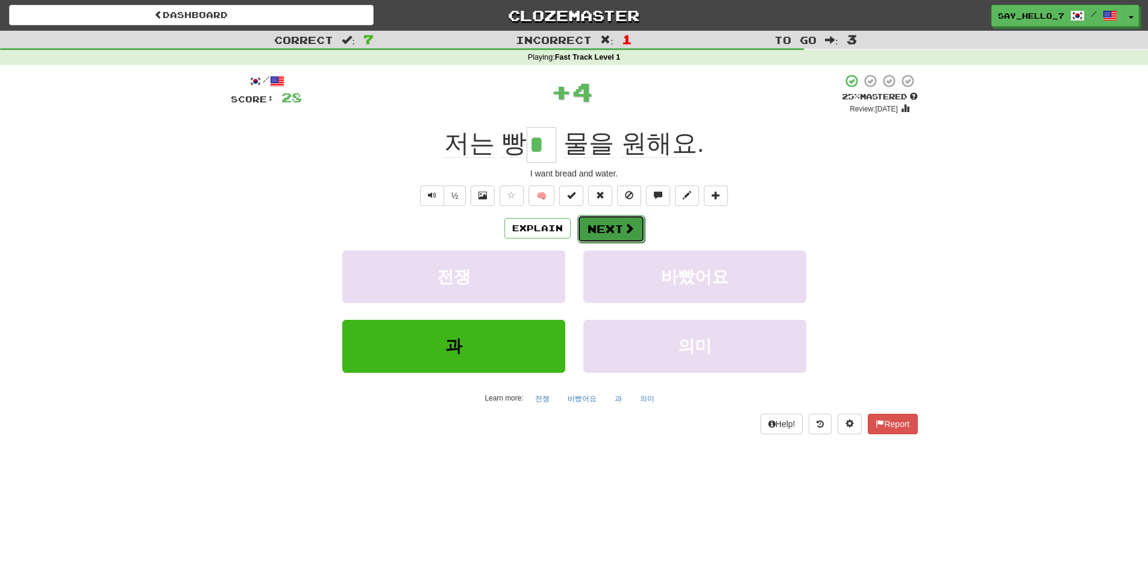
click at [618, 227] on button "Next" at bounding box center [610, 229] width 67 height 28
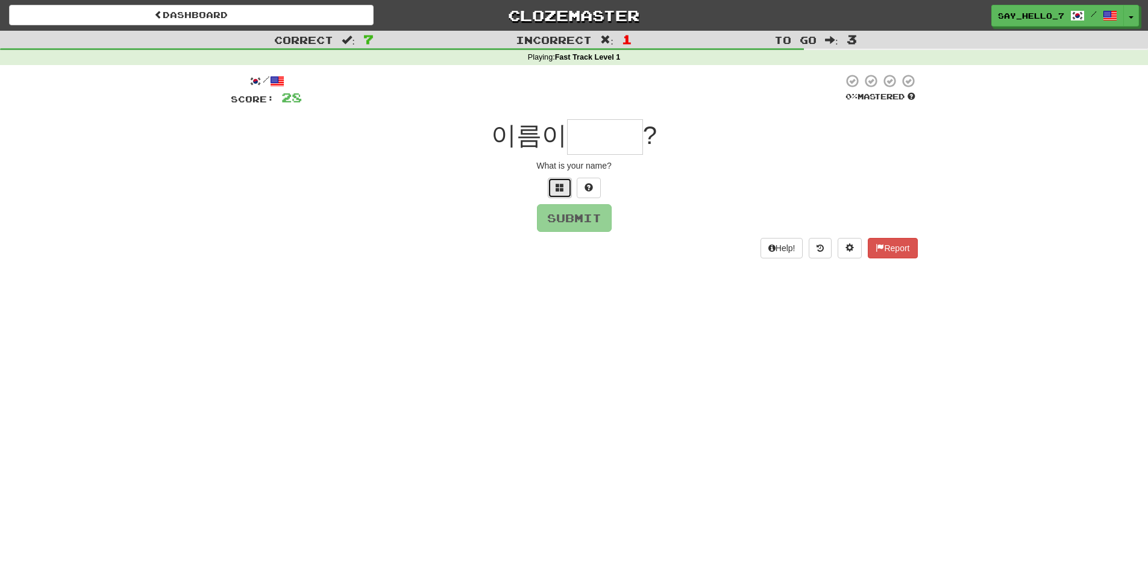
click at [568, 190] on button at bounding box center [560, 188] width 24 height 20
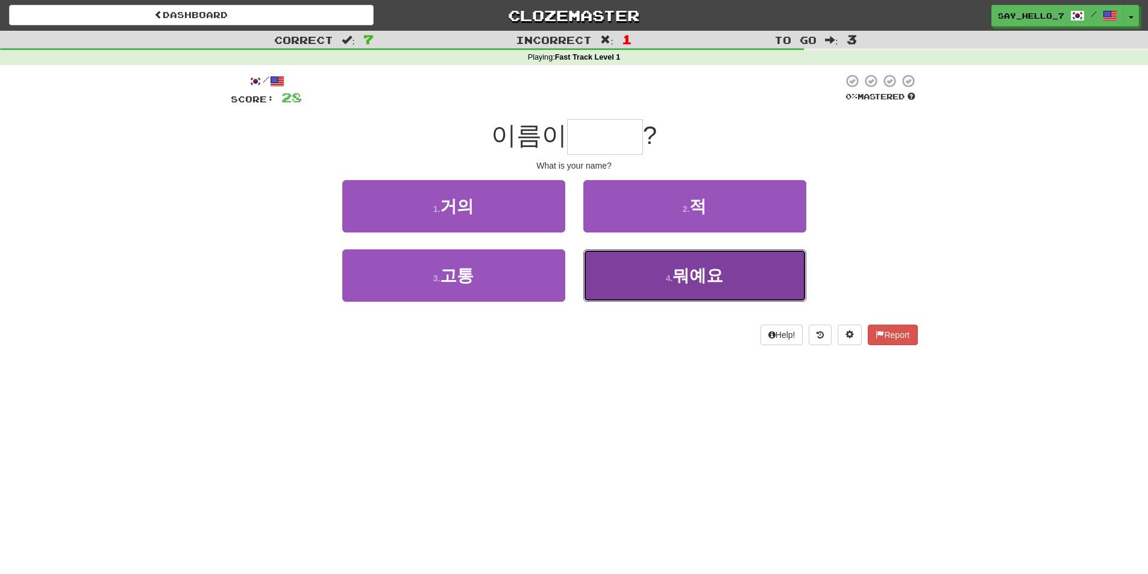
click at [659, 288] on button "4 . 뭐예요" at bounding box center [694, 275] width 223 height 52
type input "***"
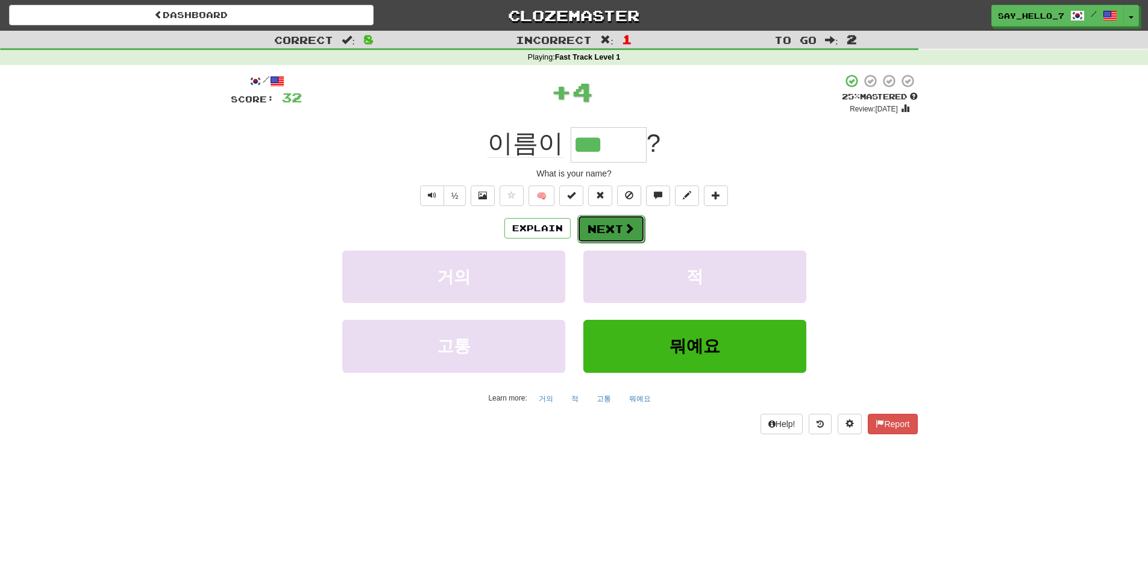
click at [612, 224] on button "Next" at bounding box center [610, 229] width 67 height 28
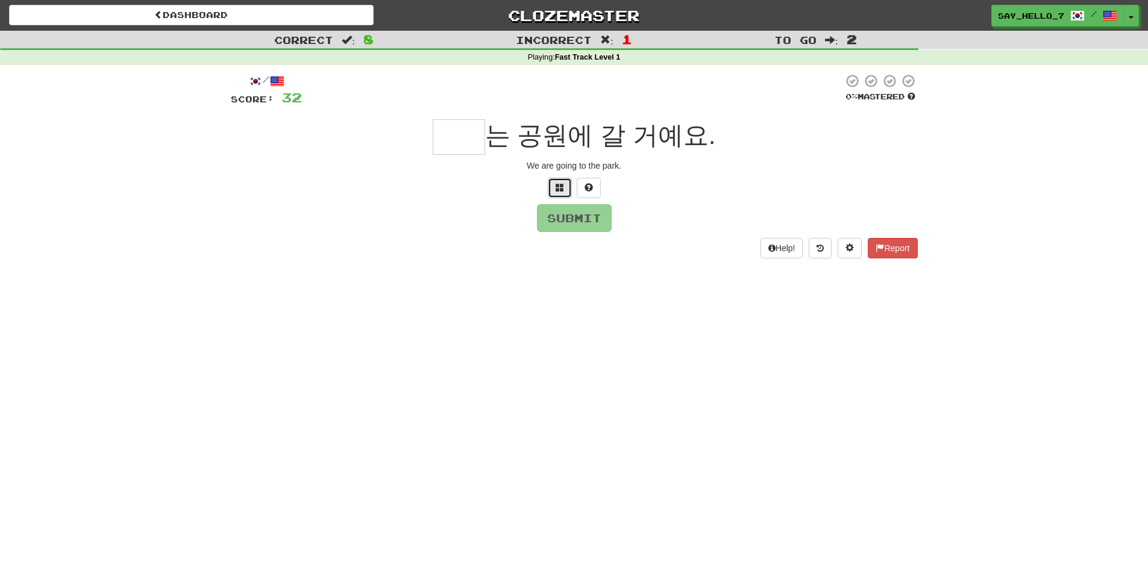
click at [563, 191] on span at bounding box center [560, 187] width 8 height 8
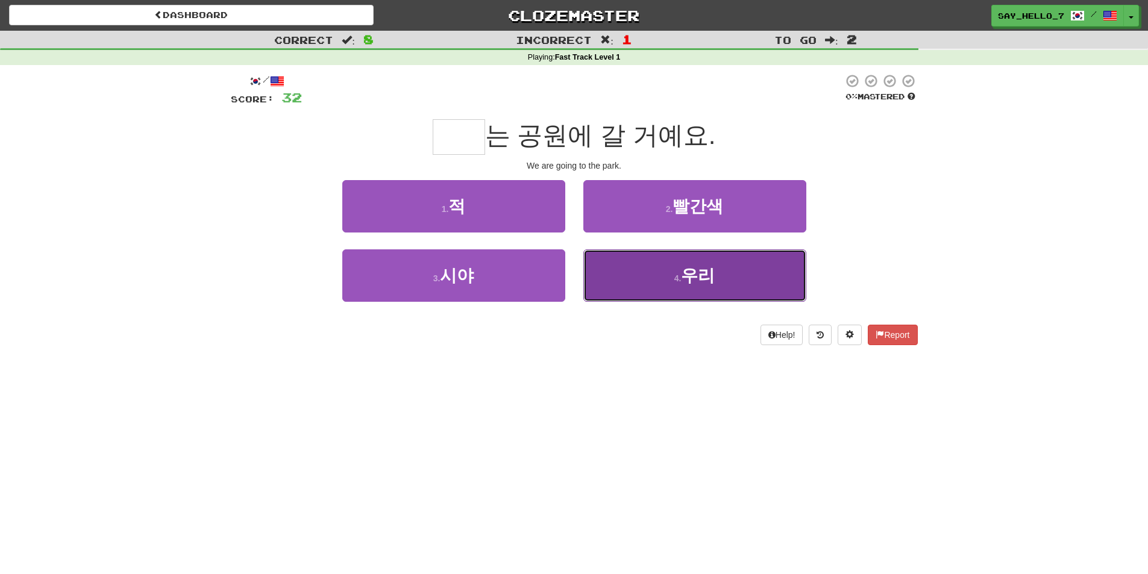
click at [636, 275] on button "4 . 우리" at bounding box center [694, 275] width 223 height 52
type input "**"
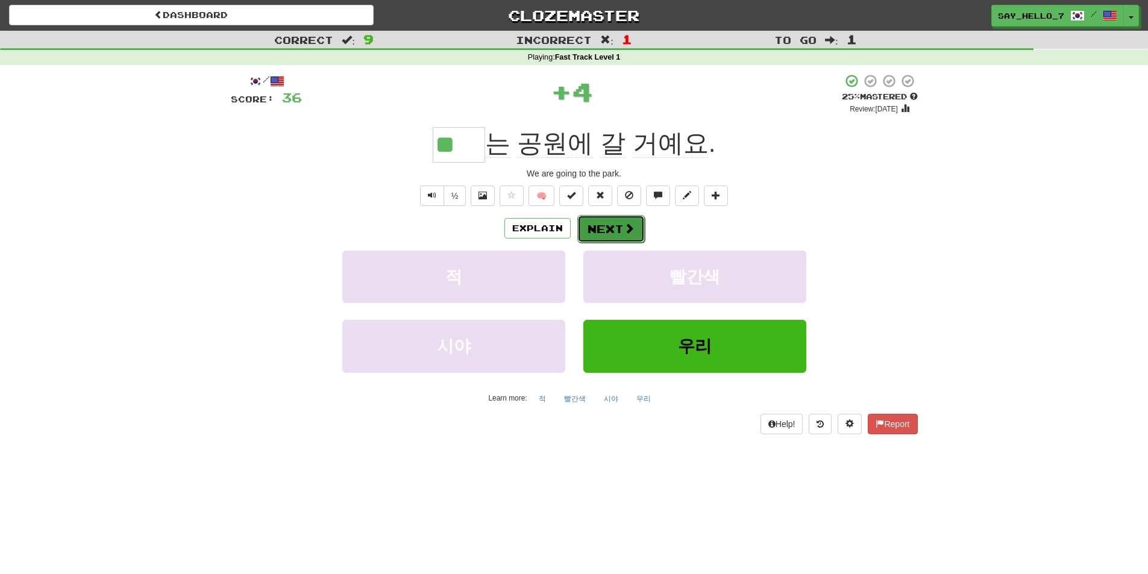
click at [614, 226] on button "Next" at bounding box center [610, 229] width 67 height 28
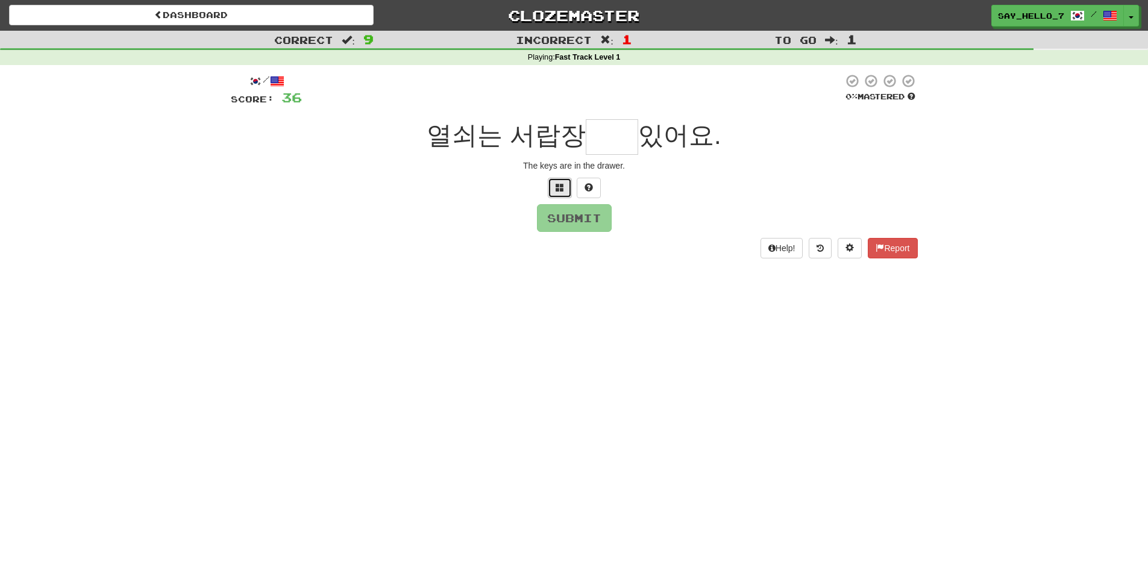
click at [562, 190] on span at bounding box center [560, 187] width 8 height 8
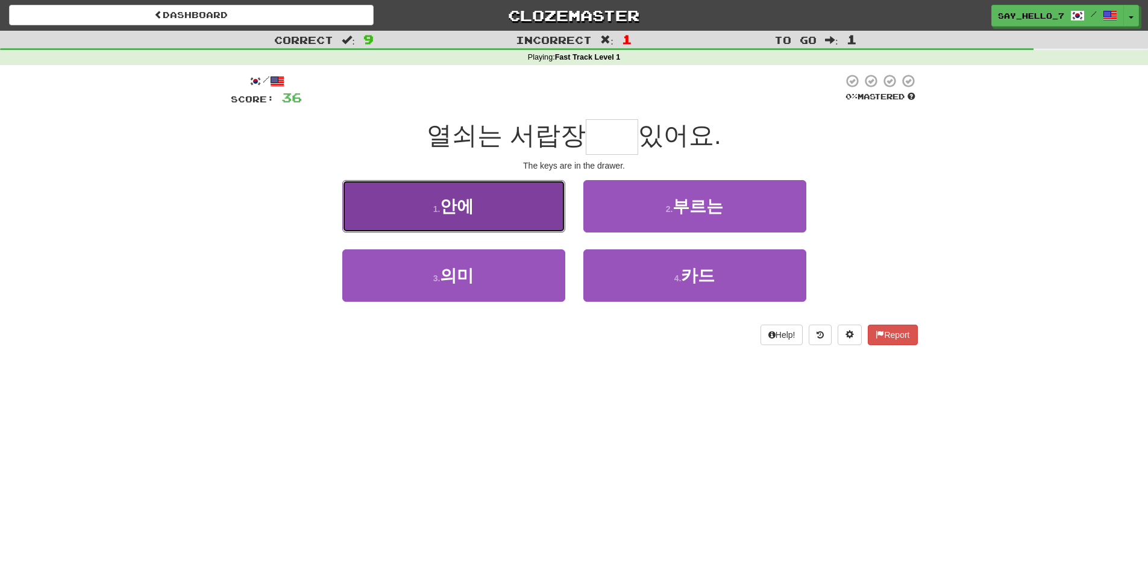
click at [543, 218] on button "1 . 안에" at bounding box center [453, 206] width 223 height 52
type input "**"
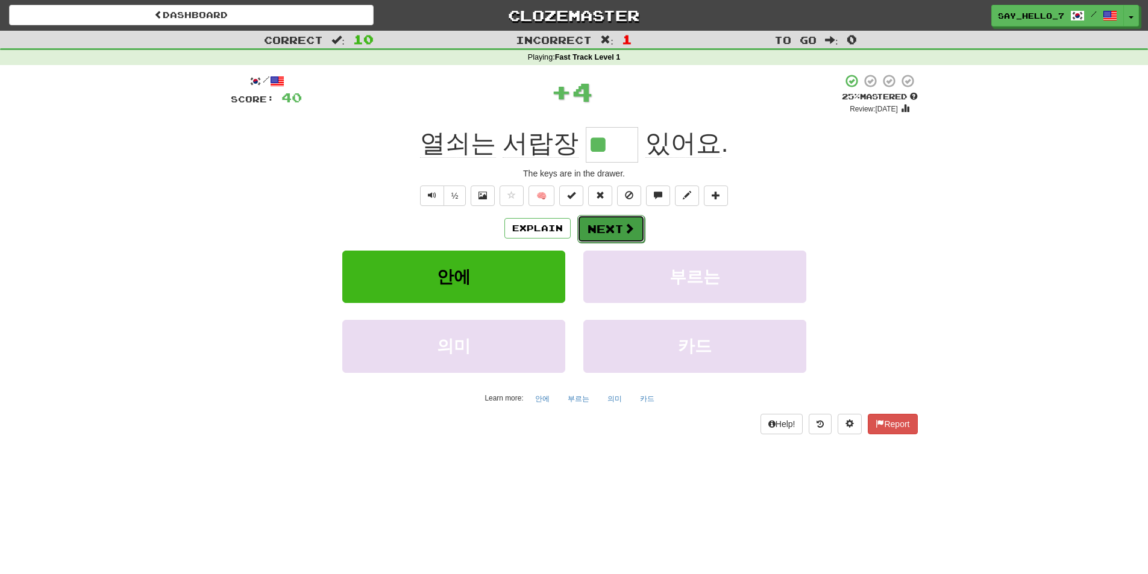
click at [640, 233] on button "Next" at bounding box center [610, 229] width 67 height 28
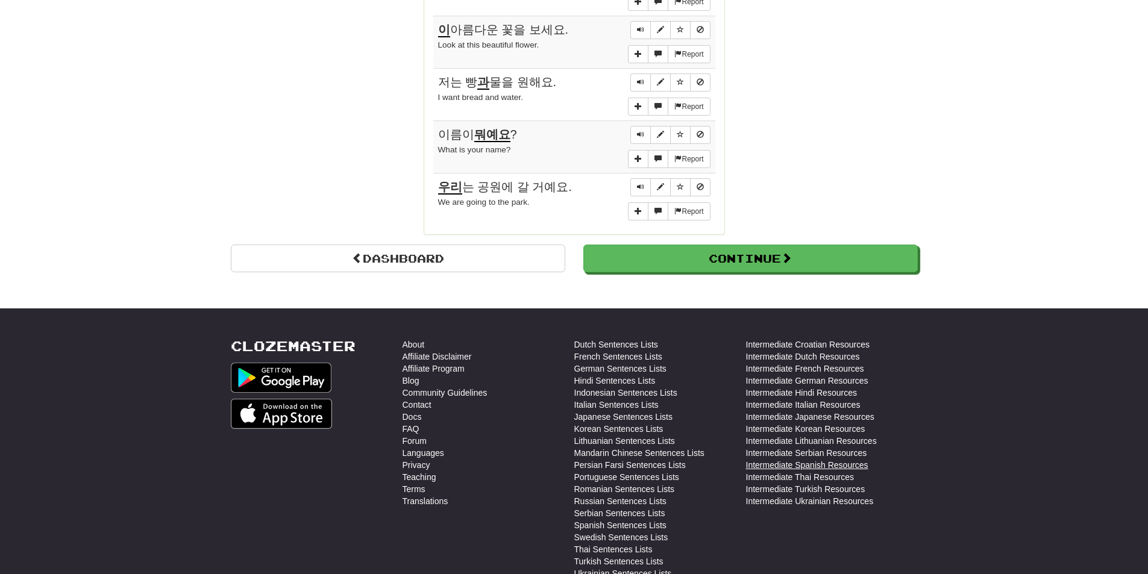
scroll to position [1150, 0]
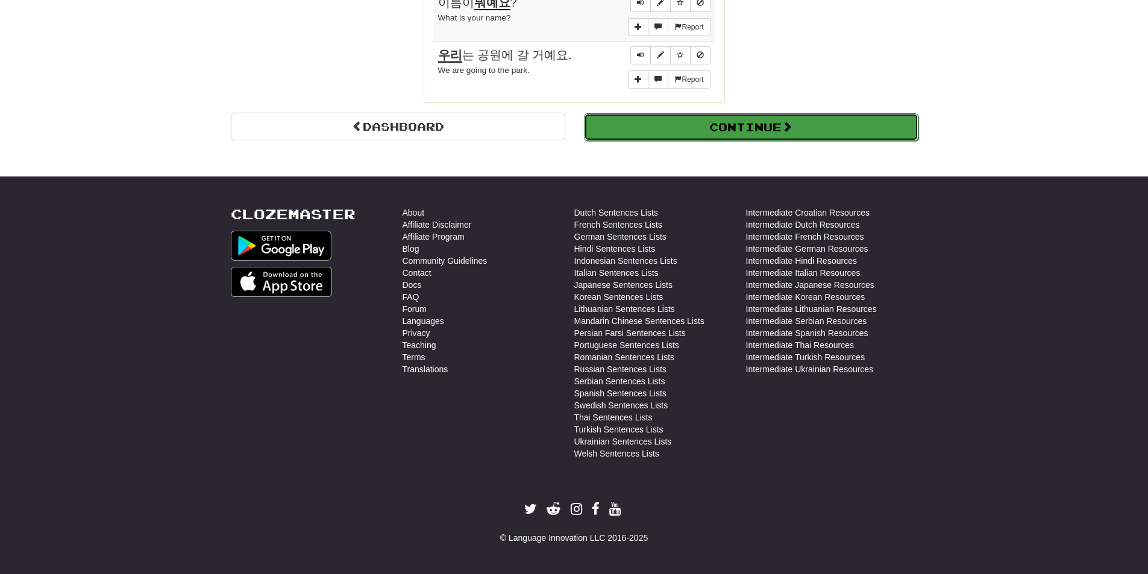
click at [774, 127] on button "Continue" at bounding box center [751, 127] width 334 height 28
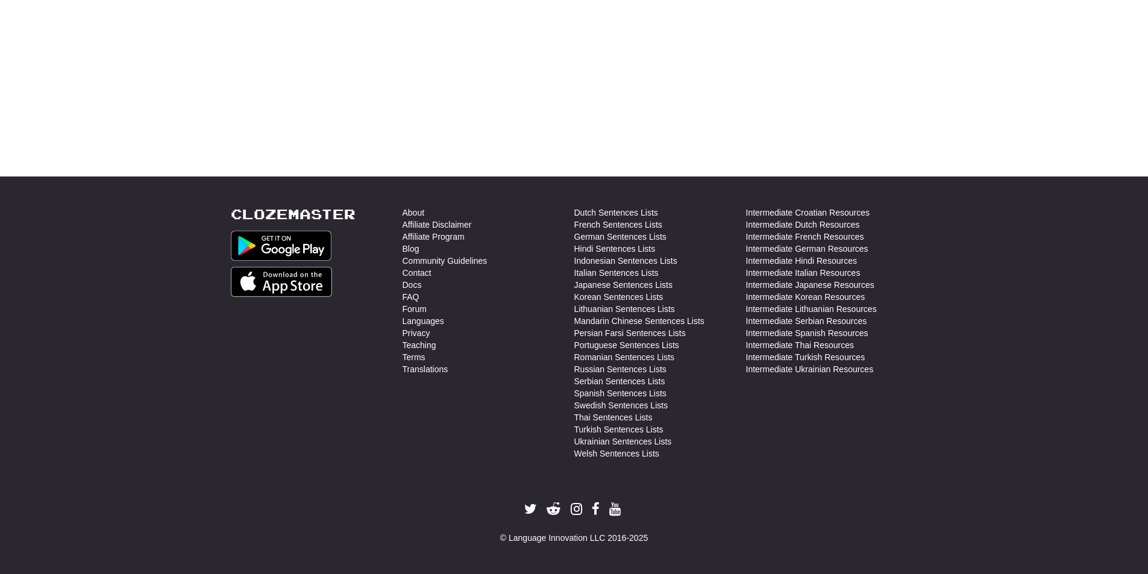
scroll to position [0, 0]
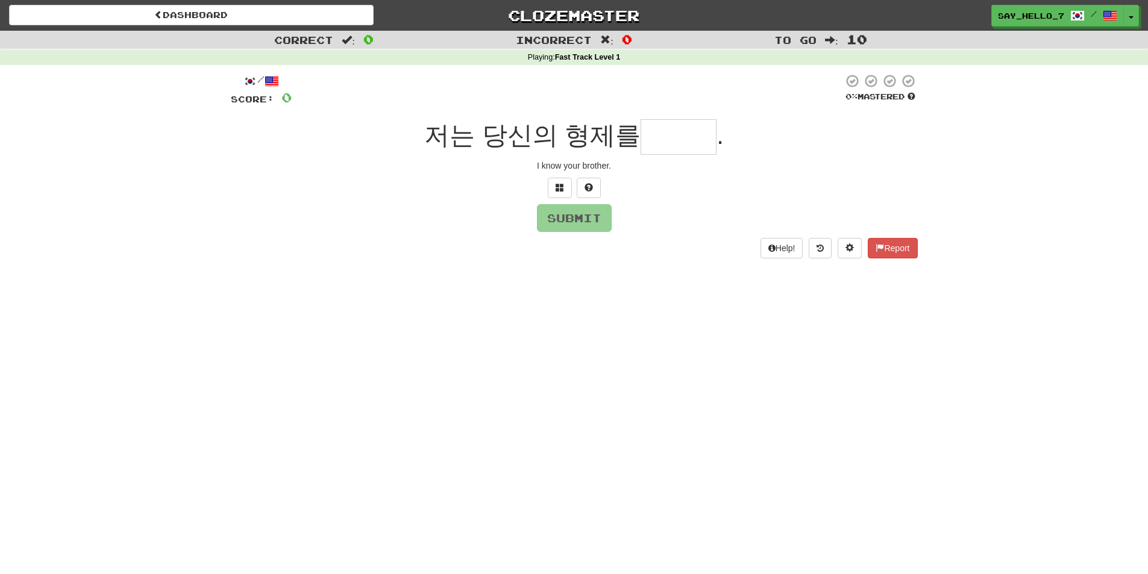
drag, startPoint x: 361, startPoint y: 481, endPoint x: 534, endPoint y: 521, distance: 177.9
click at [534, 521] on div "Dashboard Clozemaster say_hello_7 / Toggle Dropdown Dashboard Leaderboard Activ…" at bounding box center [574, 287] width 1148 height 574
click at [550, 301] on div "Dashboard Clozemaster say_hello_7 / Toggle Dropdown Dashboard Leaderboard Activ…" at bounding box center [574, 287] width 1148 height 574
click at [557, 193] on button at bounding box center [560, 188] width 24 height 20
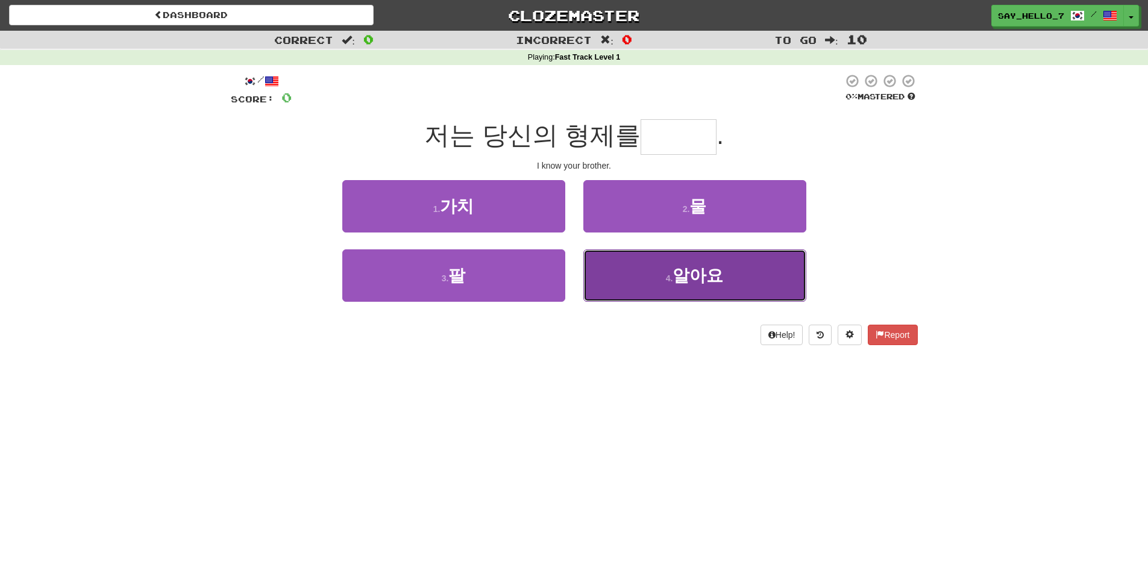
click at [612, 280] on button "4 . 알아요" at bounding box center [694, 275] width 223 height 52
type input "***"
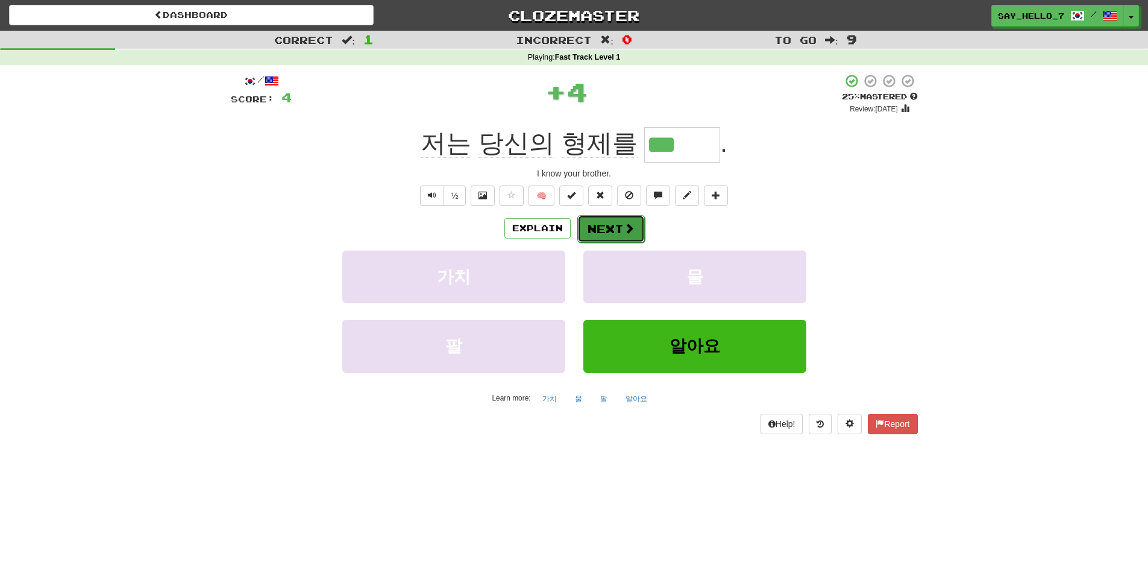
click at [613, 229] on button "Next" at bounding box center [610, 229] width 67 height 28
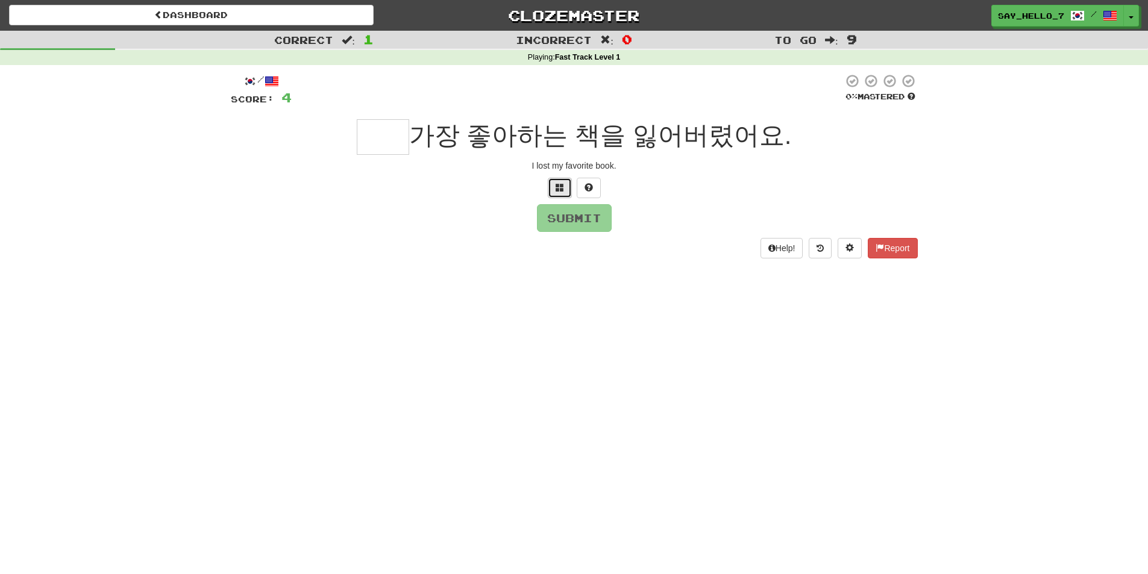
click at [567, 197] on button at bounding box center [560, 188] width 24 height 20
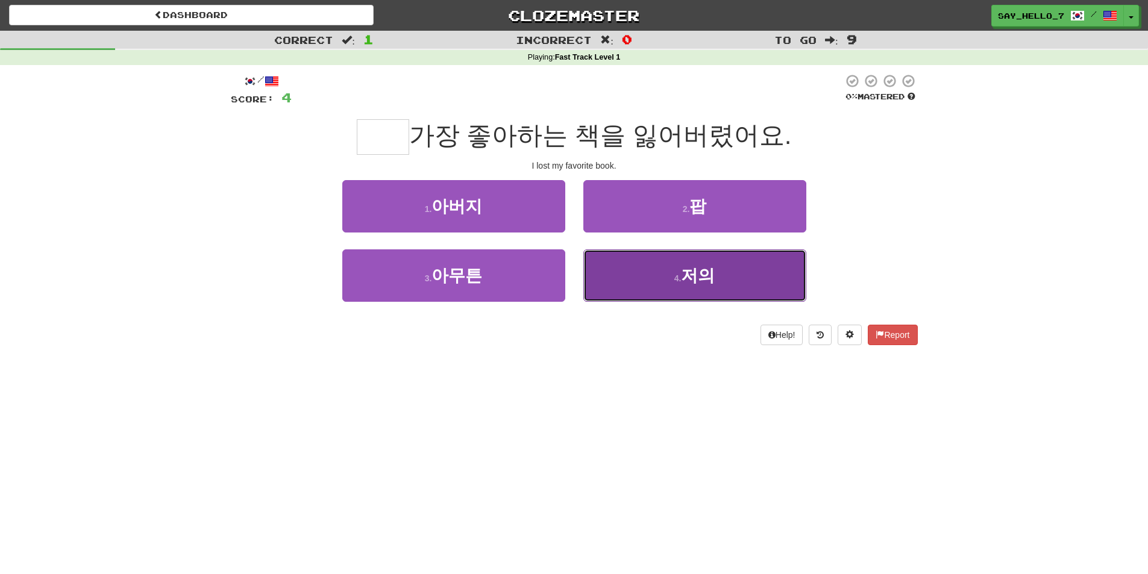
click at [625, 275] on button "4 . 저의" at bounding box center [694, 275] width 223 height 52
type input "**"
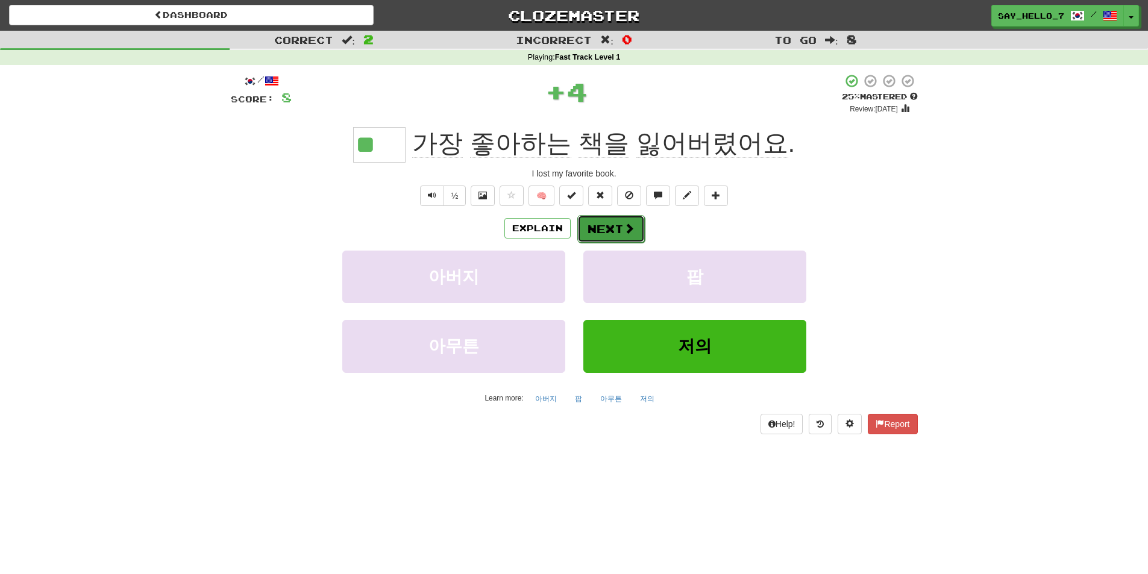
click at [610, 224] on button "Next" at bounding box center [610, 229] width 67 height 28
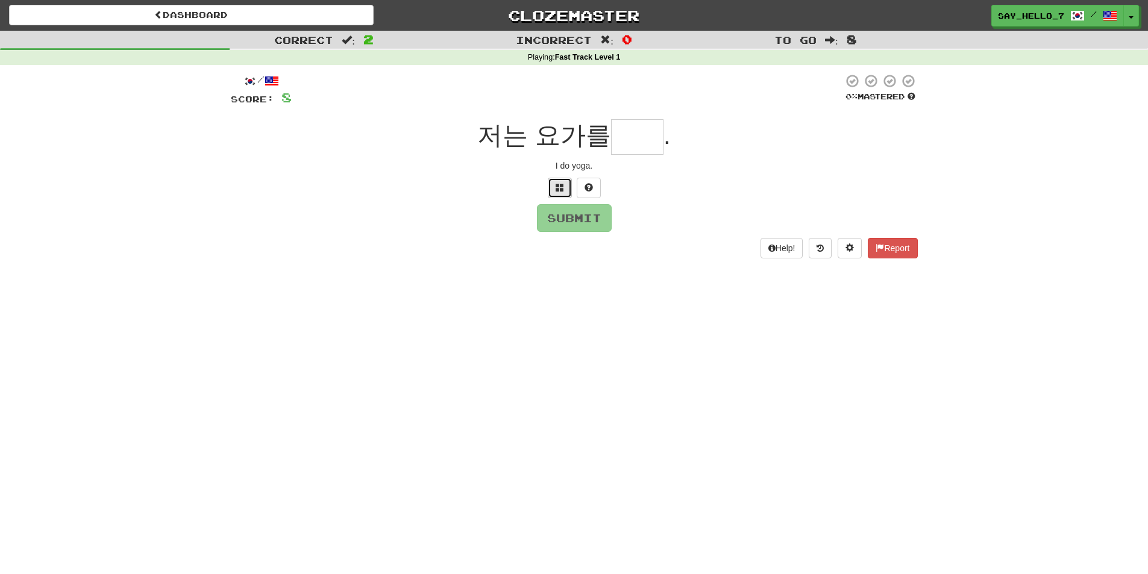
click at [566, 195] on button at bounding box center [560, 188] width 24 height 20
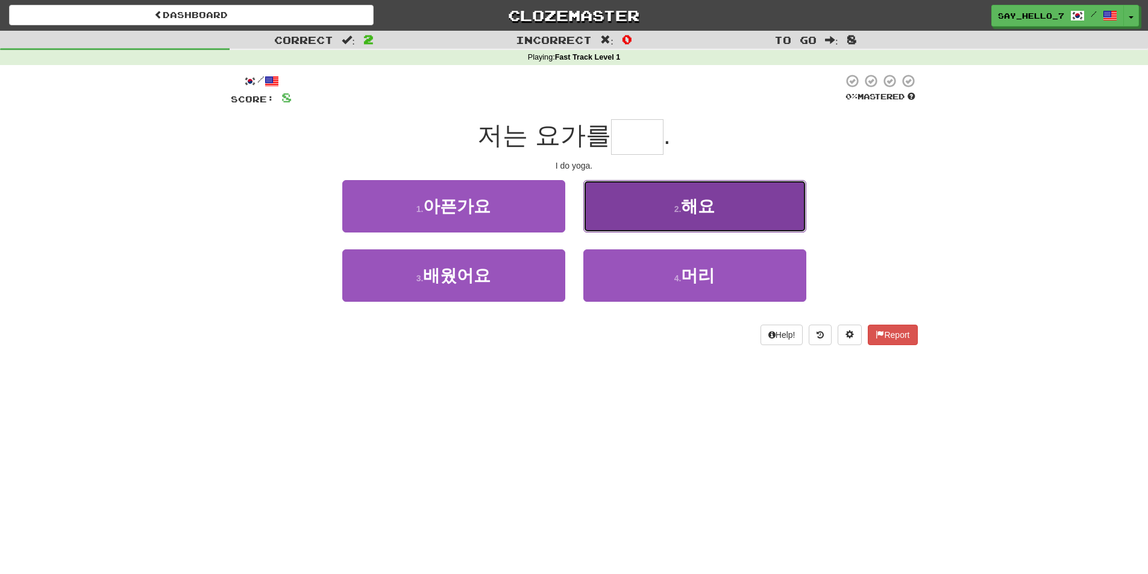
click at [641, 205] on button "2 . 해요" at bounding box center [694, 206] width 223 height 52
type input "**"
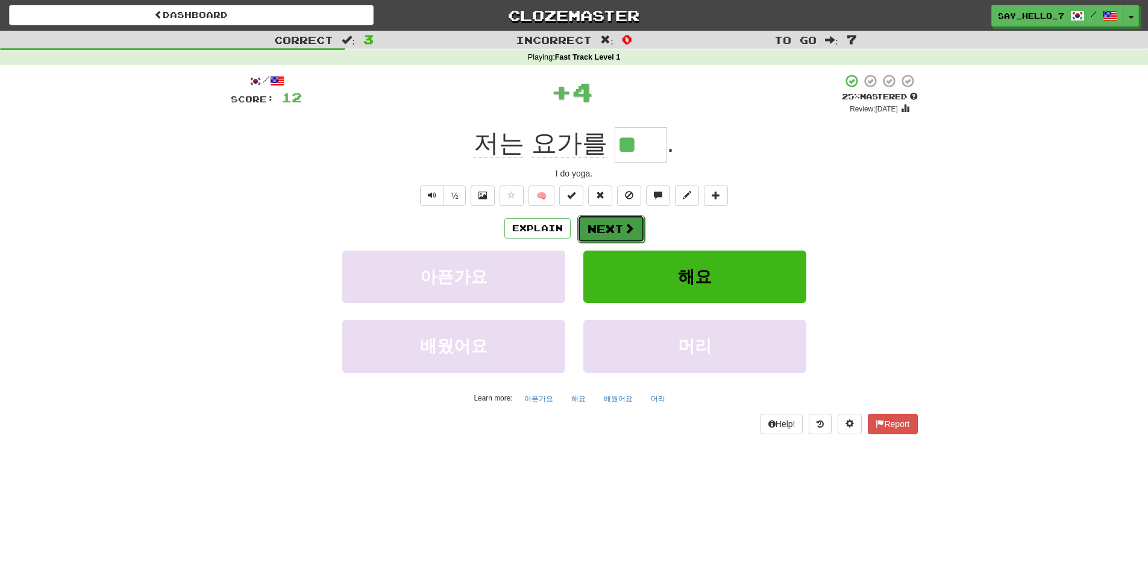
click at [610, 230] on button "Next" at bounding box center [610, 229] width 67 height 28
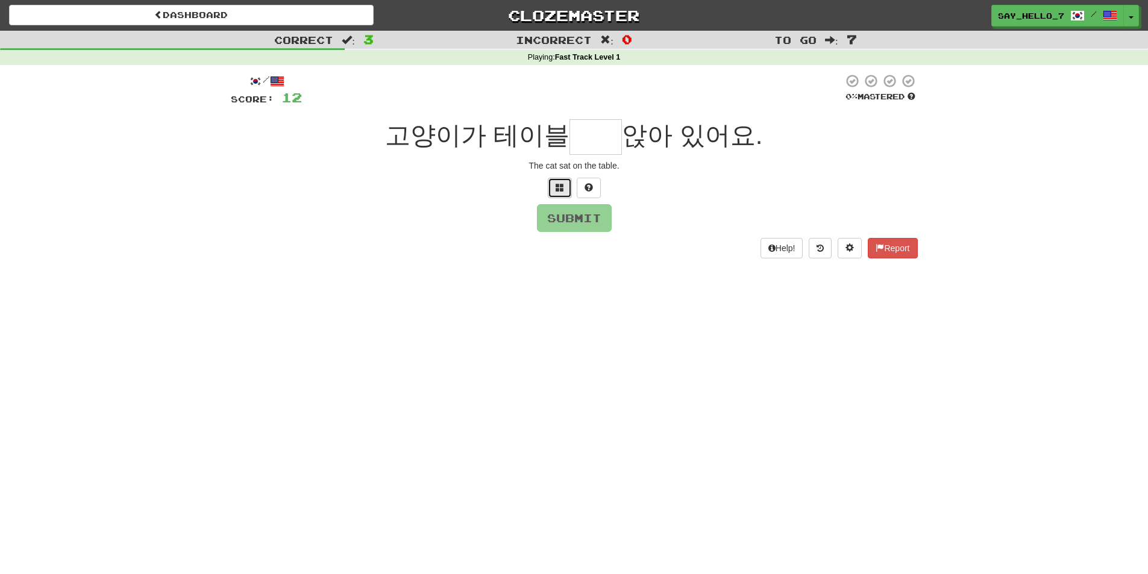
click at [559, 184] on span at bounding box center [560, 187] width 8 height 8
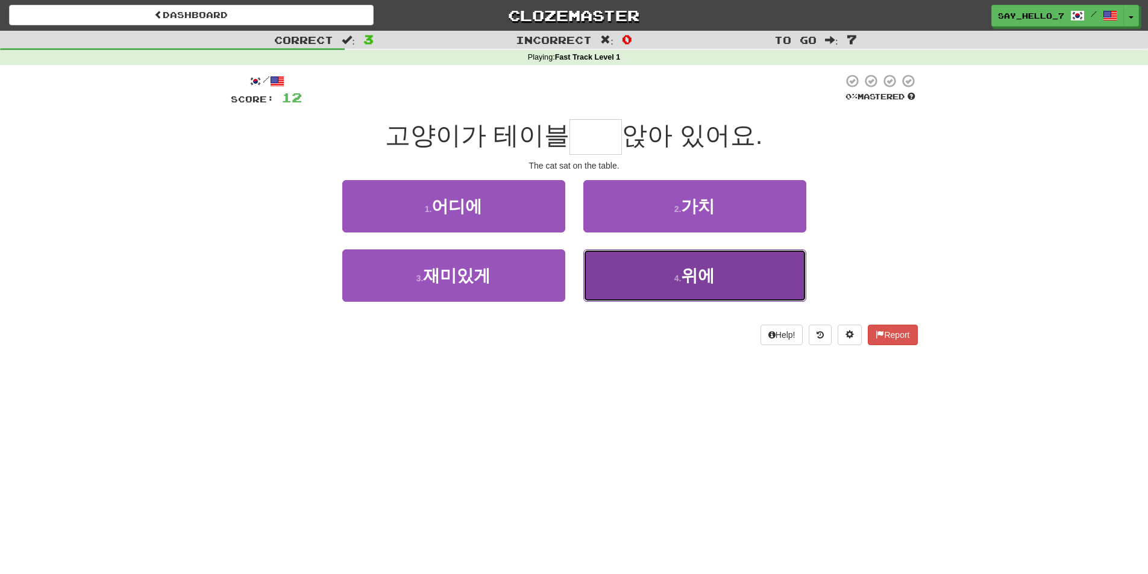
click at [685, 284] on span "위에" at bounding box center [698, 275] width 34 height 19
type input "**"
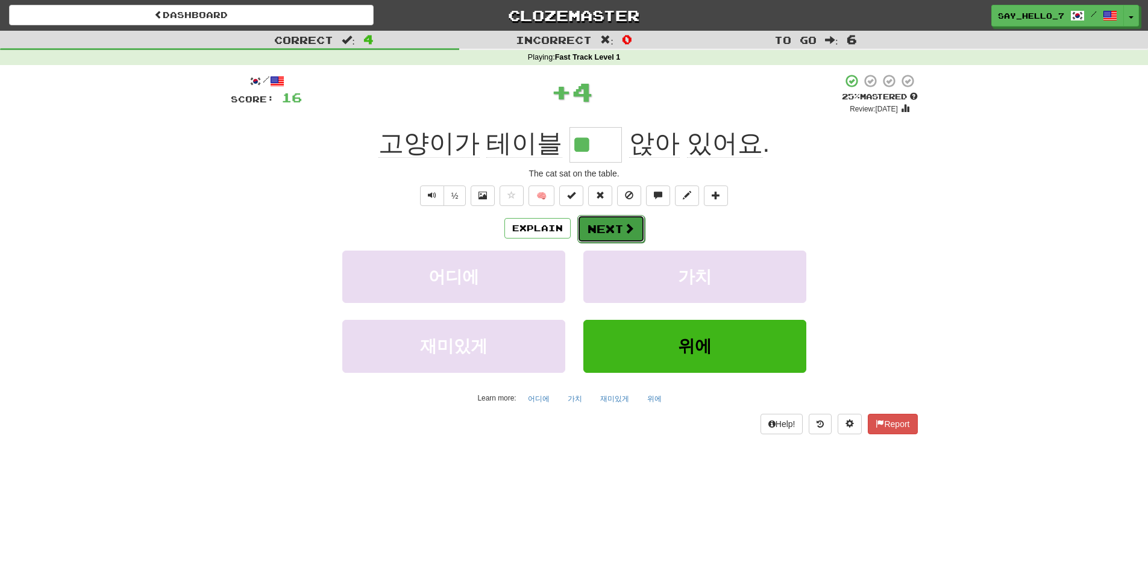
click at [621, 227] on button "Next" at bounding box center [610, 229] width 67 height 28
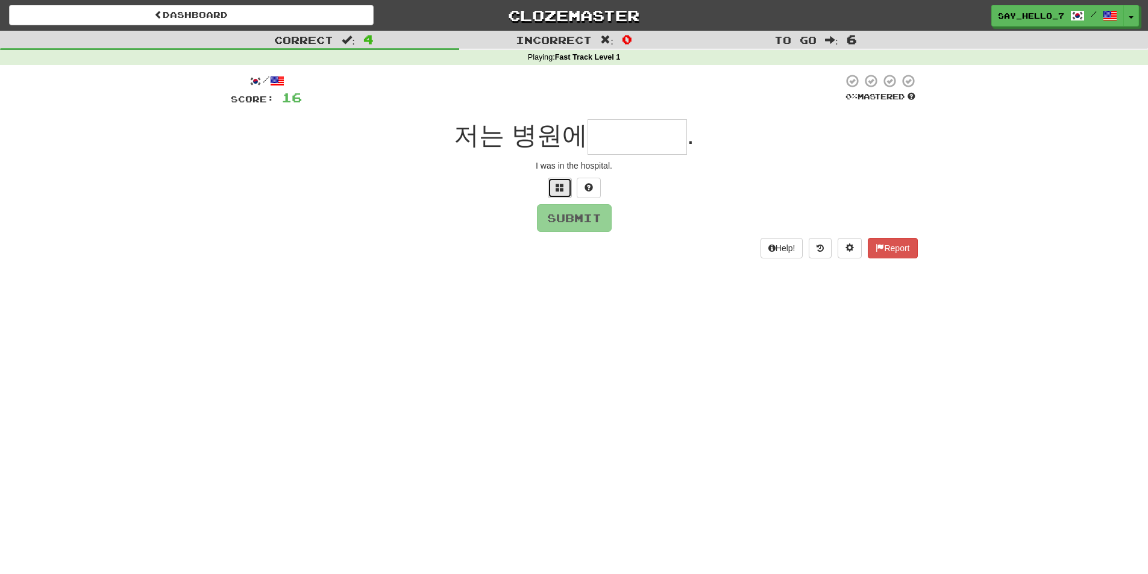
click at [562, 181] on button at bounding box center [560, 188] width 24 height 20
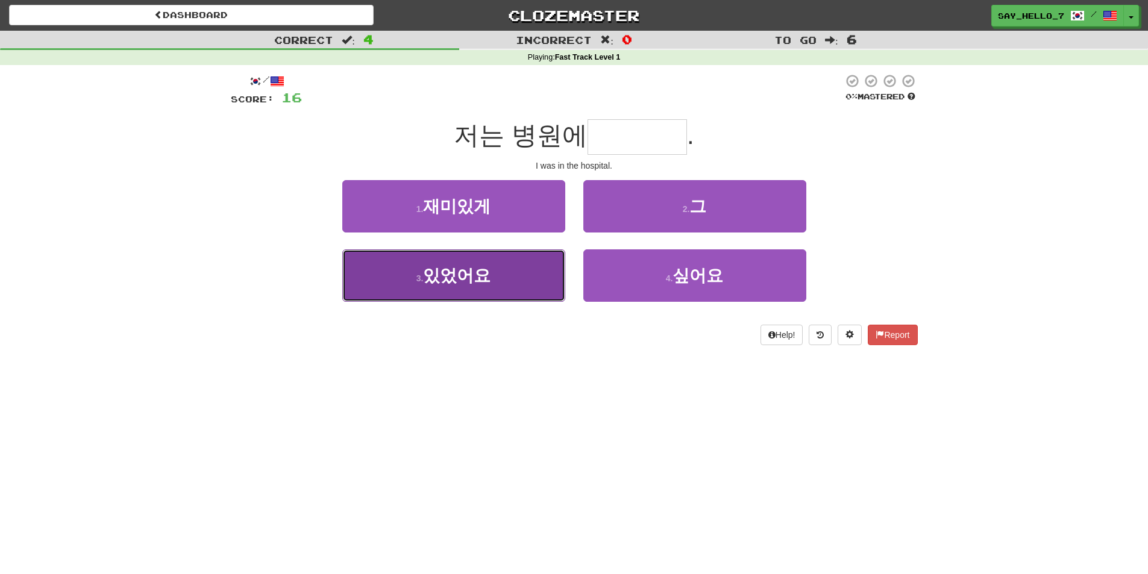
click at [533, 271] on button "3 . 있었어요" at bounding box center [453, 275] width 223 height 52
type input "****"
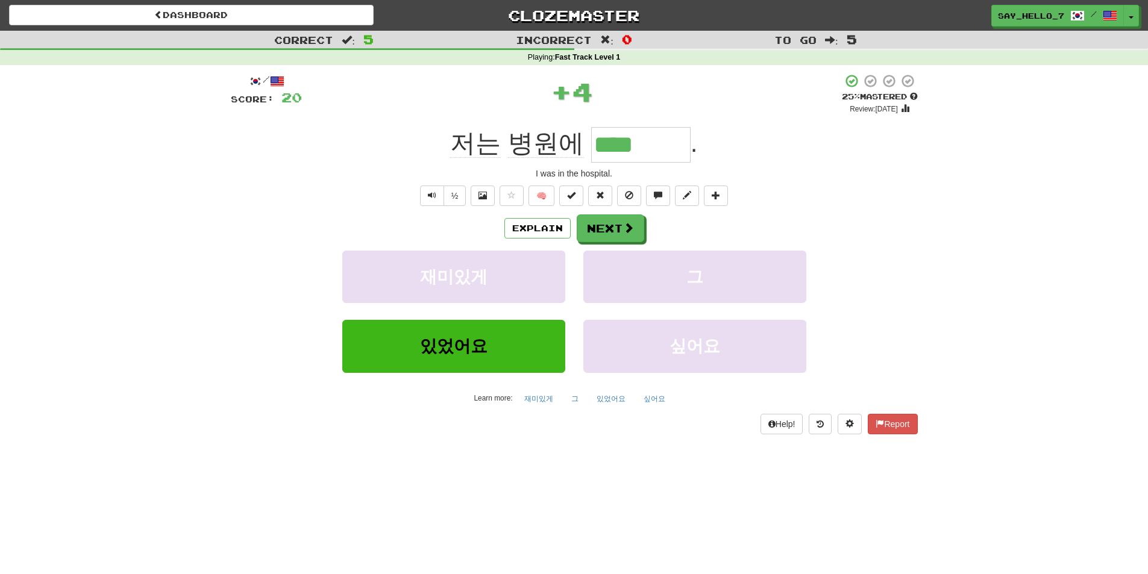
click at [621, 211] on div "/ Score: 20 + 4 25 % Mastered Review: 2025-08-18 저는 병원에 **** . I was in the hos…" at bounding box center [574, 254] width 687 height 360
click at [618, 221] on button "Next" at bounding box center [610, 229] width 67 height 28
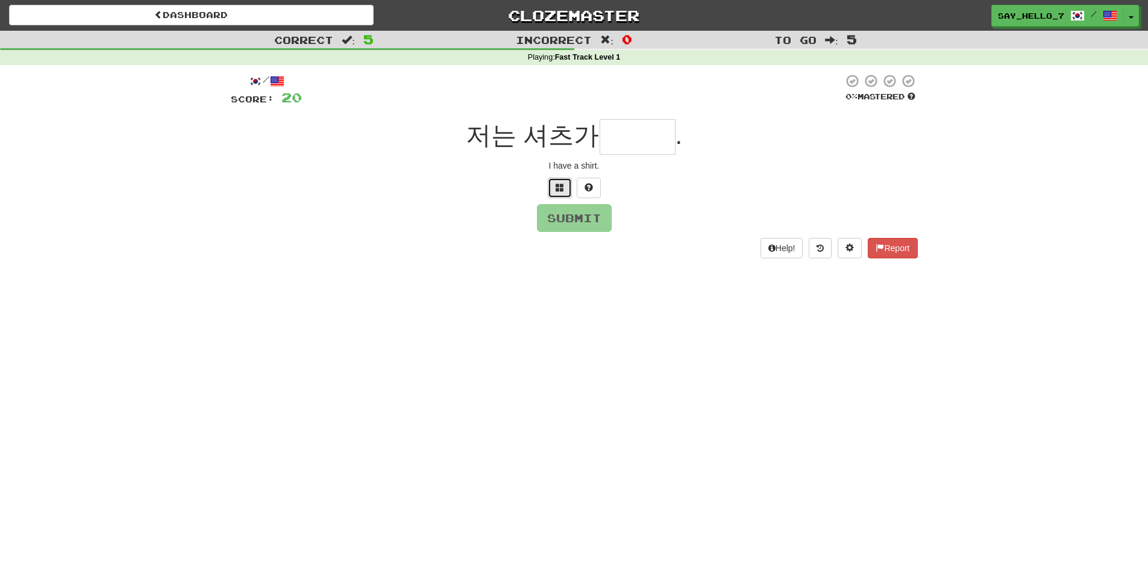
click at [562, 182] on button at bounding box center [560, 188] width 24 height 20
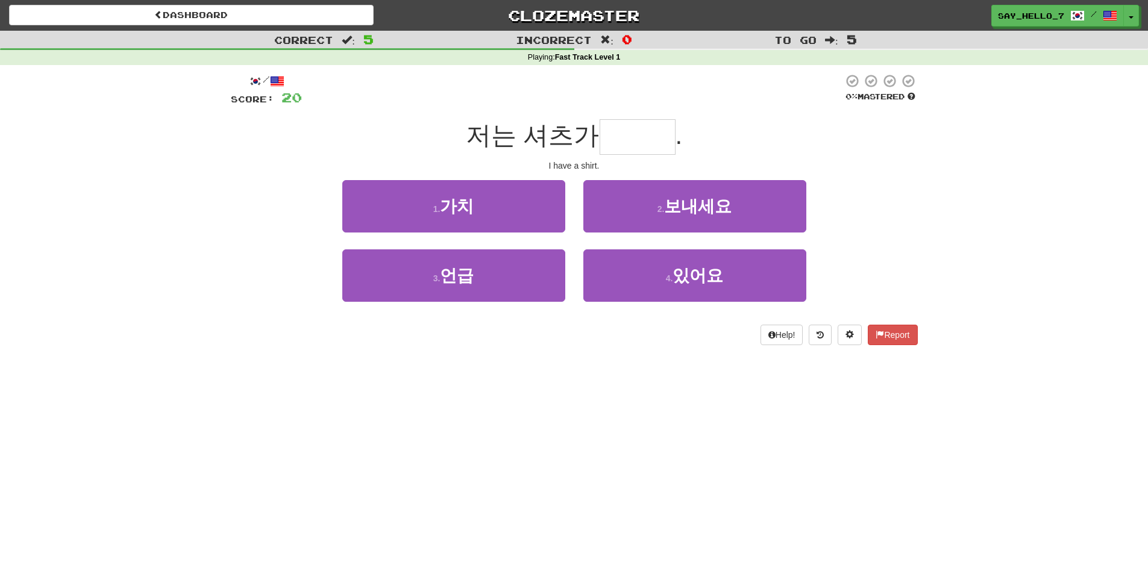
click at [622, 246] on div "2 . 보내세요" at bounding box center [694, 214] width 241 height 69
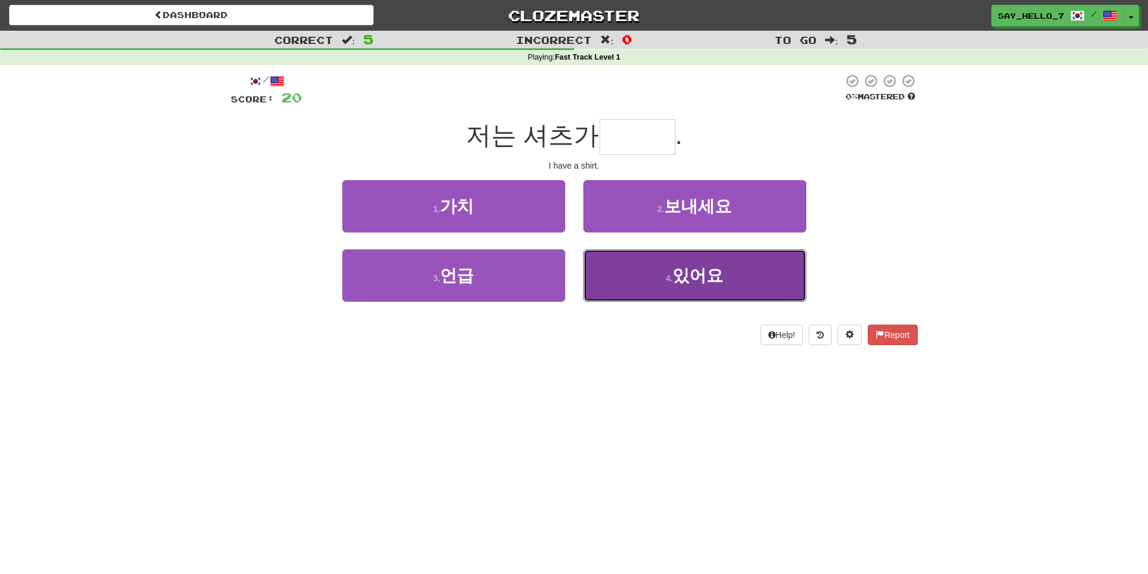
click at [623, 269] on button "4 . 있어요" at bounding box center [694, 275] width 223 height 52
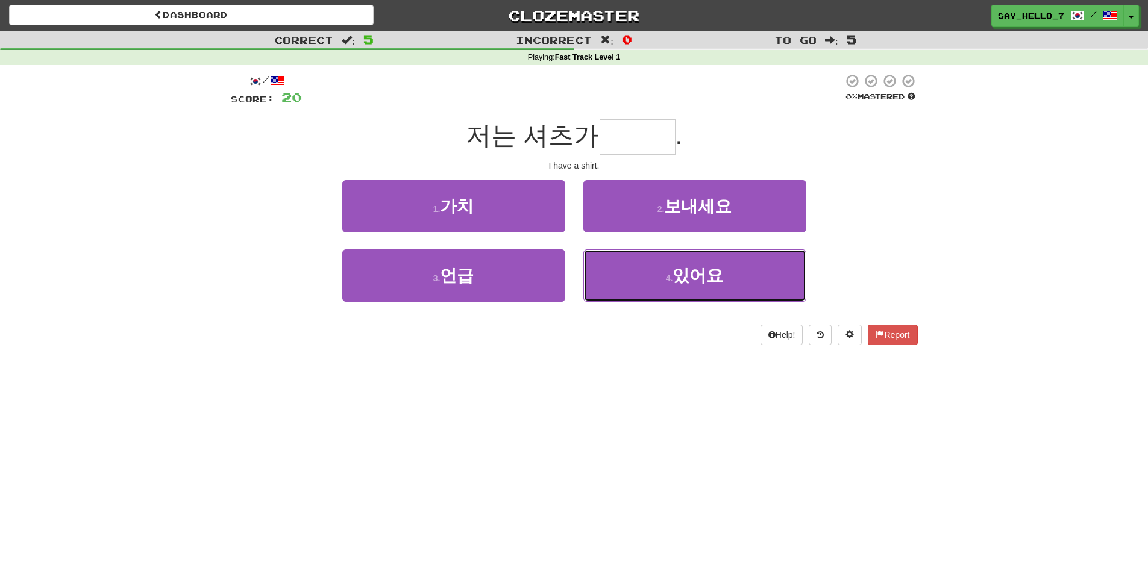
type input "***"
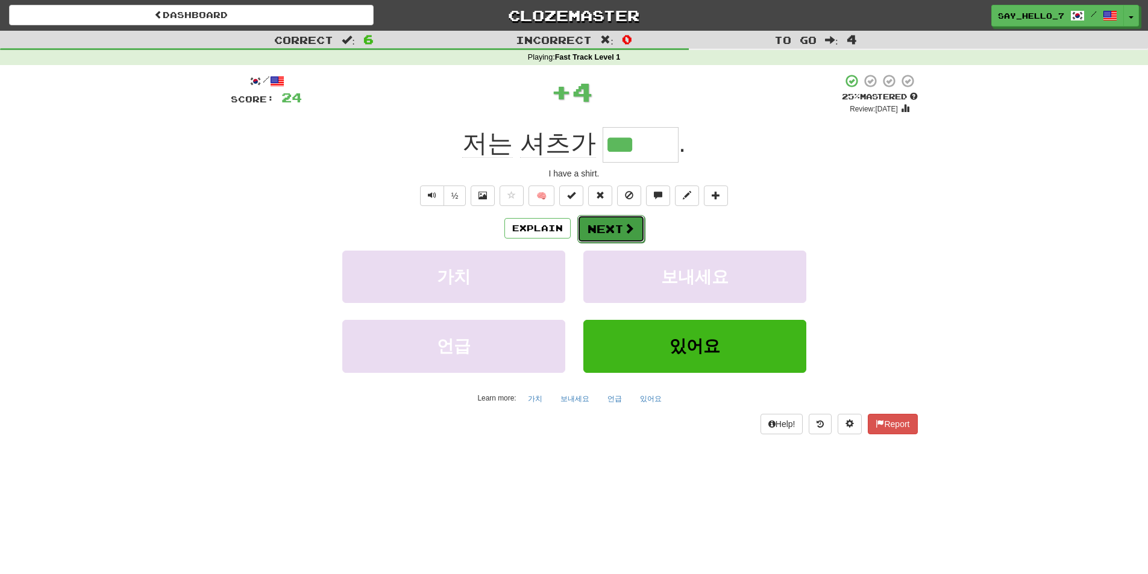
click at [608, 235] on button "Next" at bounding box center [610, 229] width 67 height 28
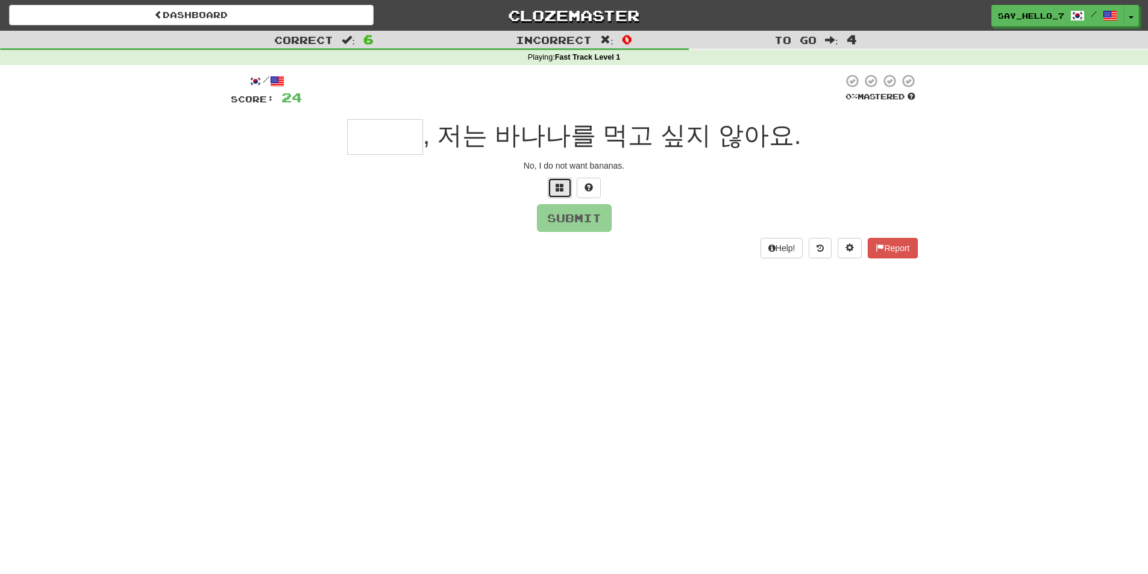
click at [564, 190] on button at bounding box center [560, 188] width 24 height 20
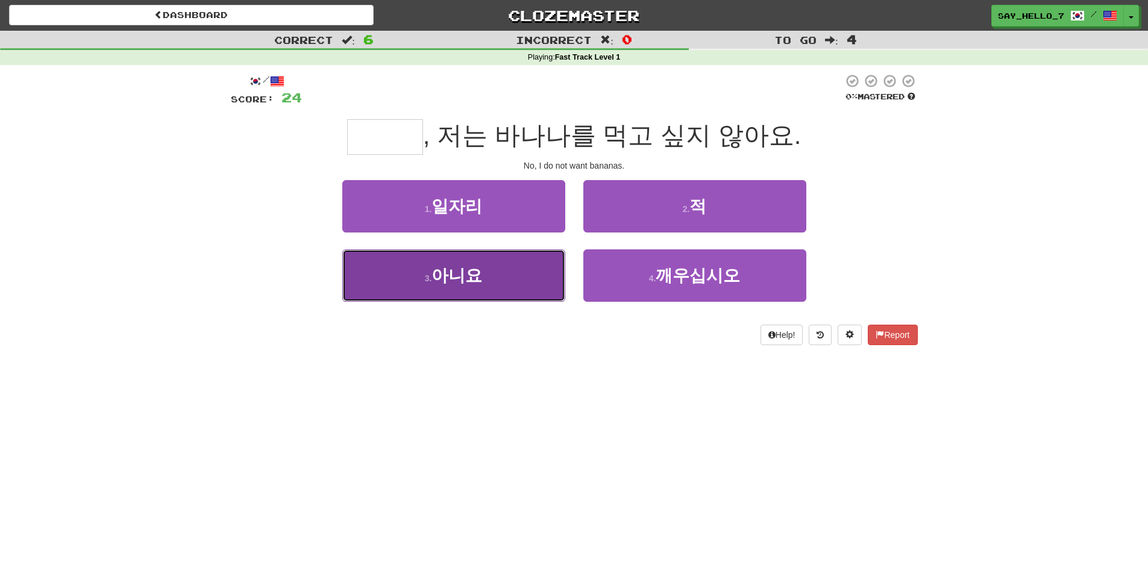
click at [531, 258] on button "3 . 아니요" at bounding box center [453, 275] width 223 height 52
type input "***"
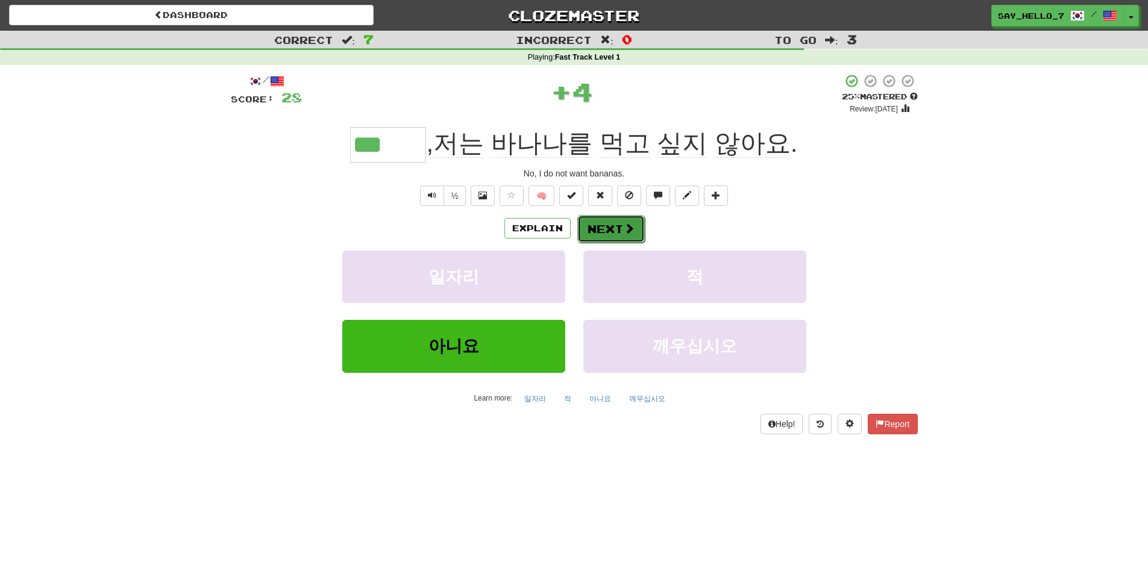
click at [625, 231] on span at bounding box center [629, 228] width 11 height 11
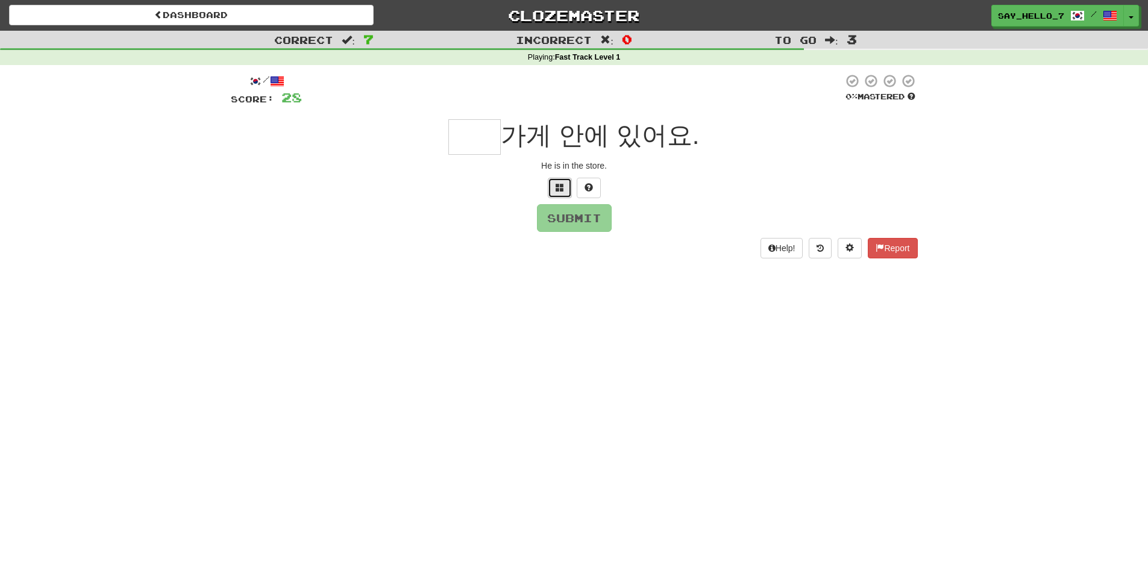
click at [561, 190] on span at bounding box center [560, 187] width 8 height 8
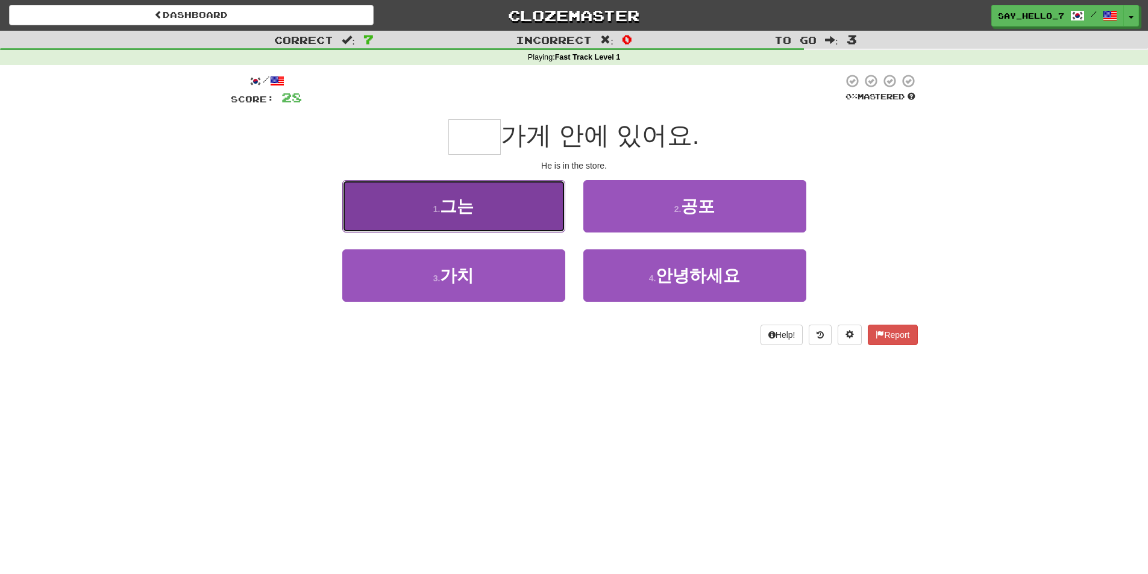
click at [545, 213] on button "1 . 그는" at bounding box center [453, 206] width 223 height 52
type input "**"
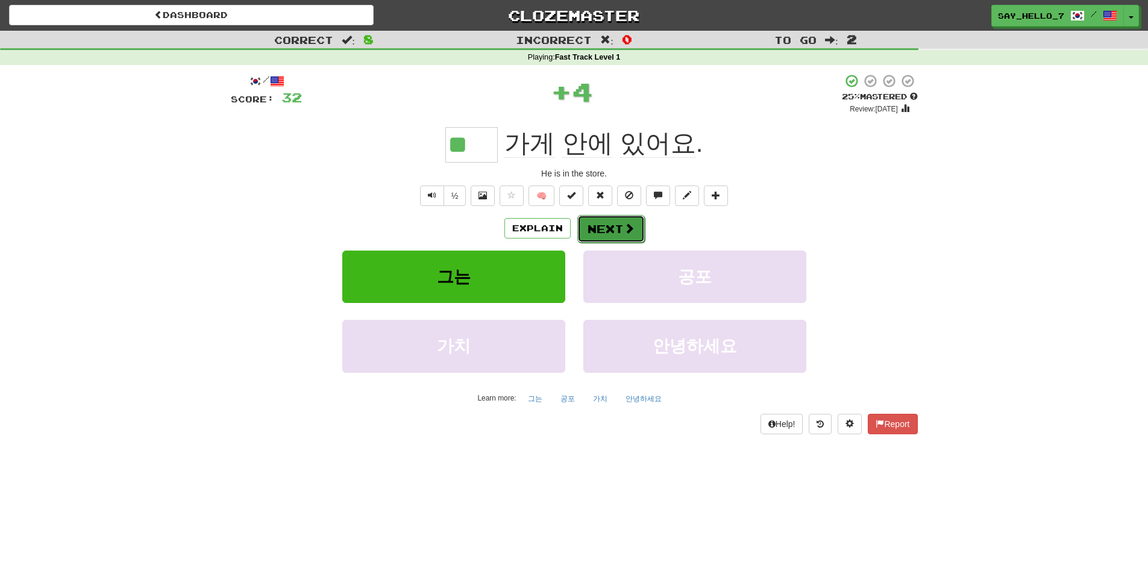
click at [598, 222] on button "Next" at bounding box center [610, 229] width 67 height 28
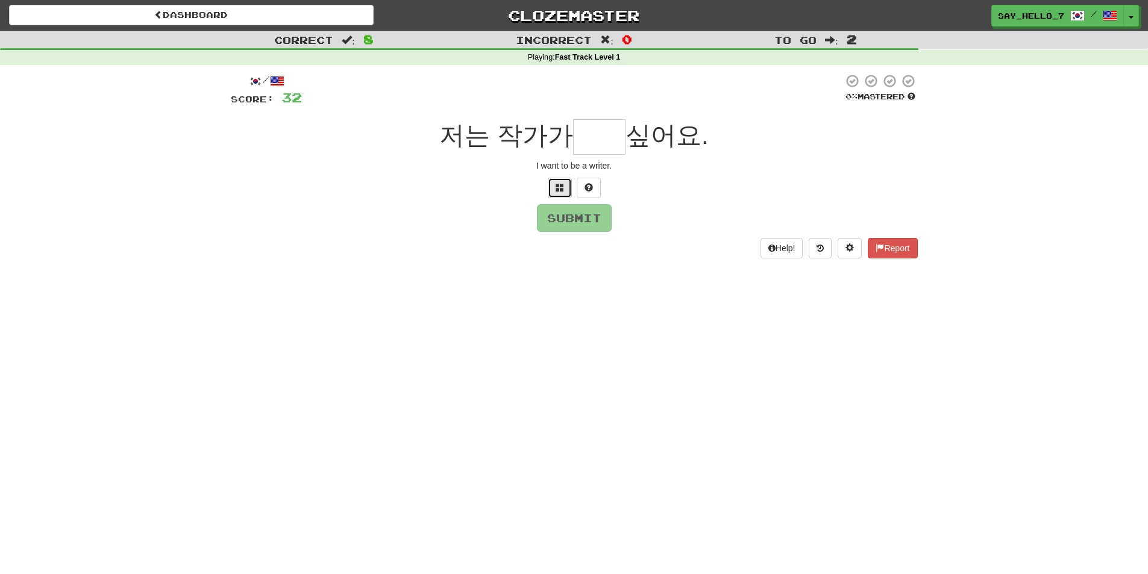
click at [552, 187] on button at bounding box center [560, 188] width 24 height 20
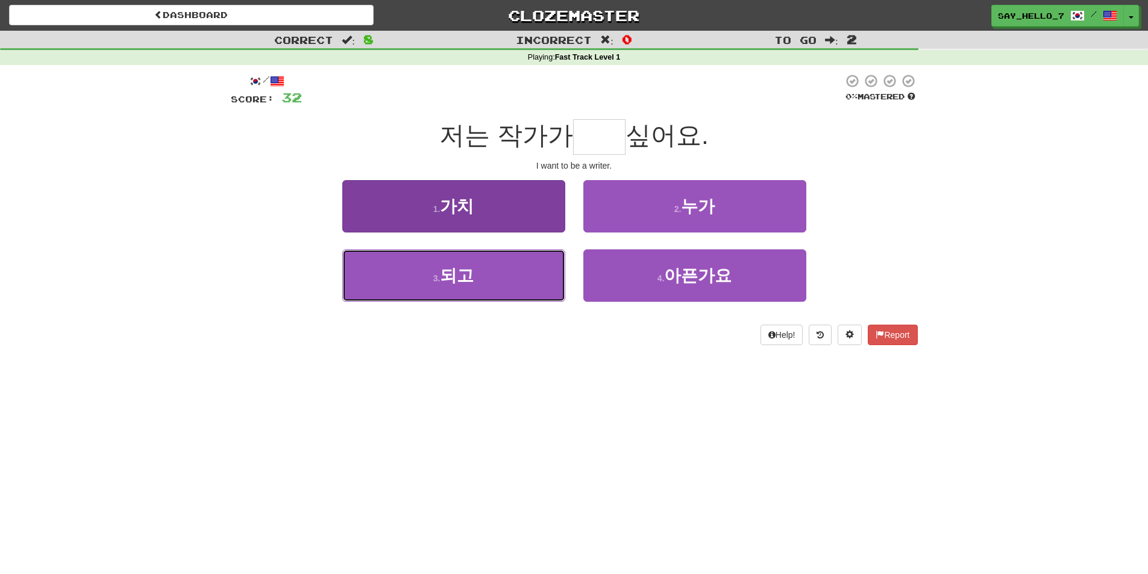
click at [549, 291] on button "3 . 되고" at bounding box center [453, 275] width 223 height 52
type input "**"
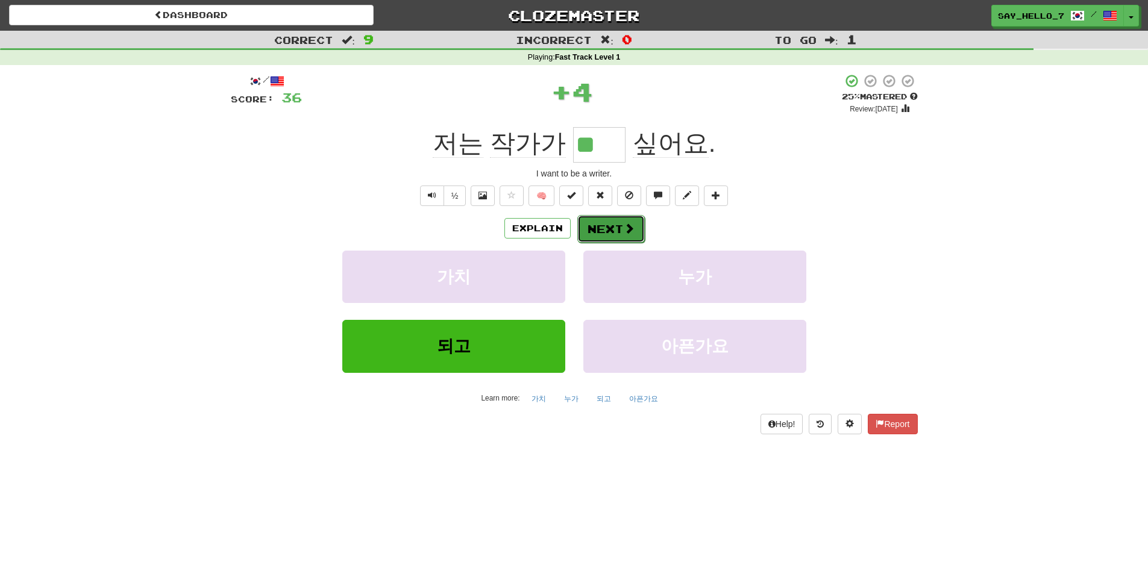
click at [612, 237] on button "Next" at bounding box center [610, 229] width 67 height 28
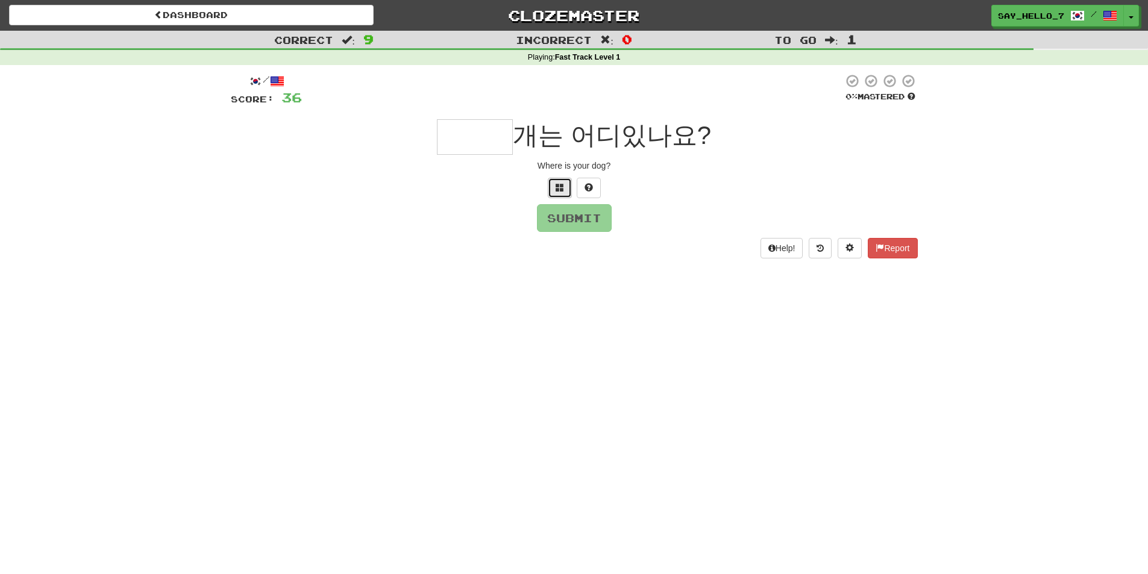
click at [552, 186] on button at bounding box center [560, 188] width 24 height 20
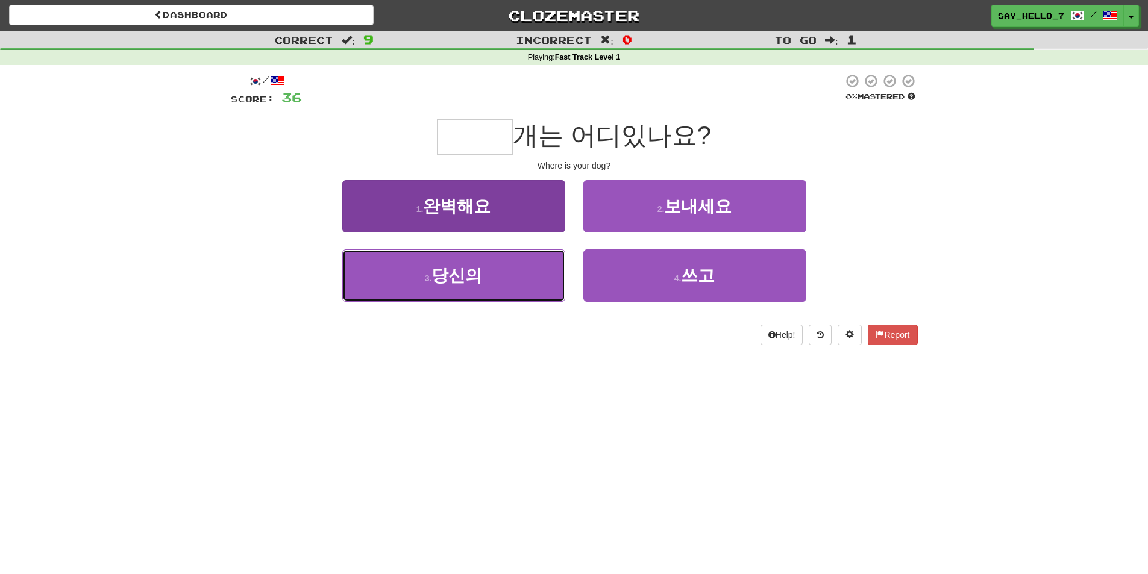
drag, startPoint x: 439, startPoint y: 255, endPoint x: 446, endPoint y: 257, distance: 6.9
click at [443, 255] on button "3 . 당신의" at bounding box center [453, 275] width 223 height 52
type input "***"
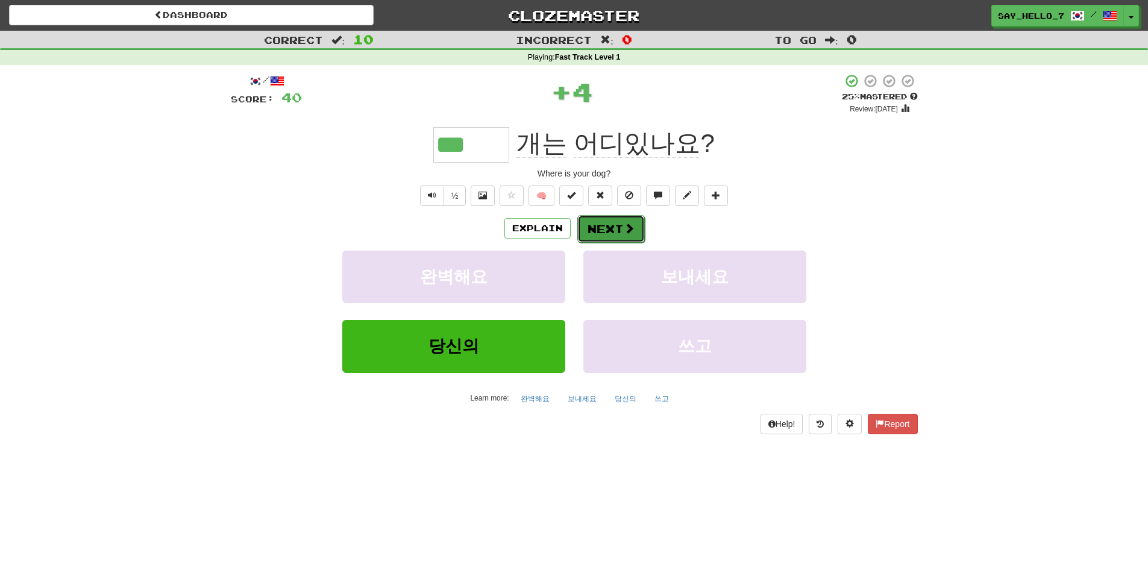
click at [597, 230] on button "Next" at bounding box center [610, 229] width 67 height 28
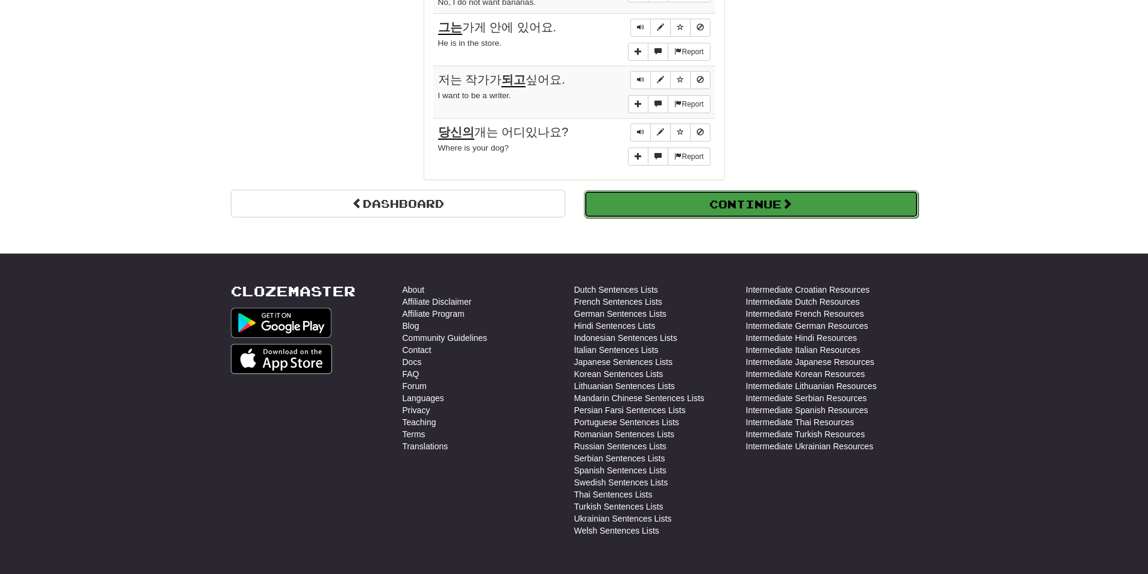
click at [760, 203] on button "Continue" at bounding box center [751, 204] width 334 height 28
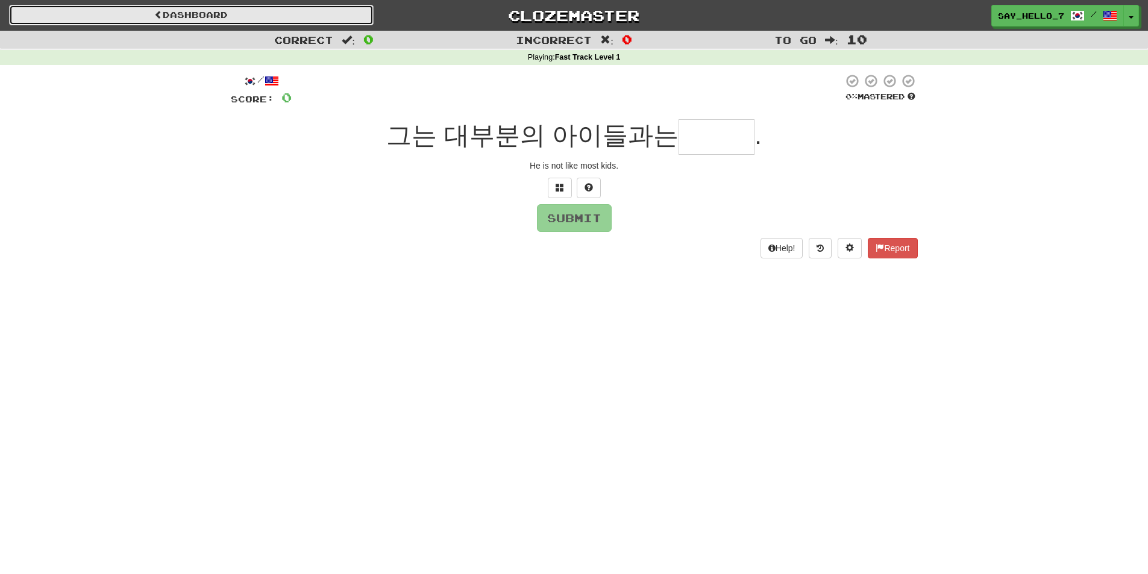
click at [134, 8] on link "Dashboard" at bounding box center [191, 15] width 365 height 20
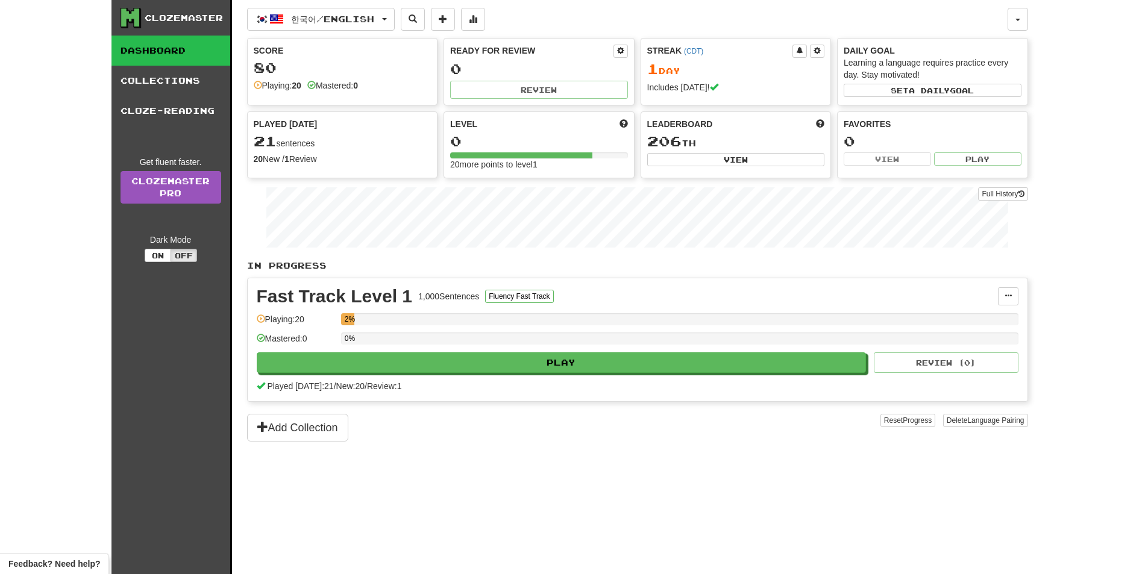
click at [196, 14] on div "Clozemaster" at bounding box center [184, 18] width 78 height 12
click at [145, 10] on div "Clozemaster" at bounding box center [176, 18] width 110 height 20
click at [309, 22] on span "한국어 / English" at bounding box center [332, 19] width 83 height 10
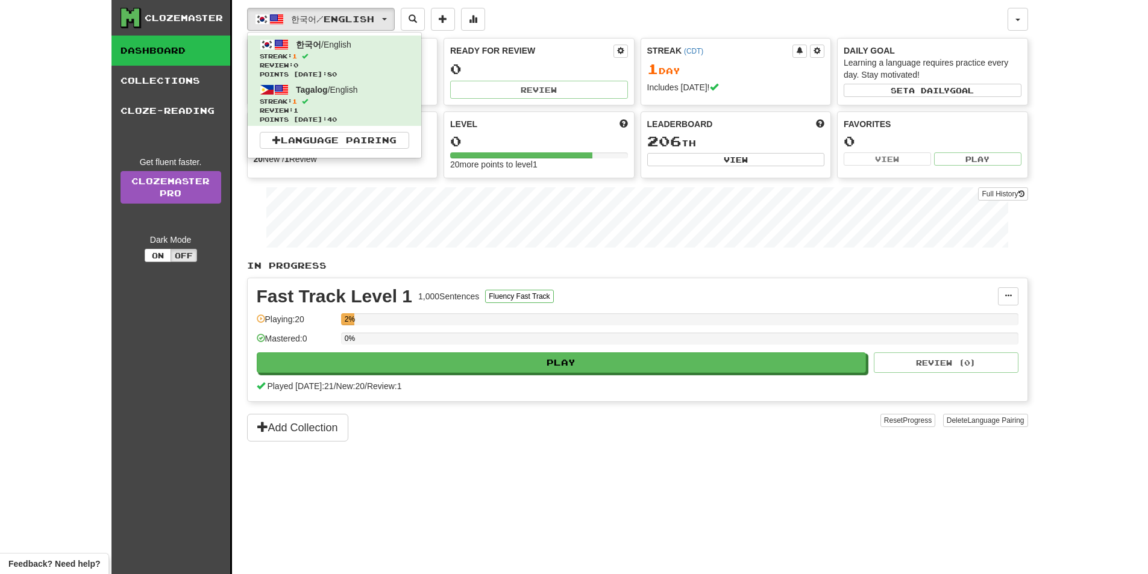
click at [533, 11] on div "한국어 / English 한국어 / English Streak: 1 Review: 0 Points [DATE]: 80 Tagalog / Eng…" at bounding box center [627, 19] width 760 height 23
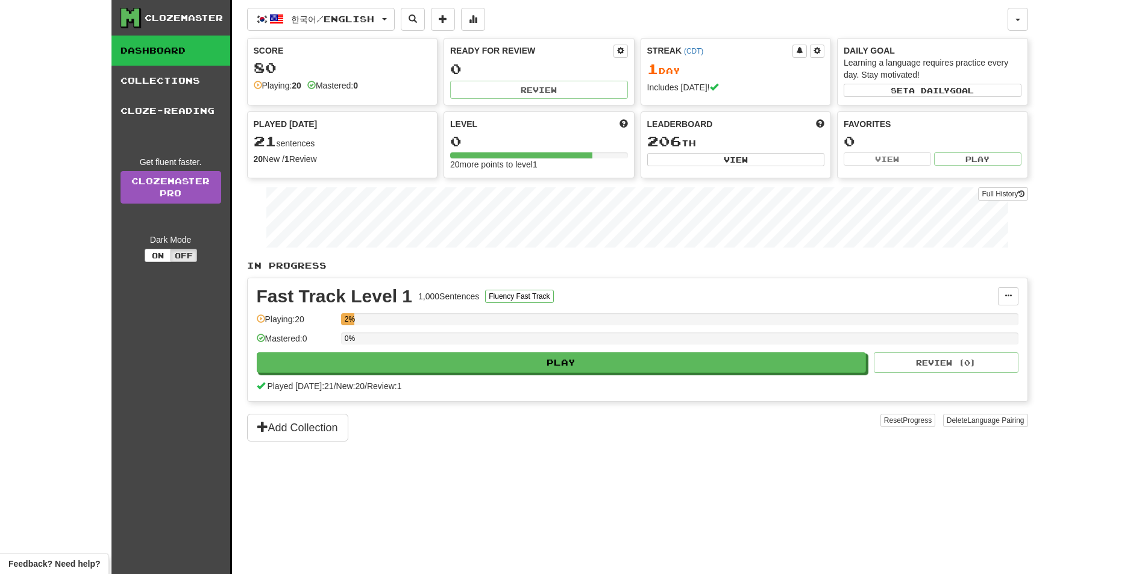
click at [540, 155] on div at bounding box center [521, 155] width 142 height 6
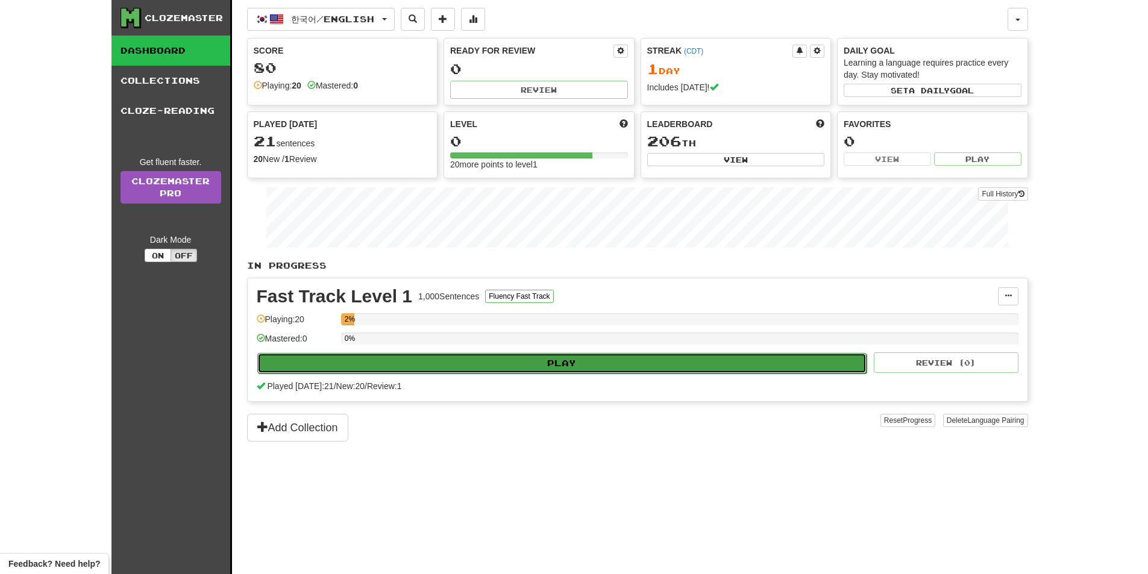
click at [630, 362] on button "Play" at bounding box center [562, 363] width 610 height 20
select select "**"
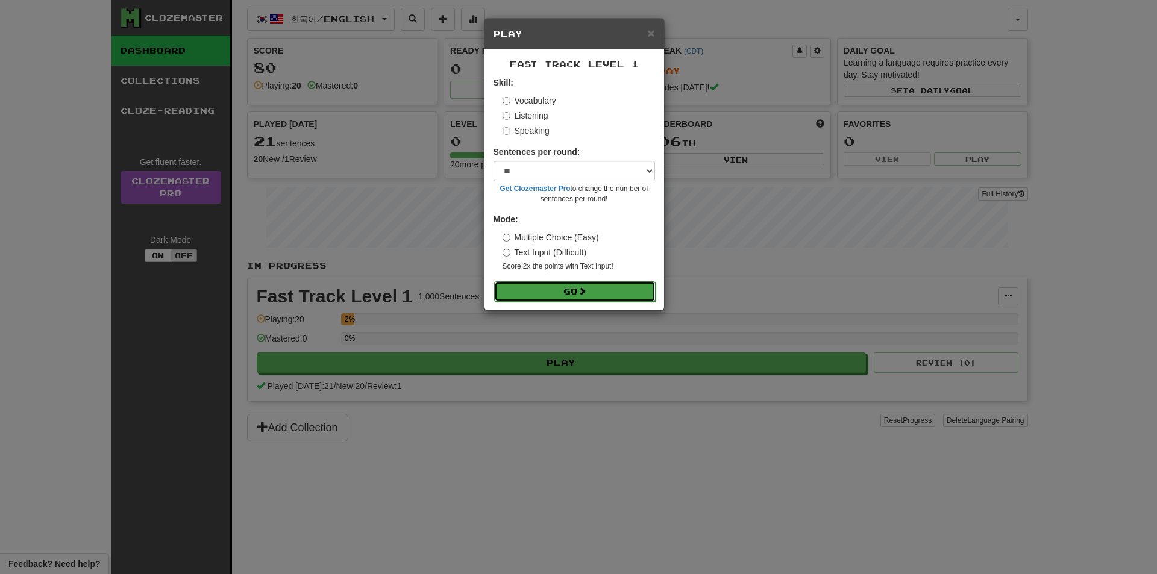
click at [613, 283] on button "Go" at bounding box center [574, 291] width 161 height 20
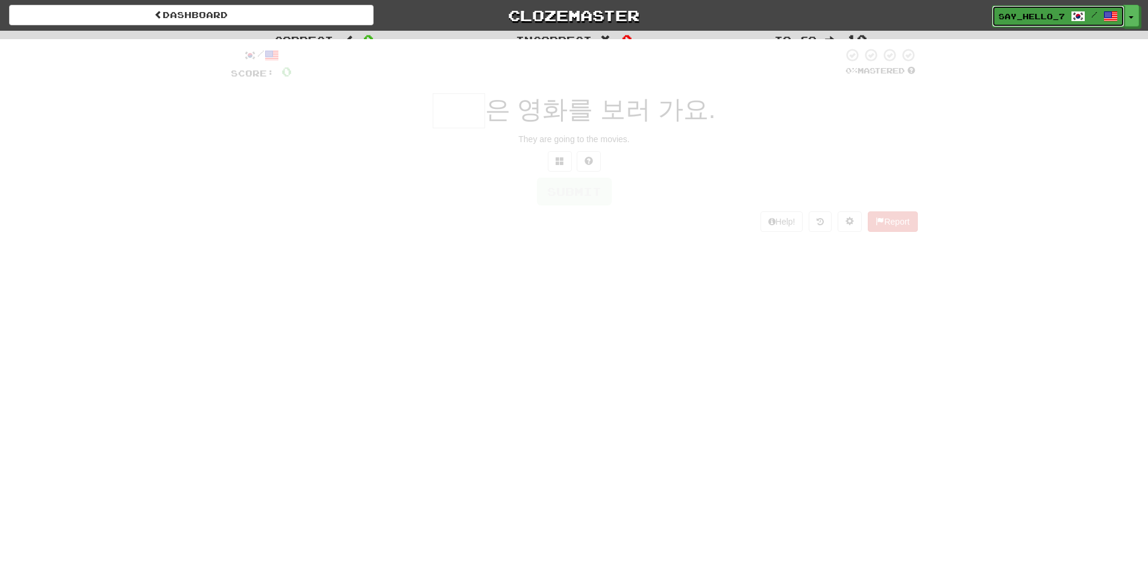
click at [1036, 20] on span "say_hello_7" at bounding box center [1031, 16] width 66 height 11
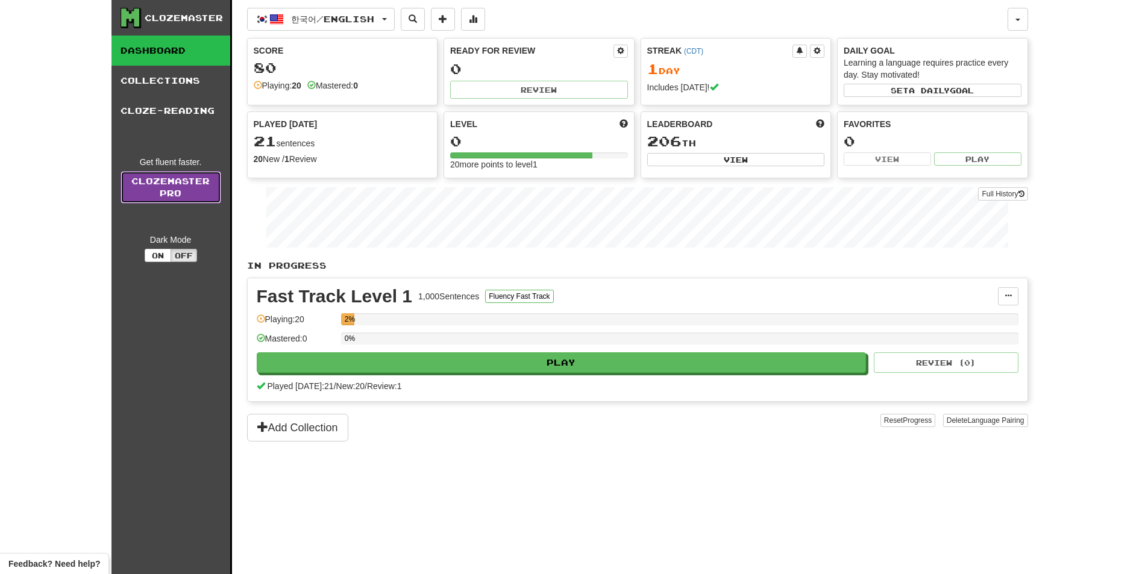
click at [174, 196] on link "Clozemaster Pro" at bounding box center [171, 187] width 101 height 33
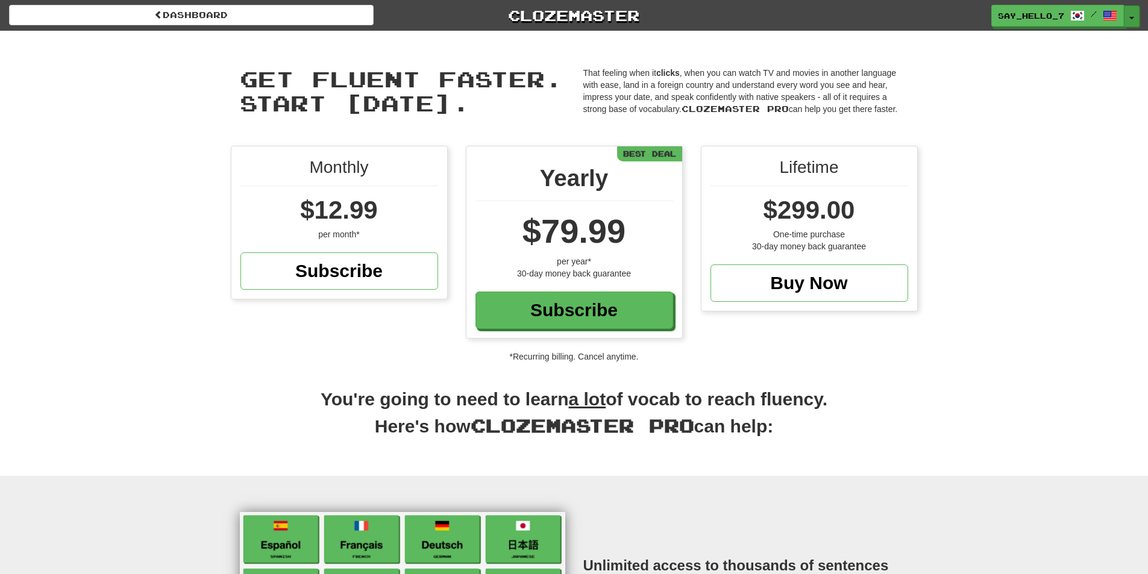
click at [1136, 16] on button "Toggle Dropdown" at bounding box center [1132, 16] width 16 height 22
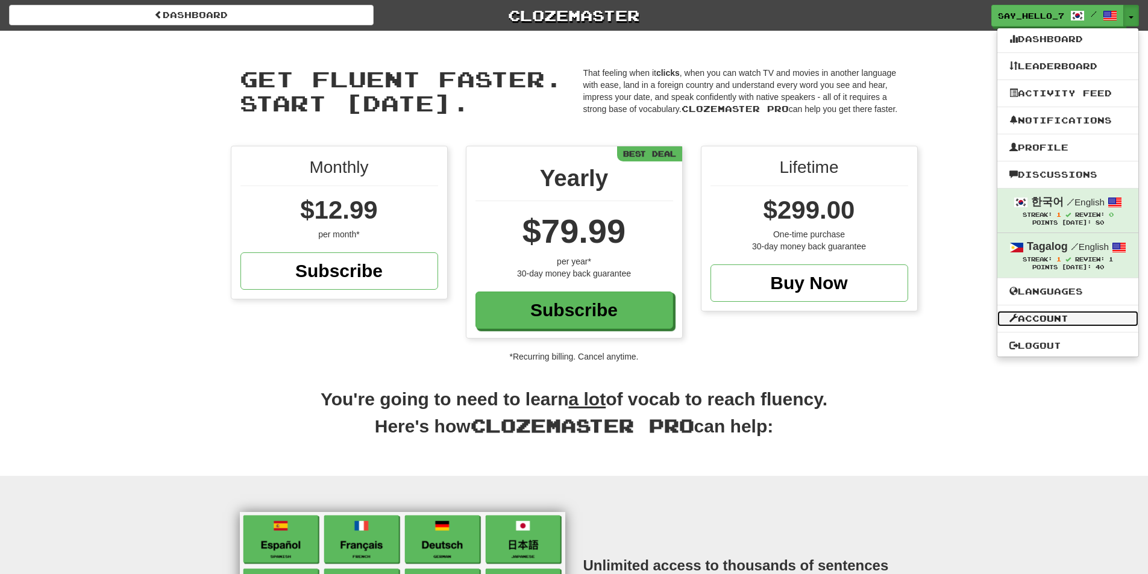
click at [1067, 320] on link "Account" at bounding box center [1067, 319] width 141 height 16
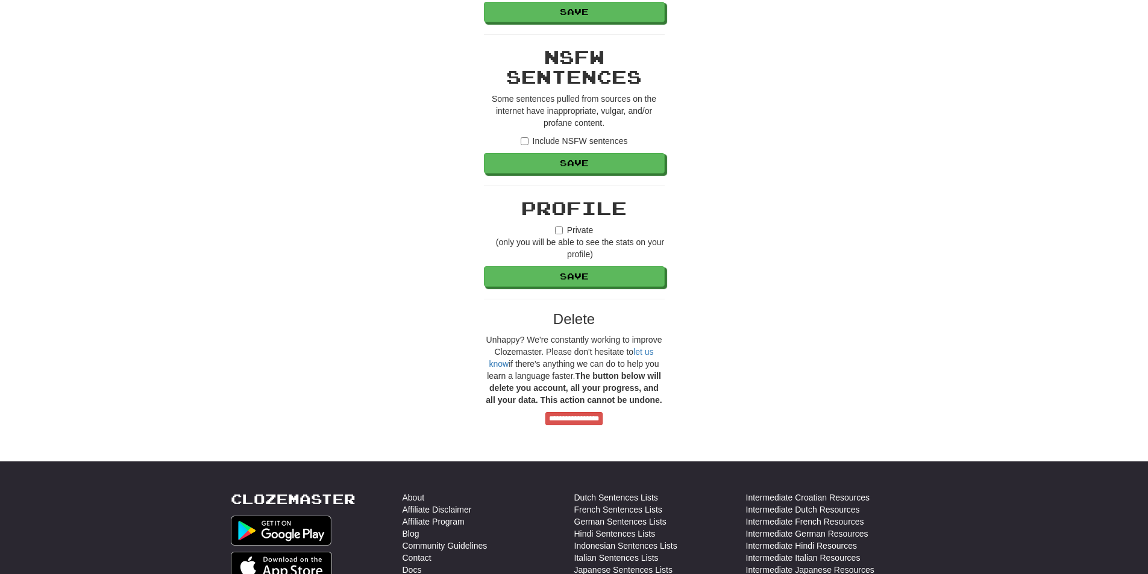
scroll to position [1024, 0]
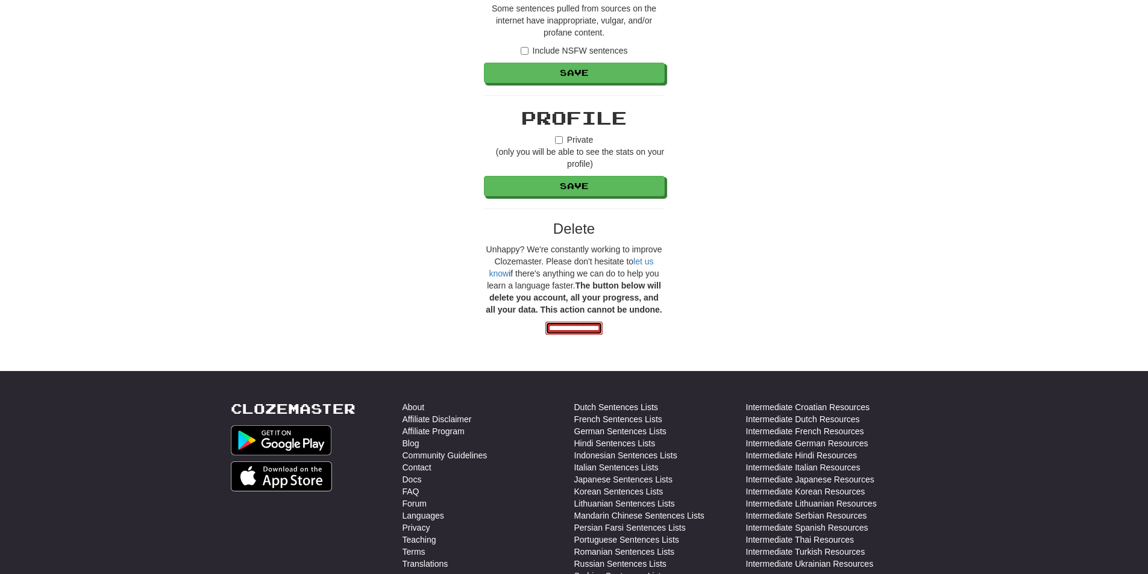
click at [603, 329] on input "**********" at bounding box center [573, 328] width 57 height 13
